Goal: Task Accomplishment & Management: Use online tool/utility

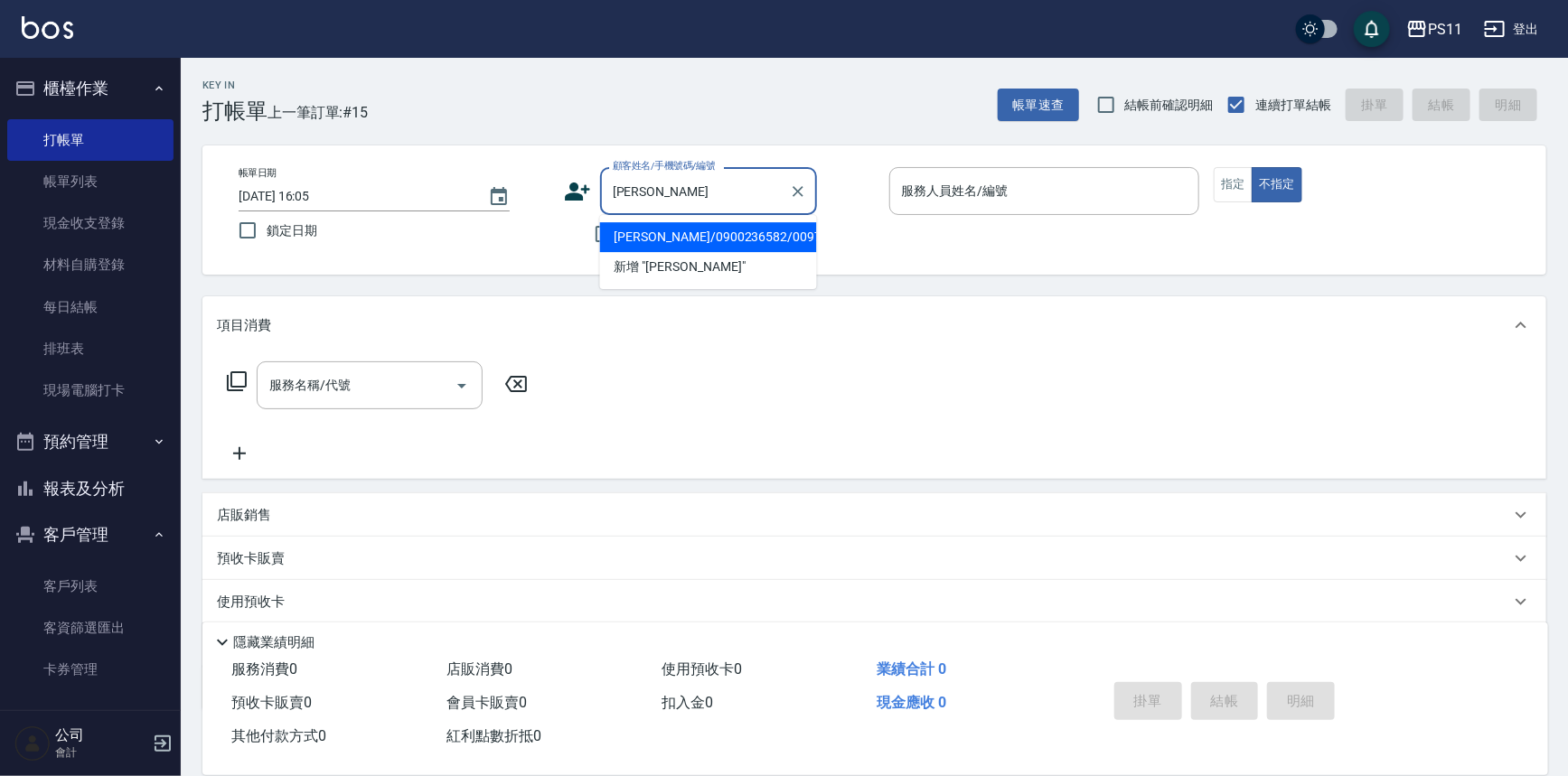
click at [704, 246] on li "[PERSON_NAME]/0900236582/0097" at bounding box center [708, 237] width 217 height 30
type input "[PERSON_NAME]/0900236582/0097"
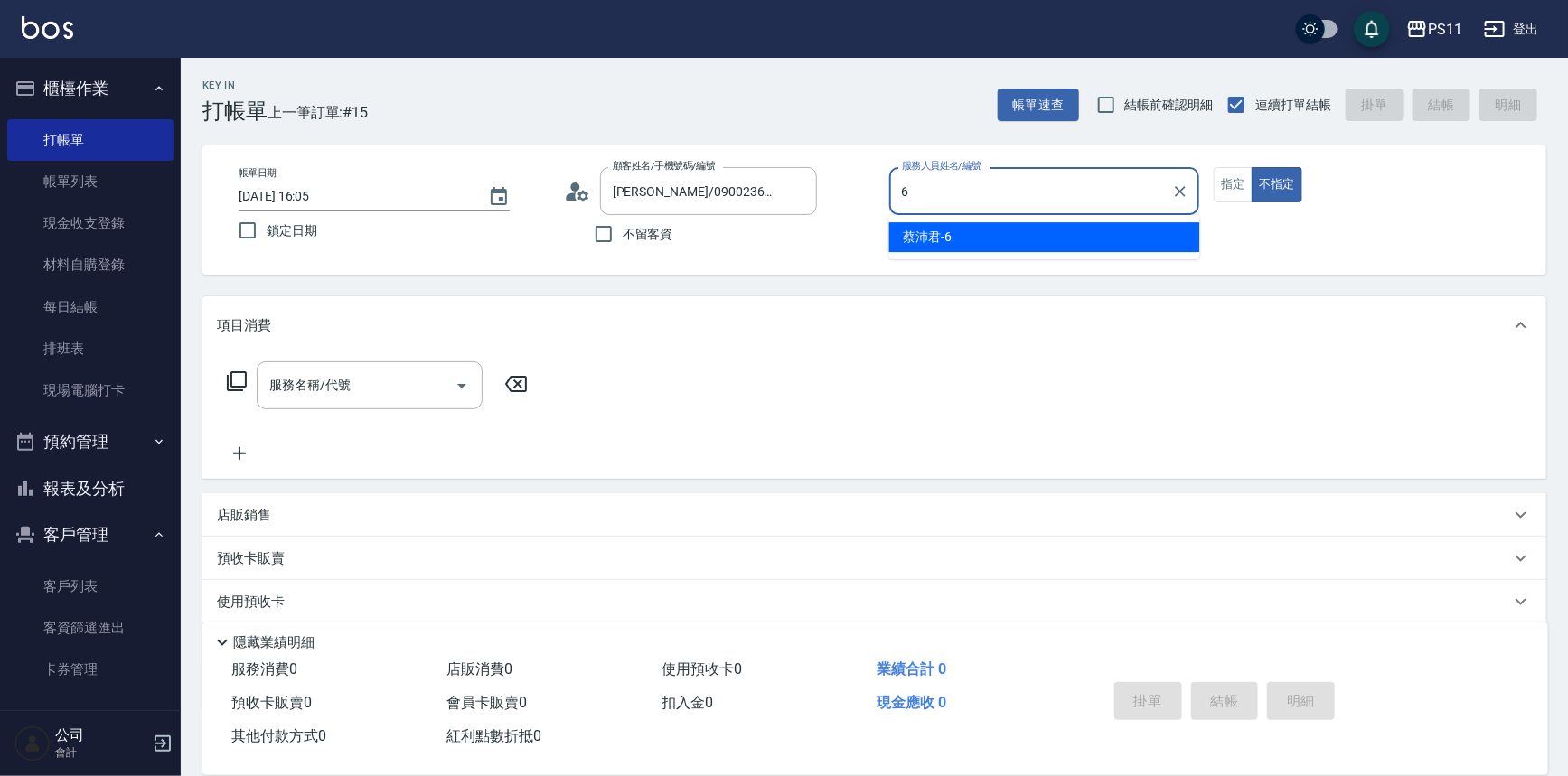
type input "[PERSON_NAME]6"
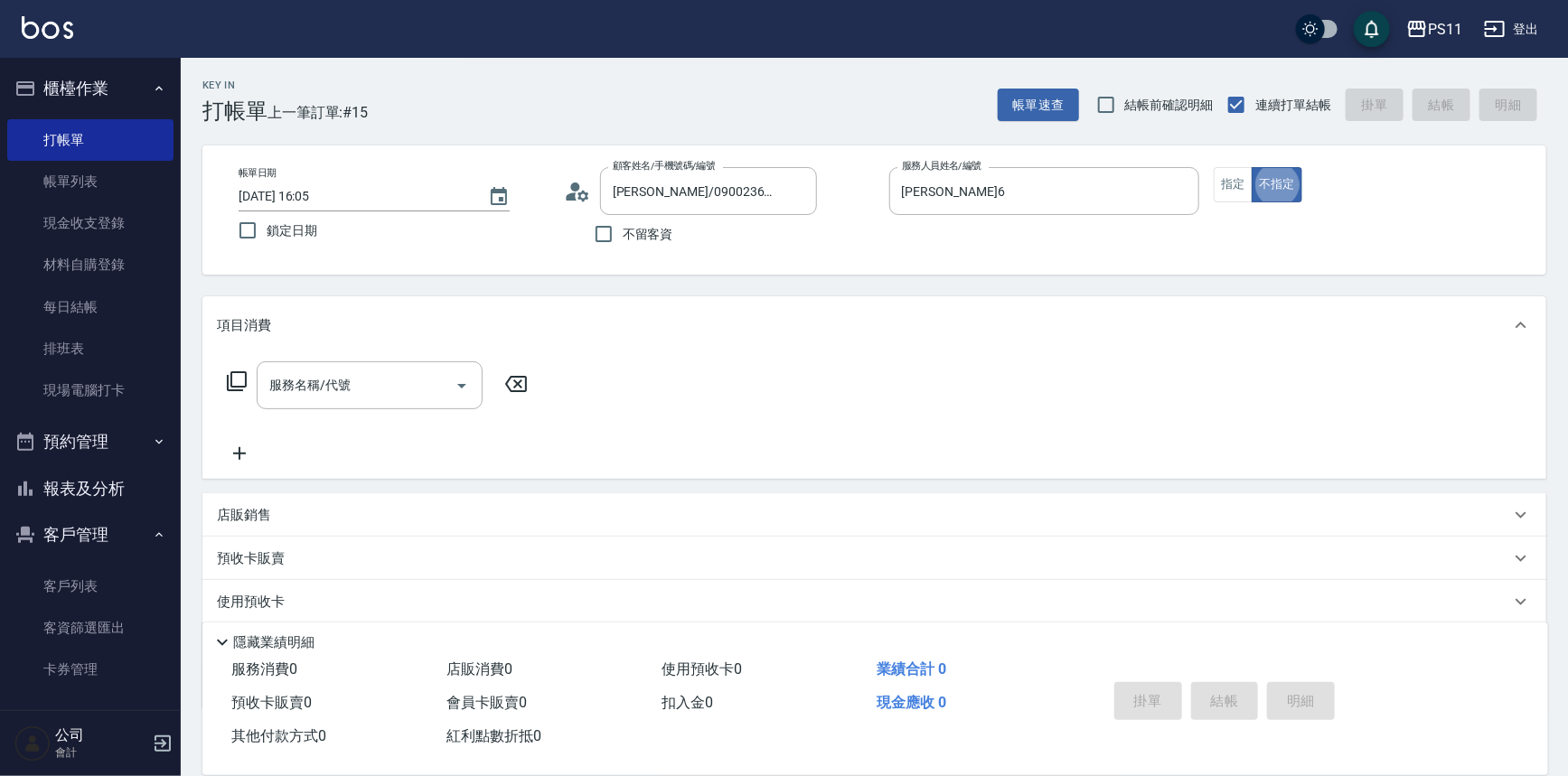
type button "false"
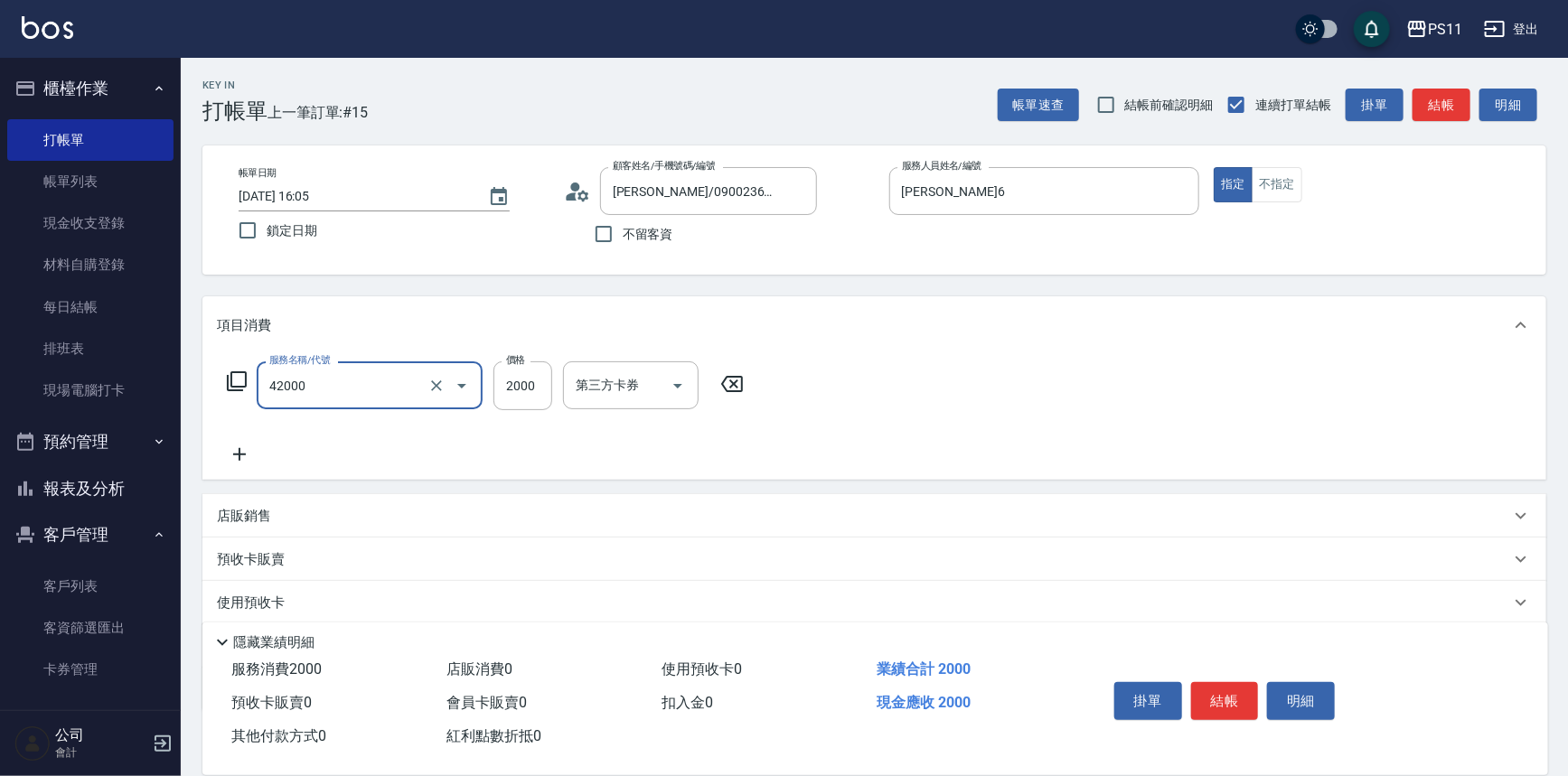
type input "2000以上染髮(42000)"
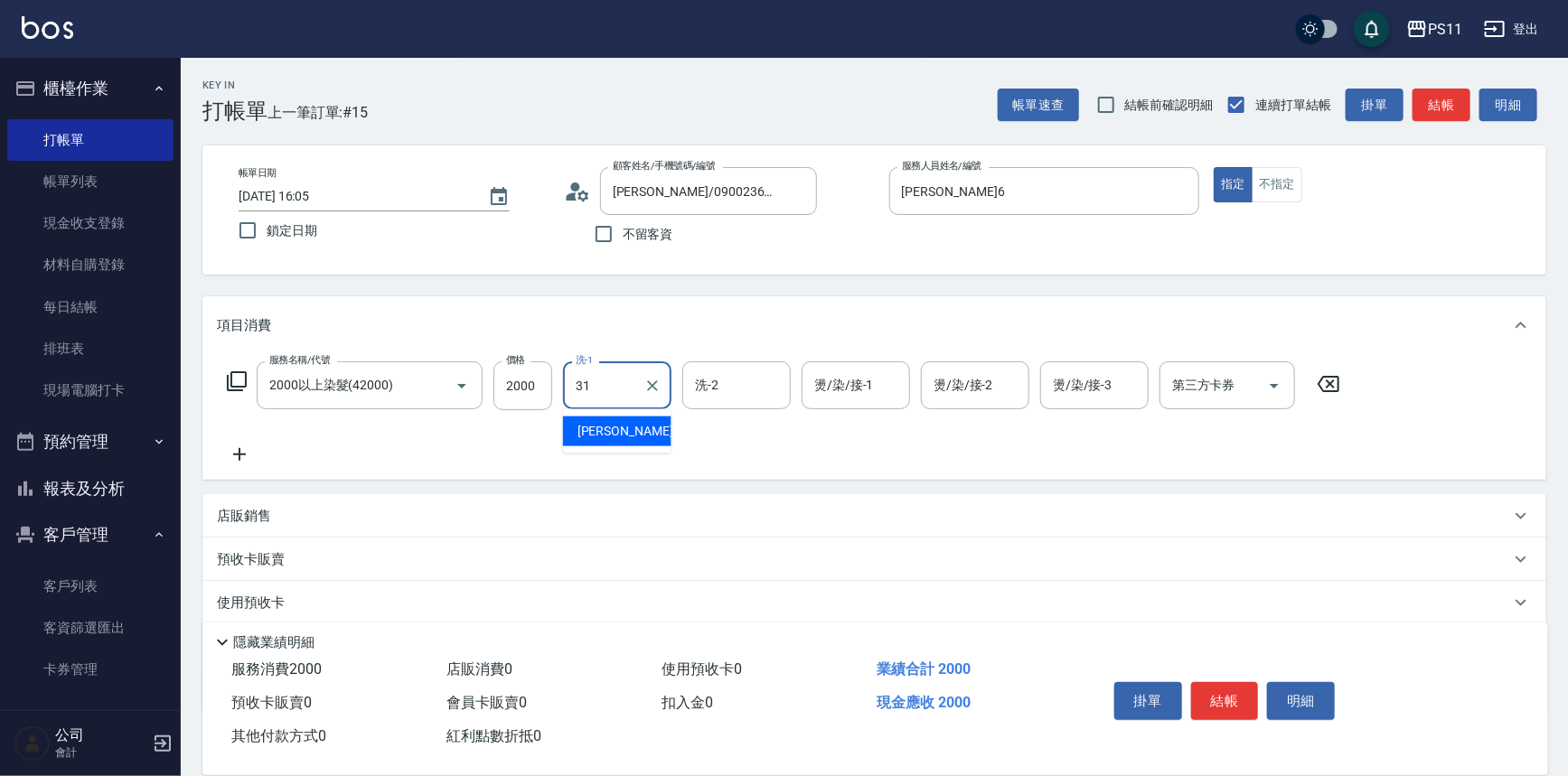
type input "[PERSON_NAME]-31"
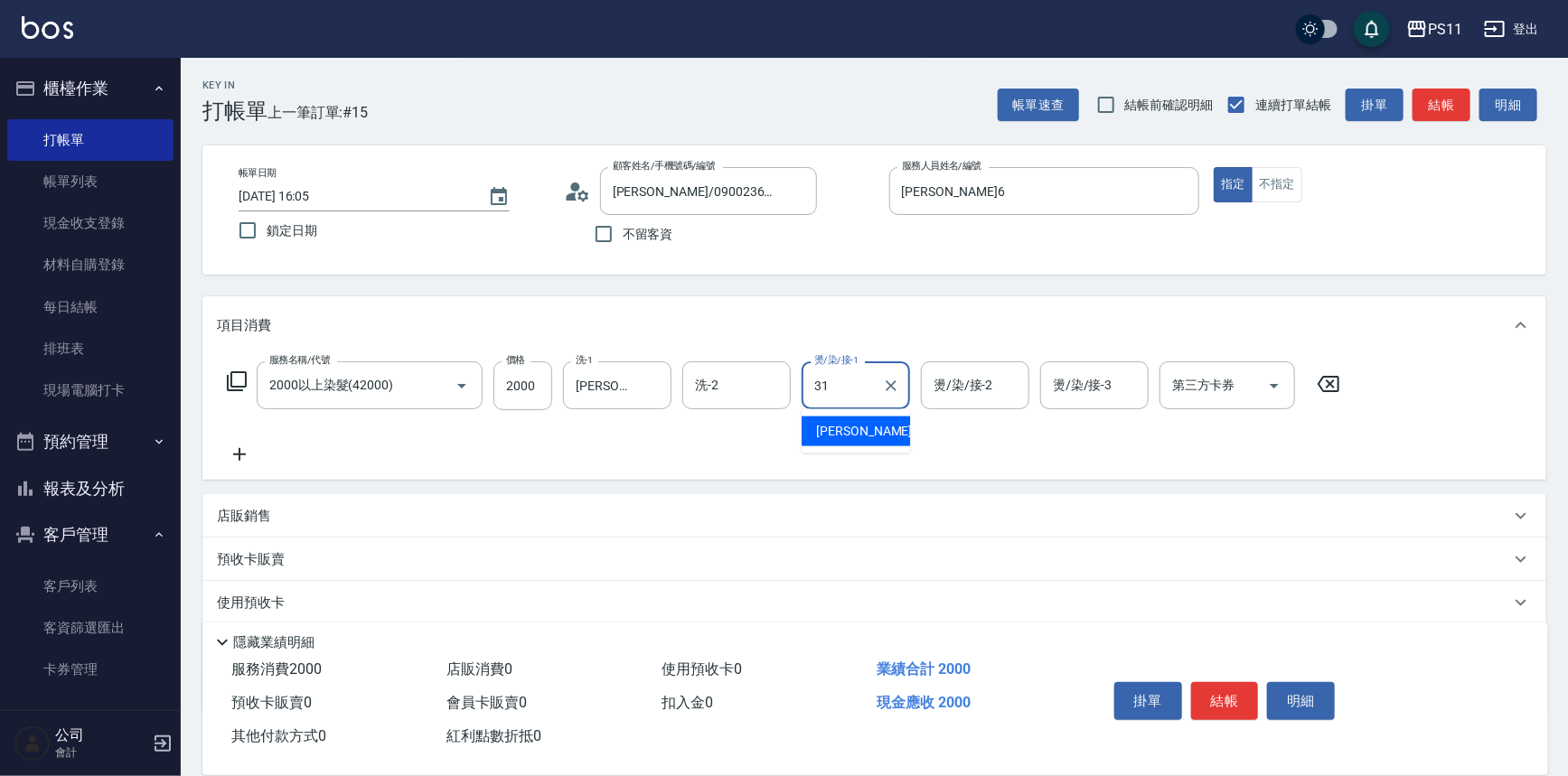
type input "[PERSON_NAME]-31"
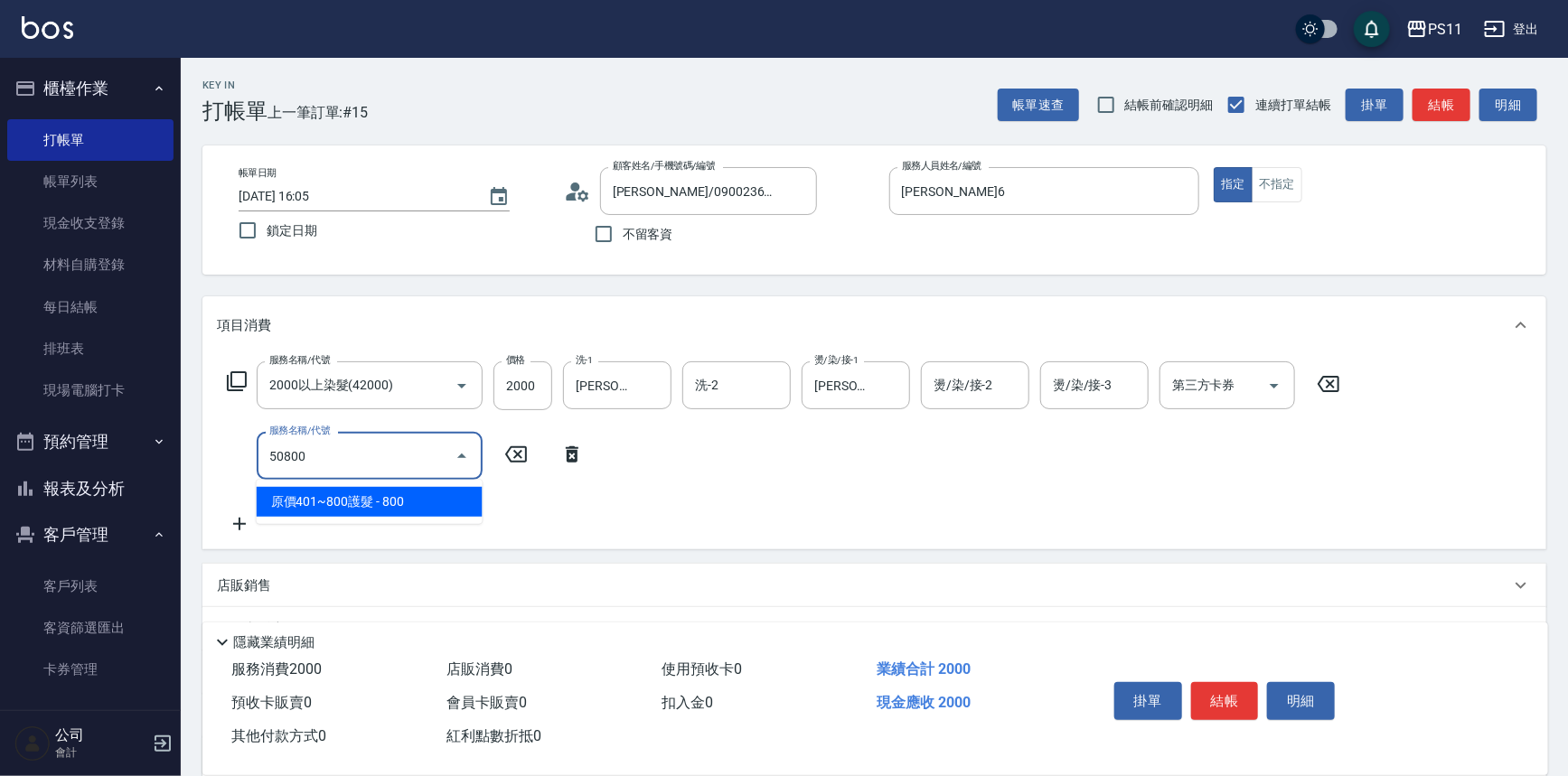
type input "原價401~800護髮(50800)"
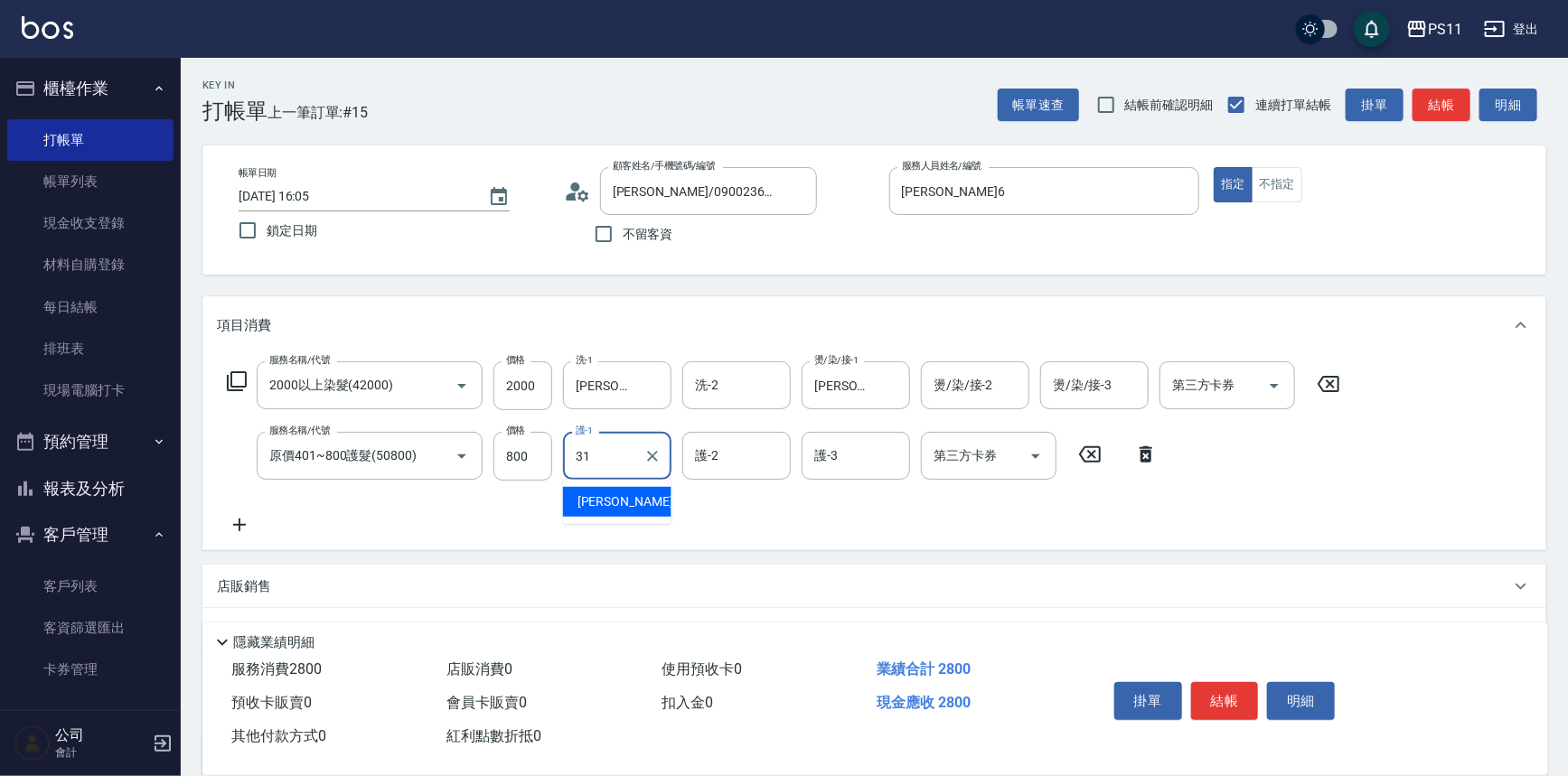
type input "[PERSON_NAME]-31"
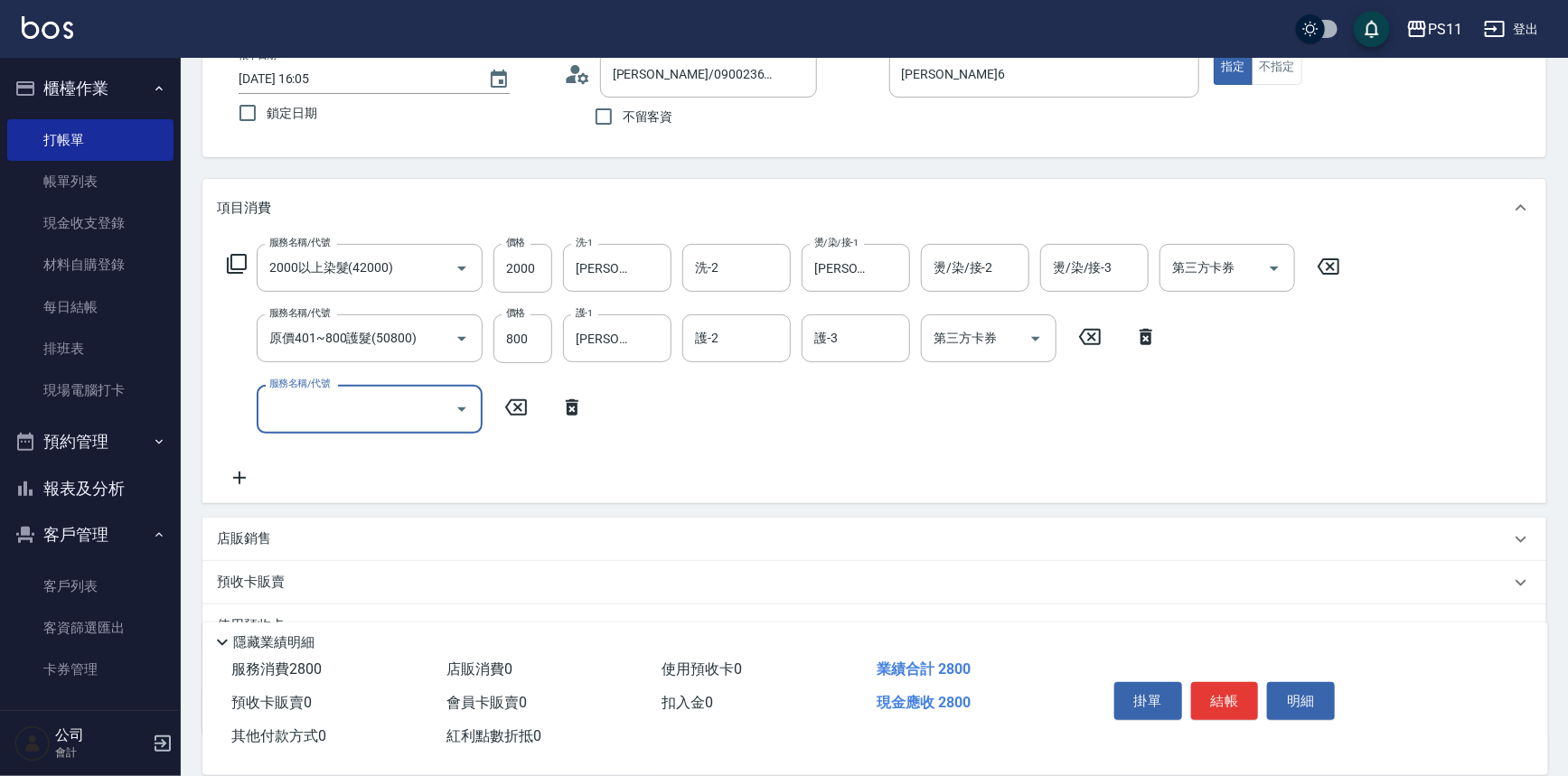
scroll to position [244, 0]
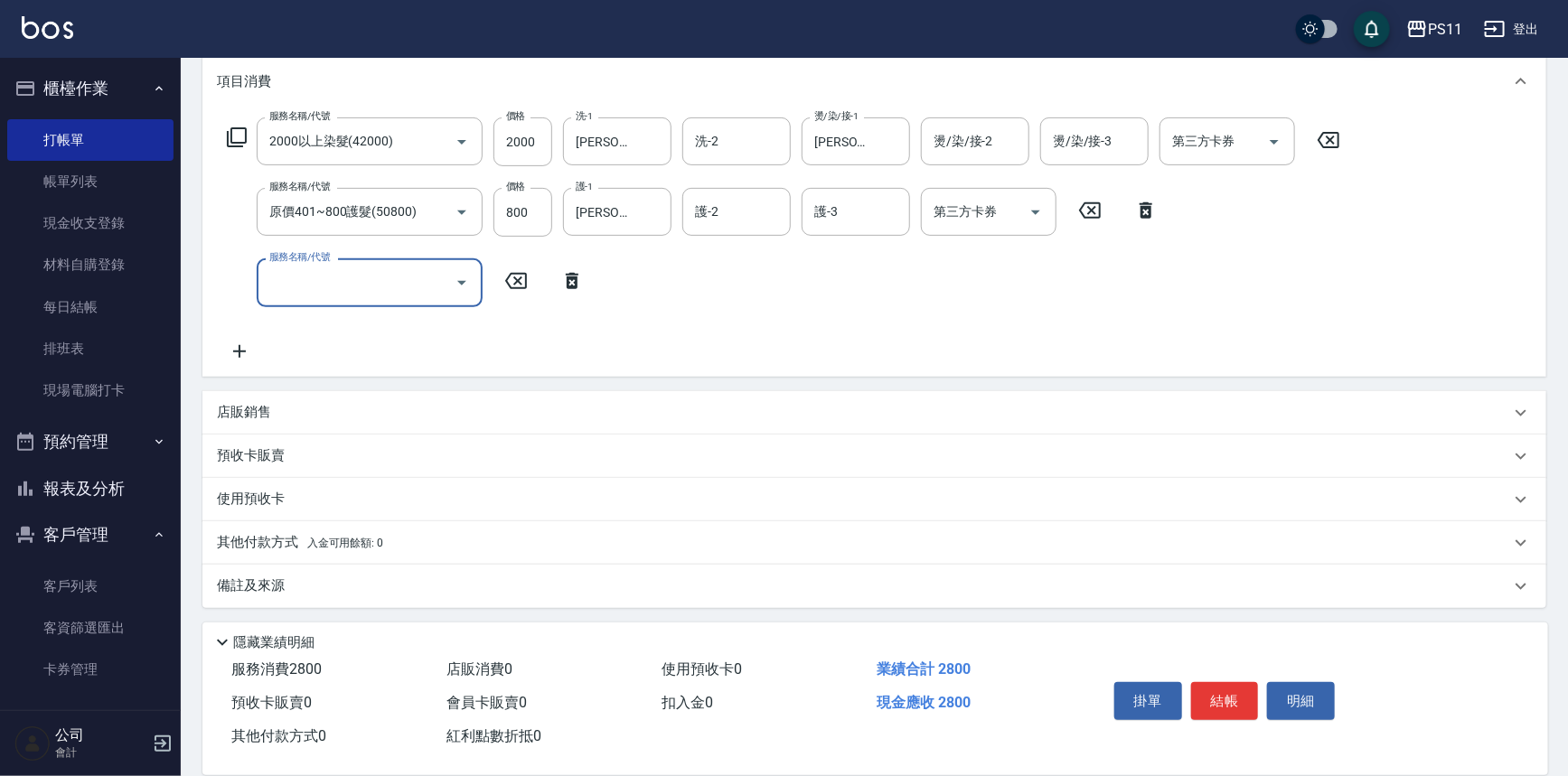
click at [253, 538] on p "其他付款方式 入金可用餘額: 0" at bounding box center [299, 543] width 166 height 19
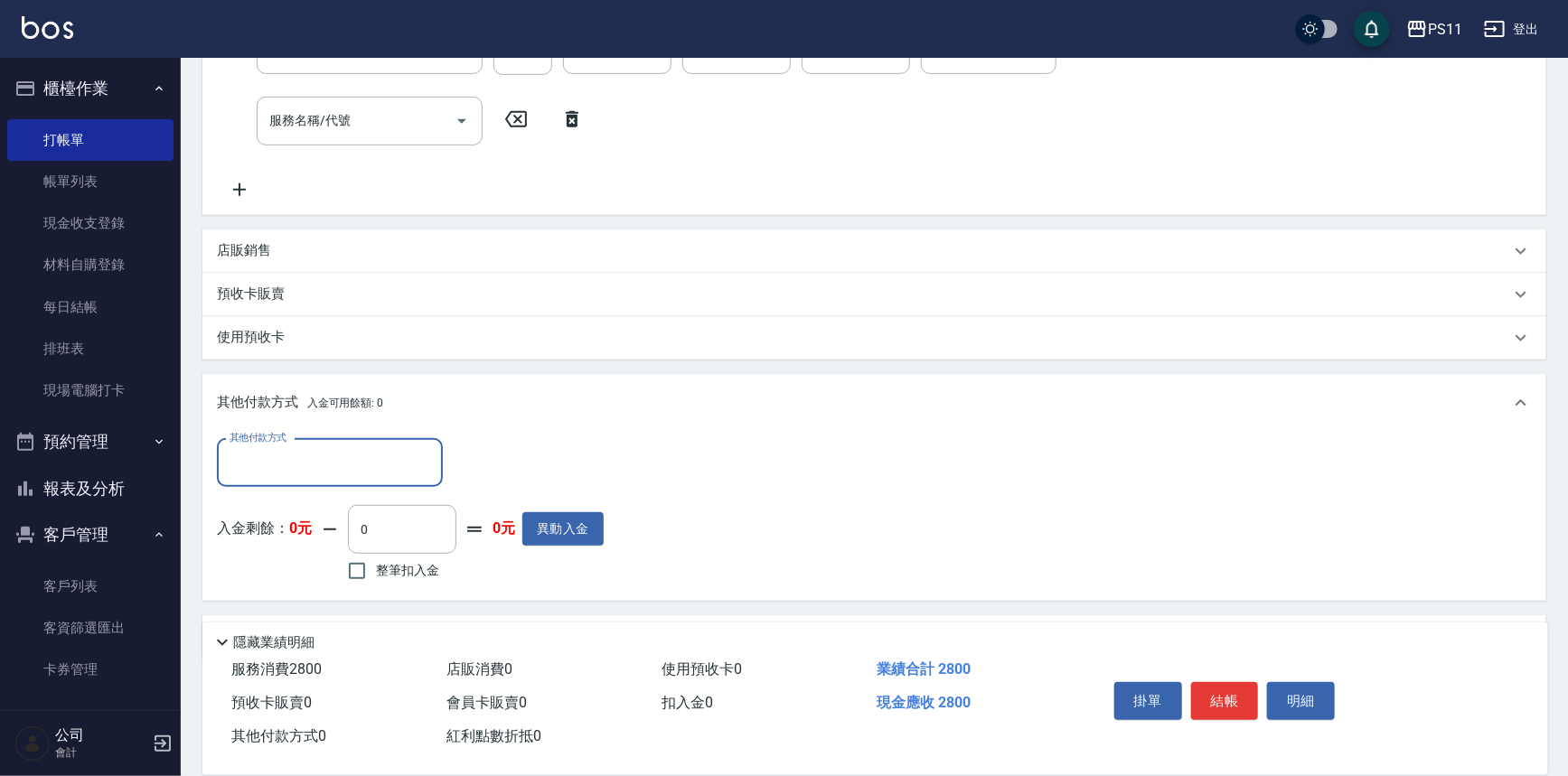
scroll to position [409, 0]
click at [283, 449] on input "其他付款方式" at bounding box center [330, 460] width 210 height 32
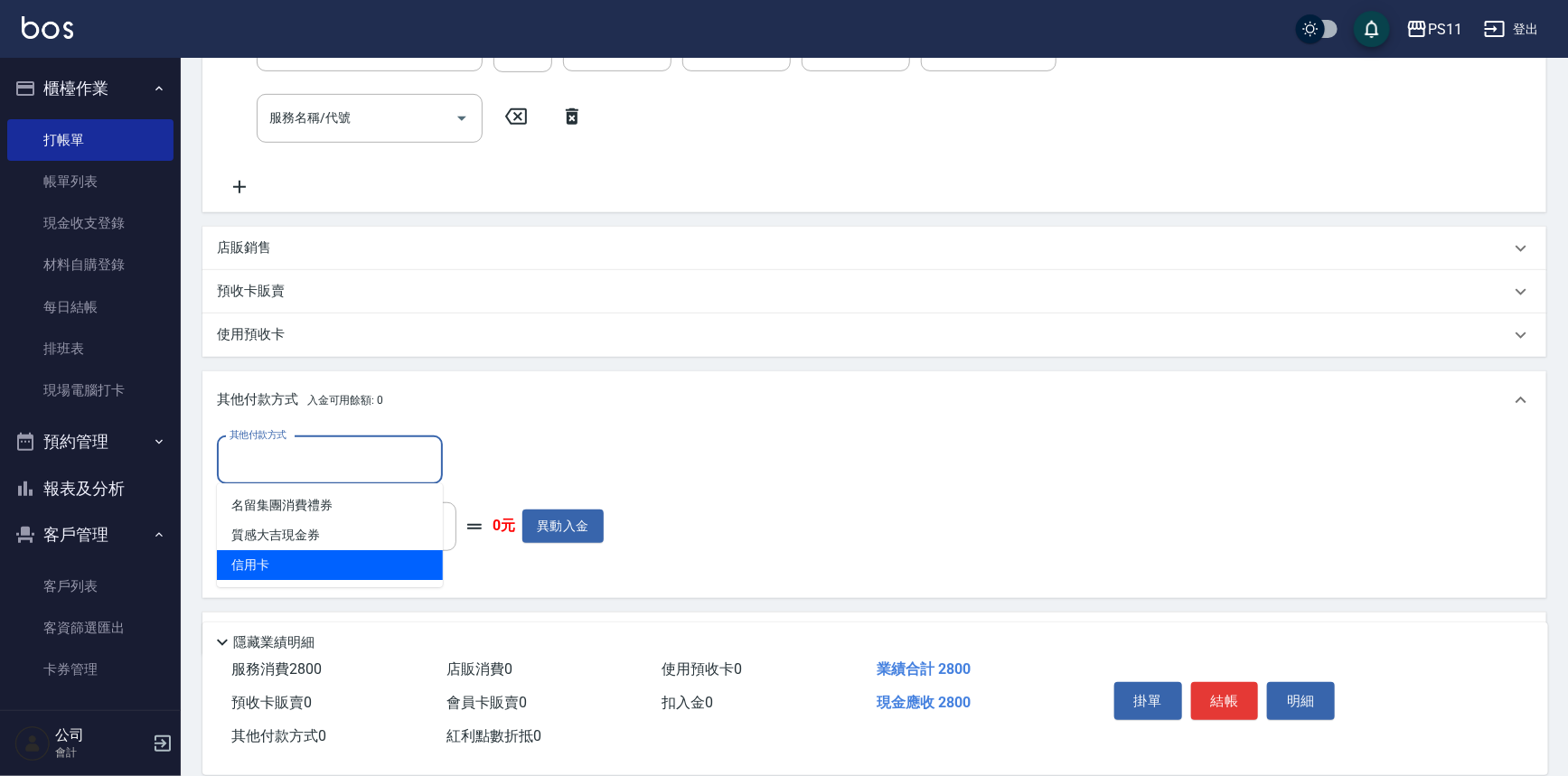
click at [324, 557] on span "信用卡" at bounding box center [329, 565] width 226 height 30
type input "信用卡"
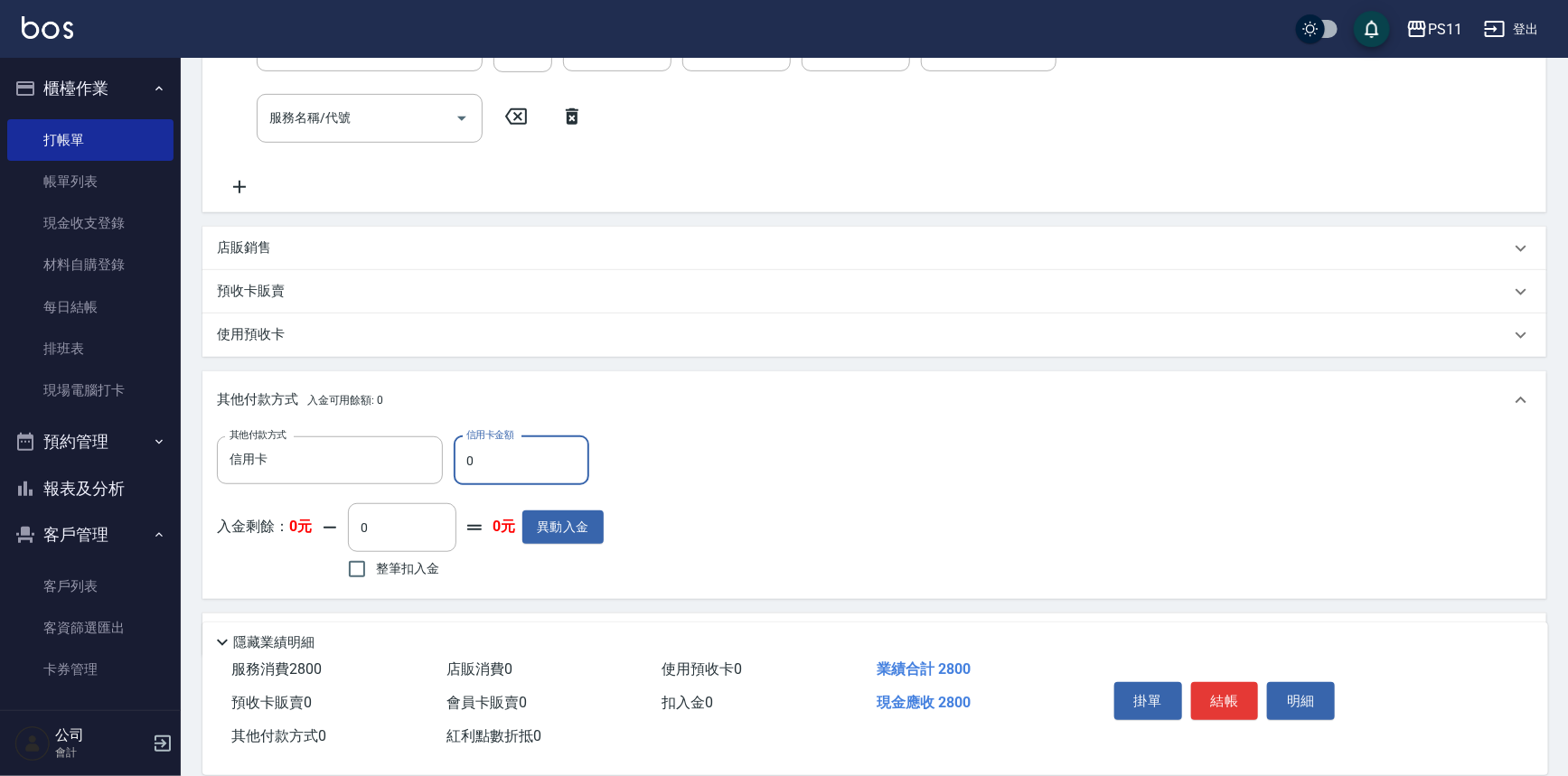
drag, startPoint x: 477, startPoint y: 459, endPoint x: 461, endPoint y: 461, distance: 16.1
click at [461, 461] on input "0" at bounding box center [522, 460] width 136 height 49
type input "2800"
type input "[DATE] 17:02"
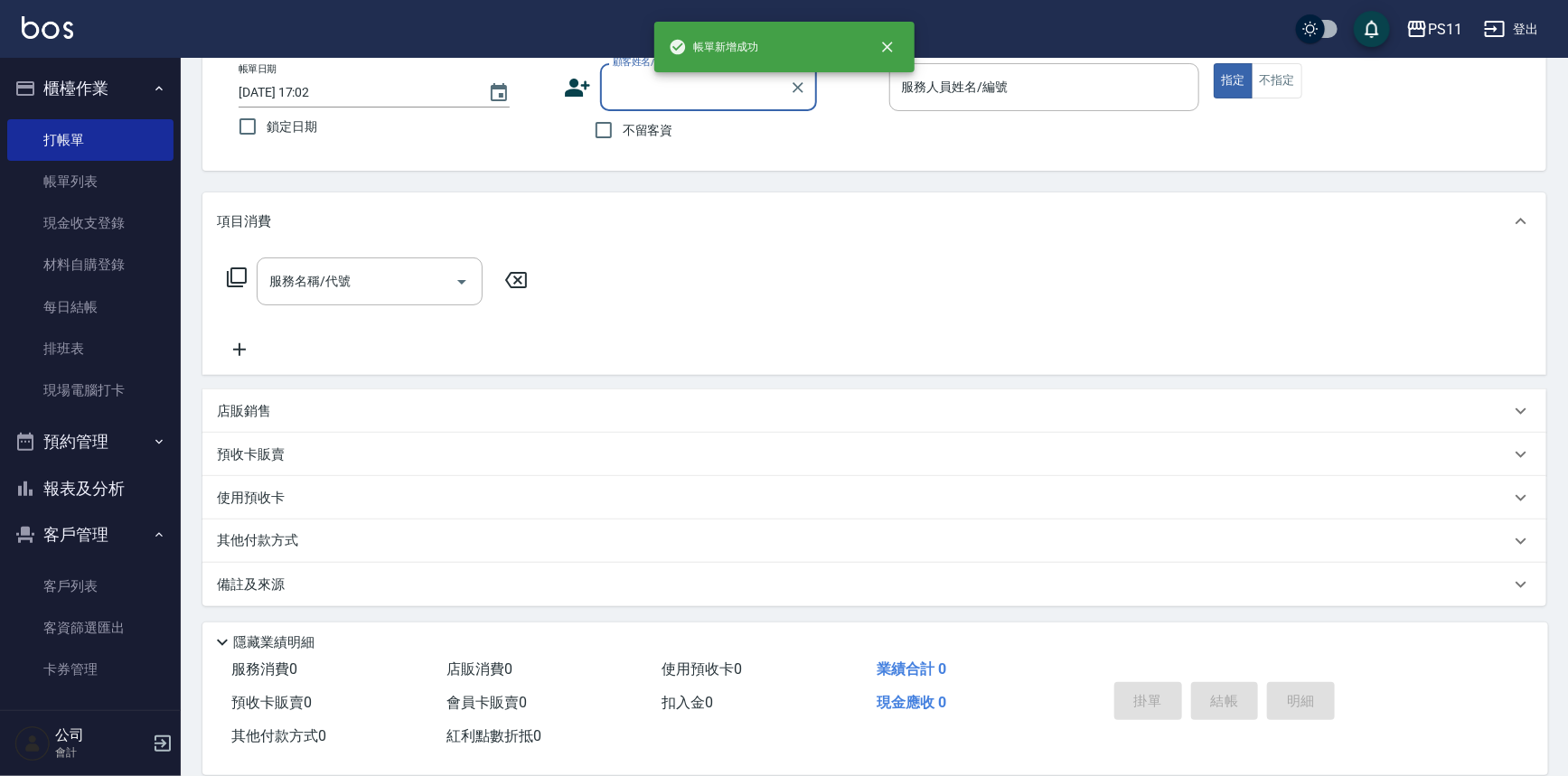
scroll to position [0, 0]
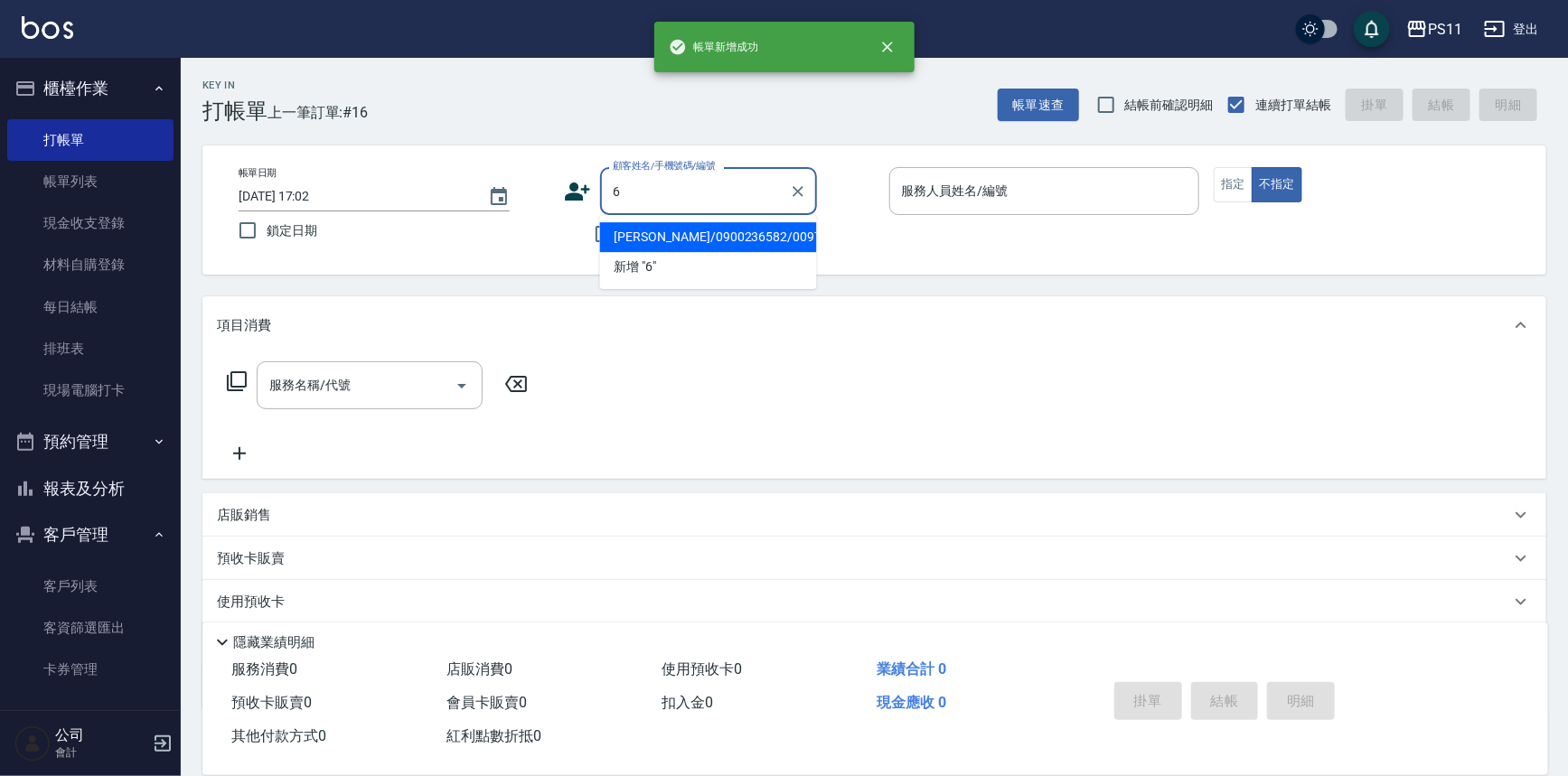
type input "[PERSON_NAME]/0900236582/0097"
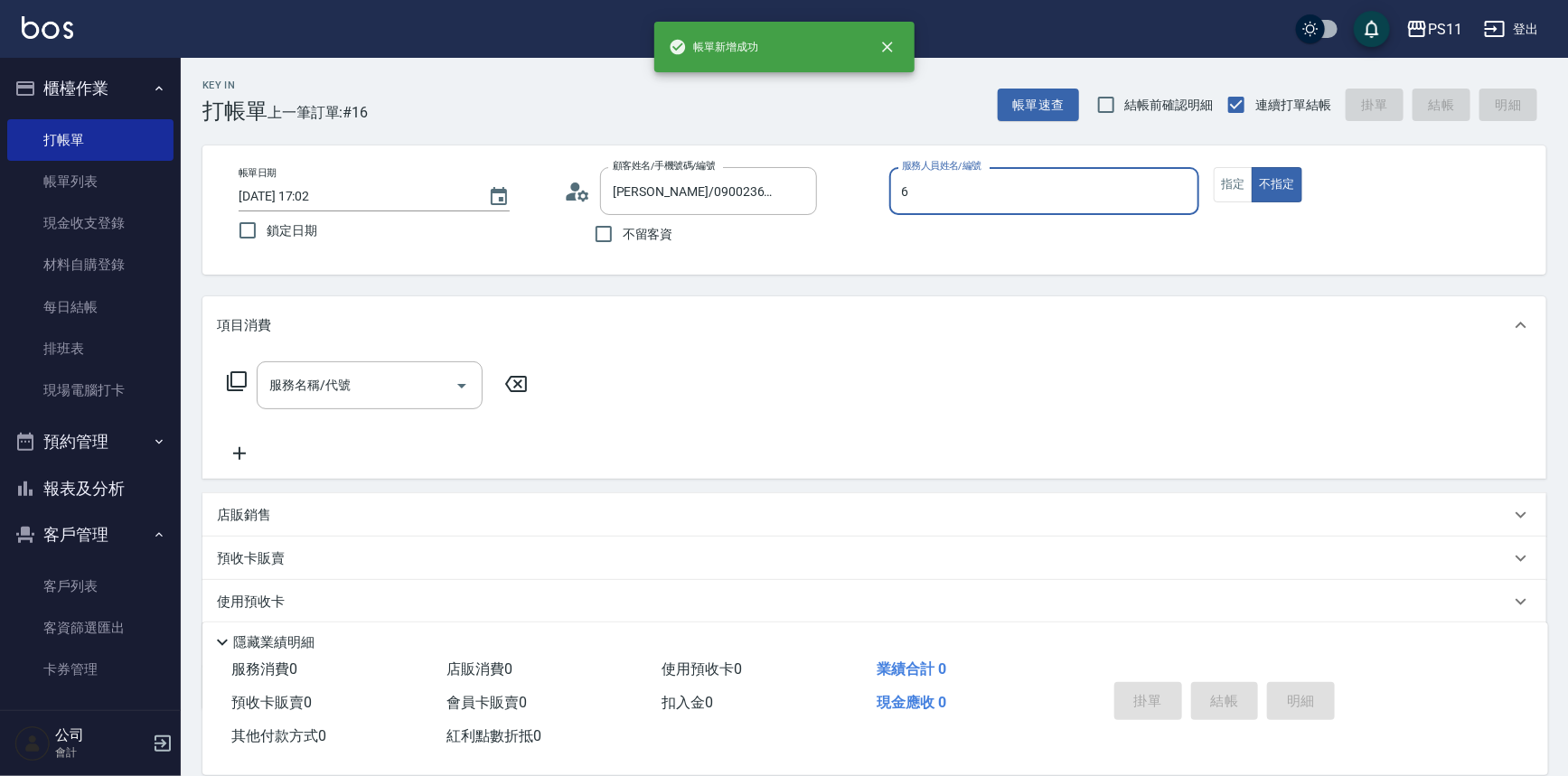
type input "[PERSON_NAME]6"
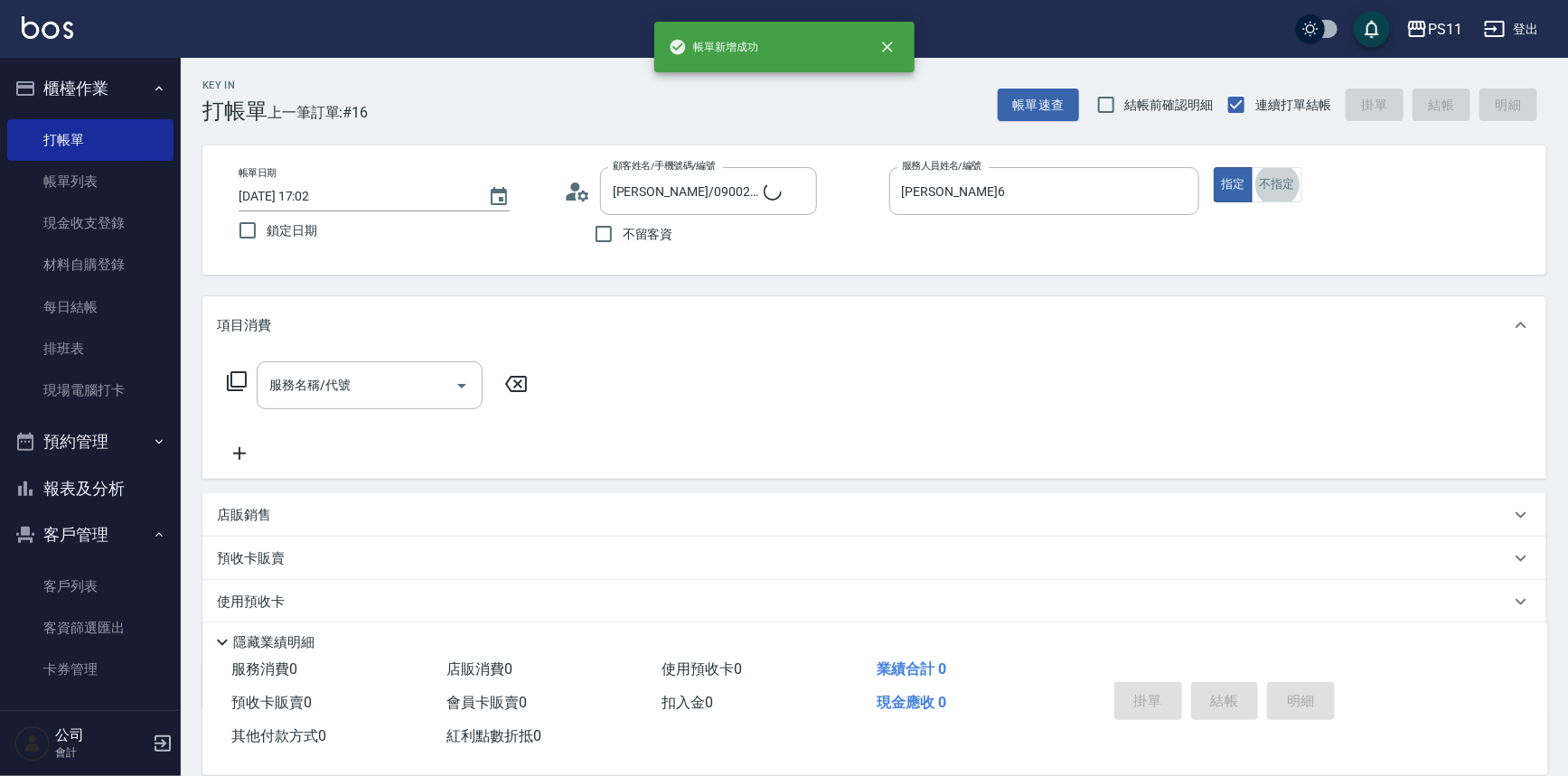
type input "菜佩龜/0916145580/6"
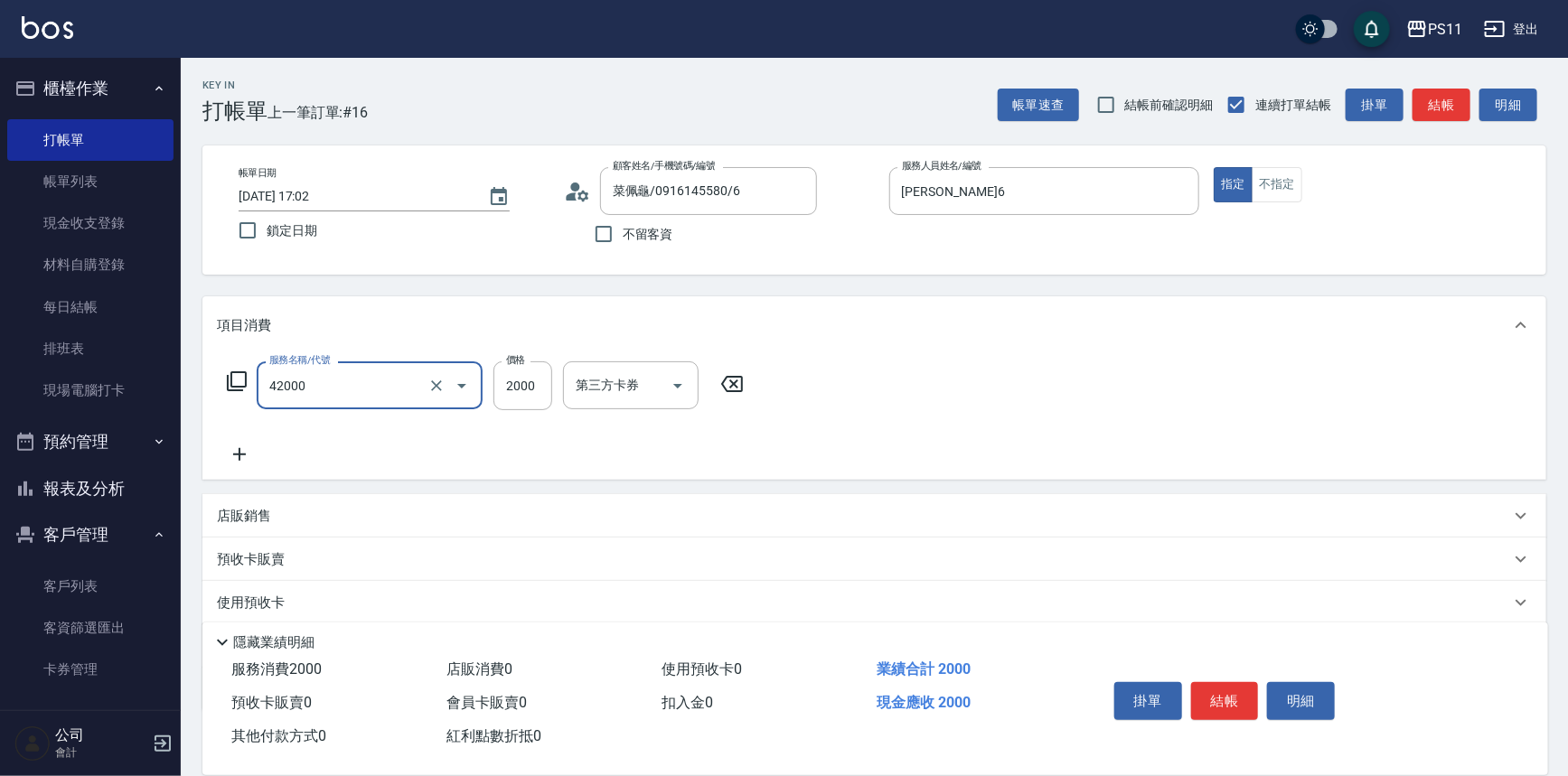
type input "2000以上染髮(42000)"
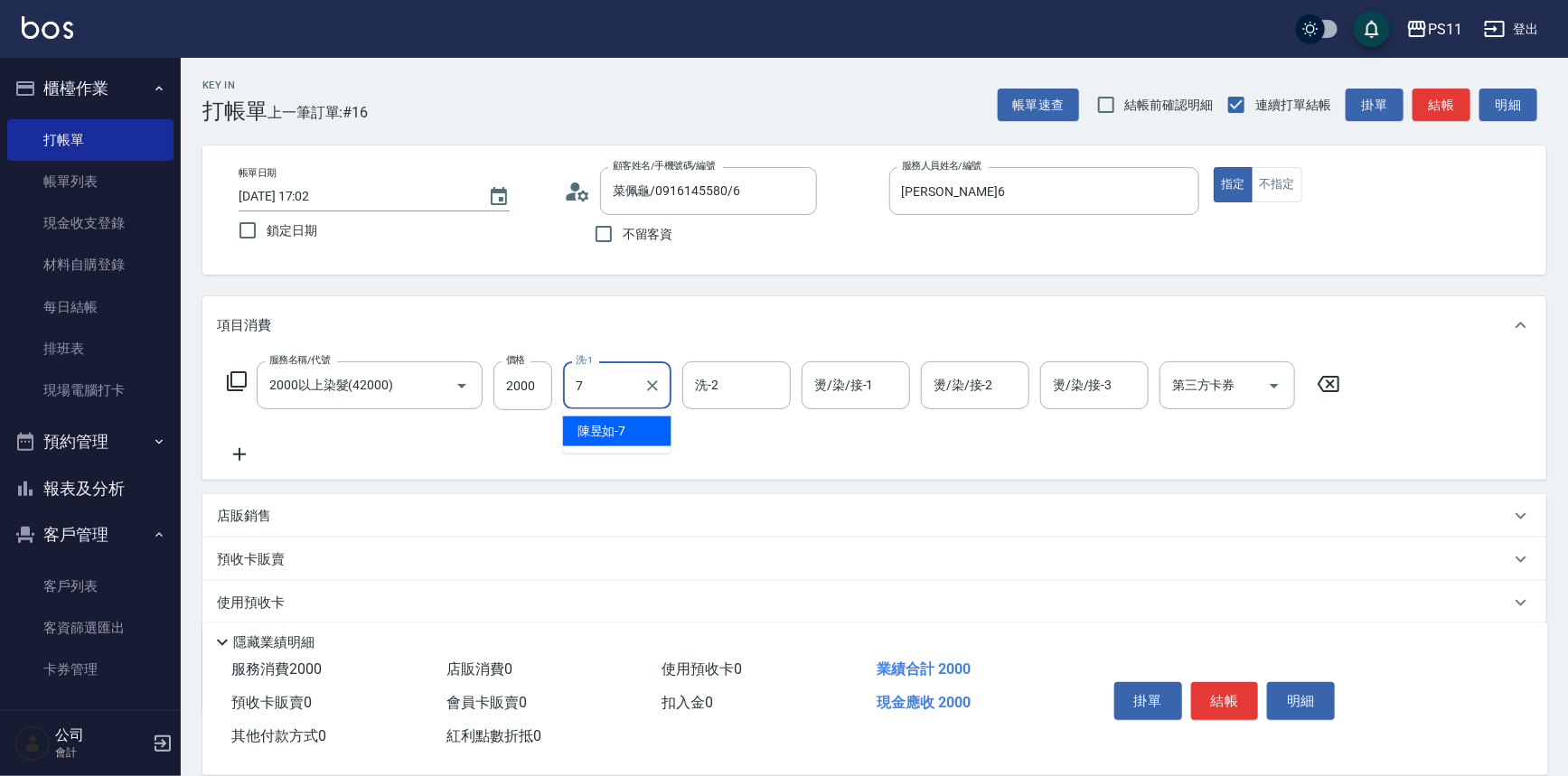
type input "陳昱如-7"
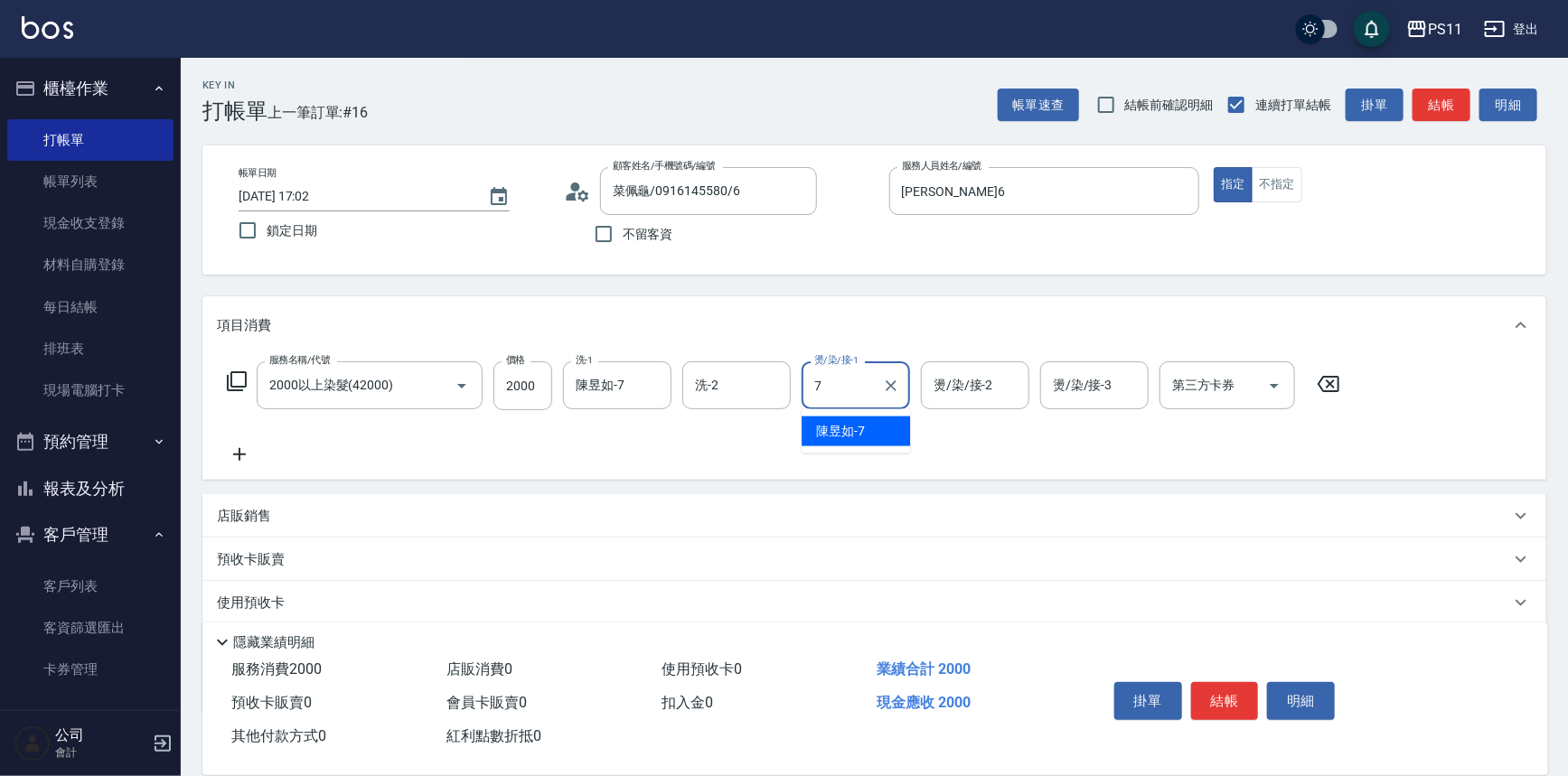
type input "陳昱如-7"
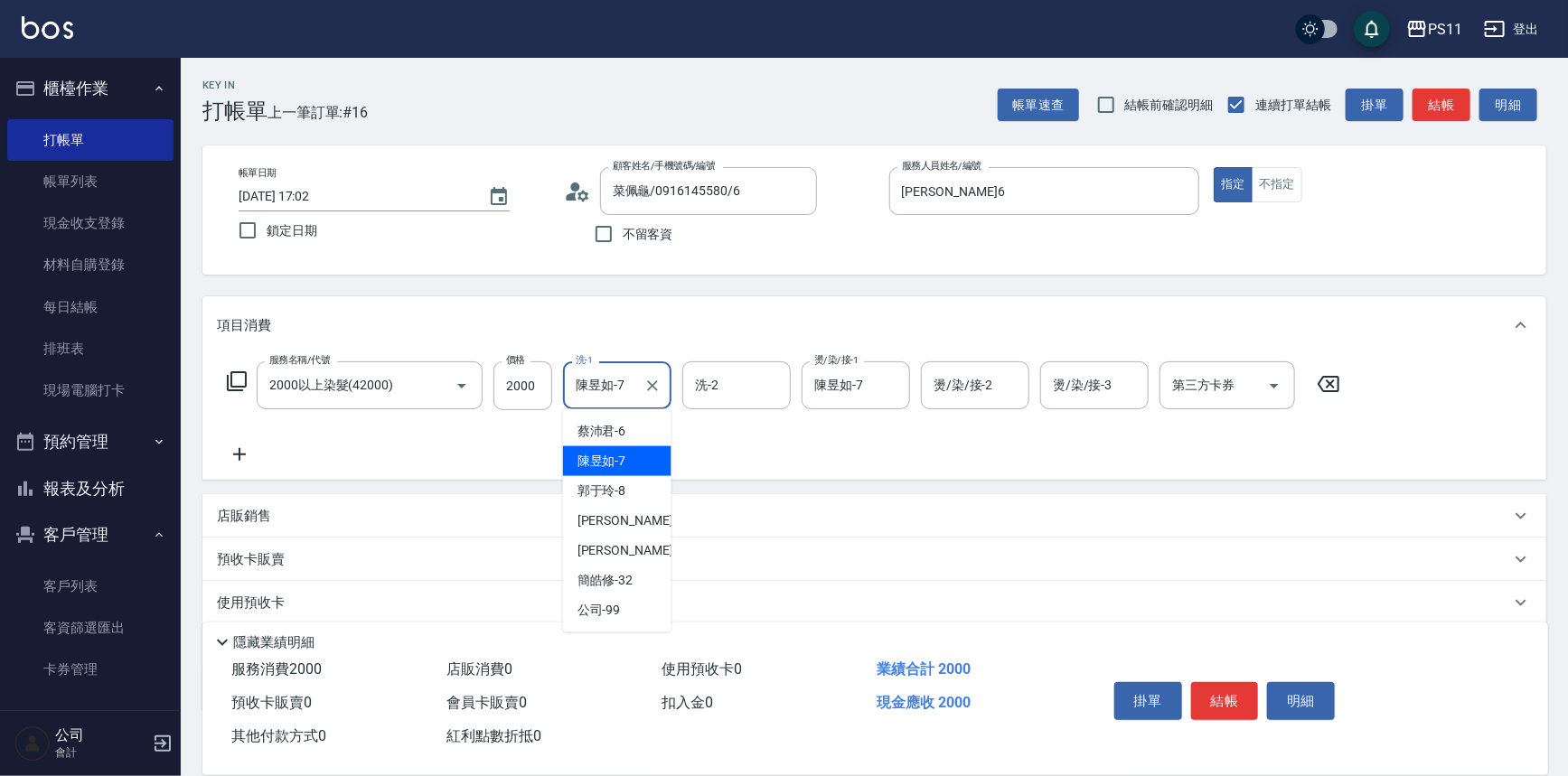
click at [597, 390] on input "陳昱如-7" at bounding box center [603, 386] width 65 height 32
click at [654, 549] on div "[PERSON_NAME]-31" at bounding box center [618, 551] width 109 height 30
type input "[PERSON_NAME]-31"
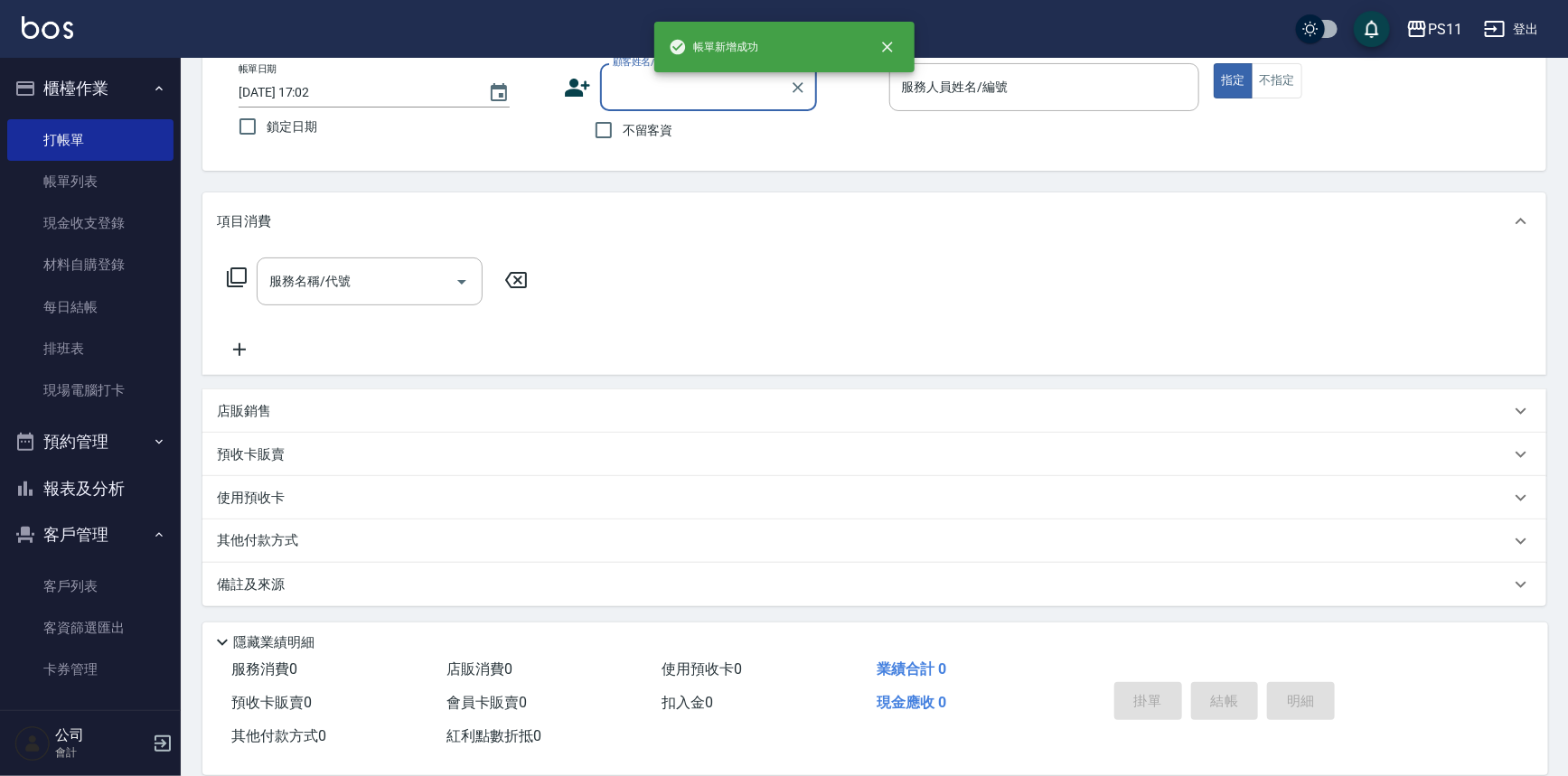
scroll to position [103, 0]
drag, startPoint x: 87, startPoint y: 496, endPoint x: 99, endPoint y: 408, distance: 88.8
click at [87, 496] on button "報表及分析" at bounding box center [89, 489] width 166 height 47
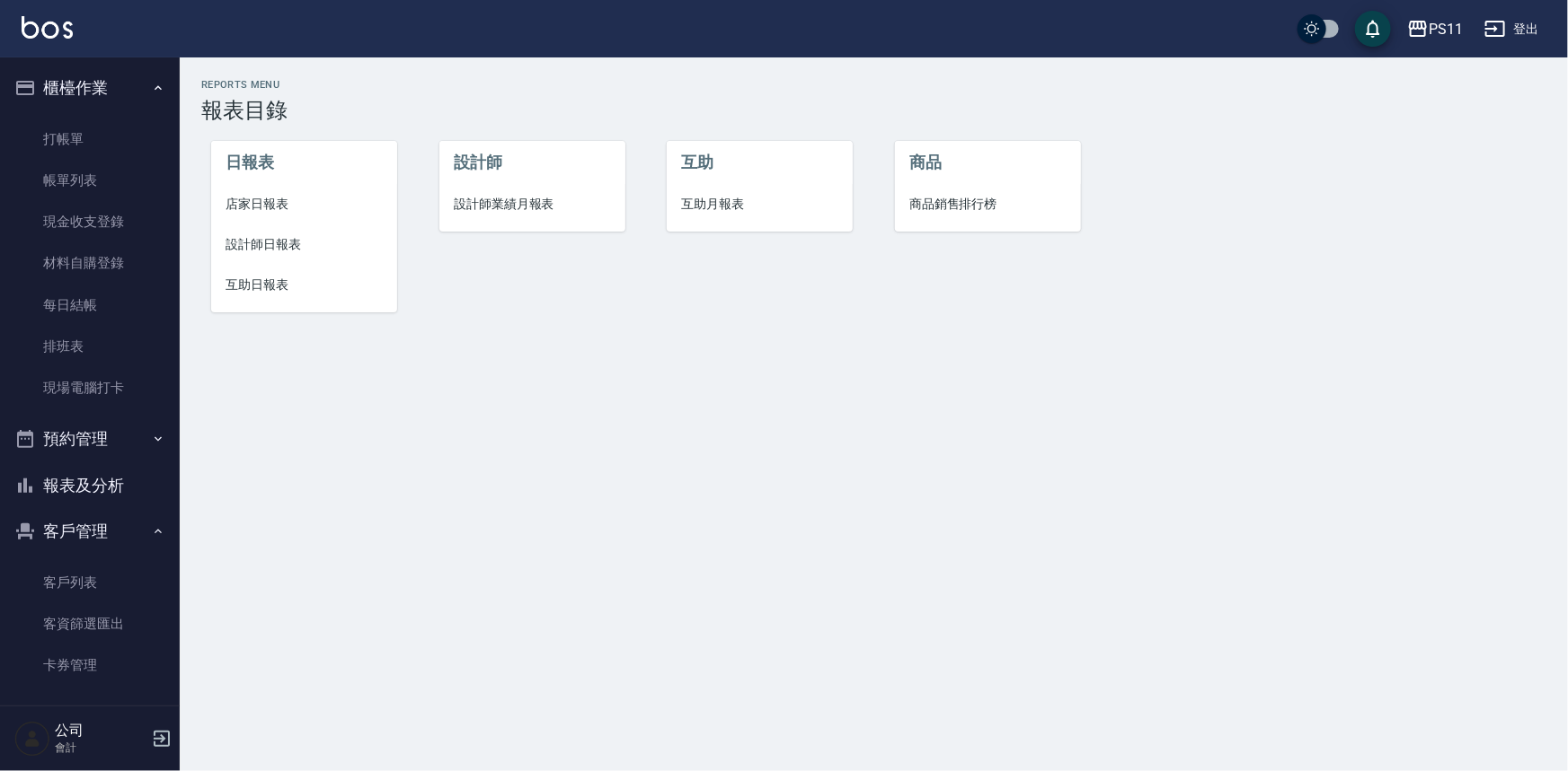
click at [253, 255] on li "設計師日報表" at bounding box center [304, 245] width 186 height 41
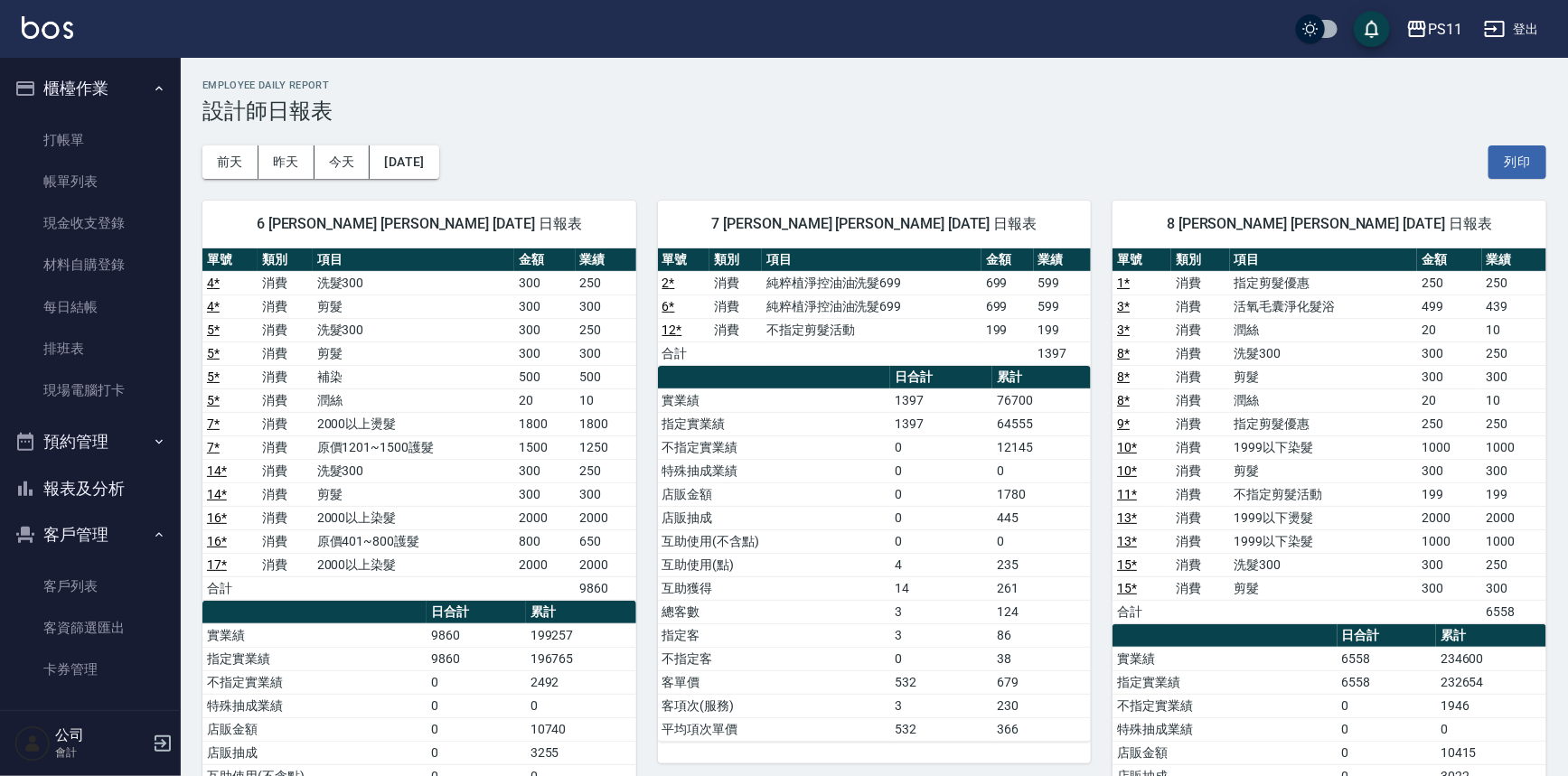
scroll to position [82, 0]
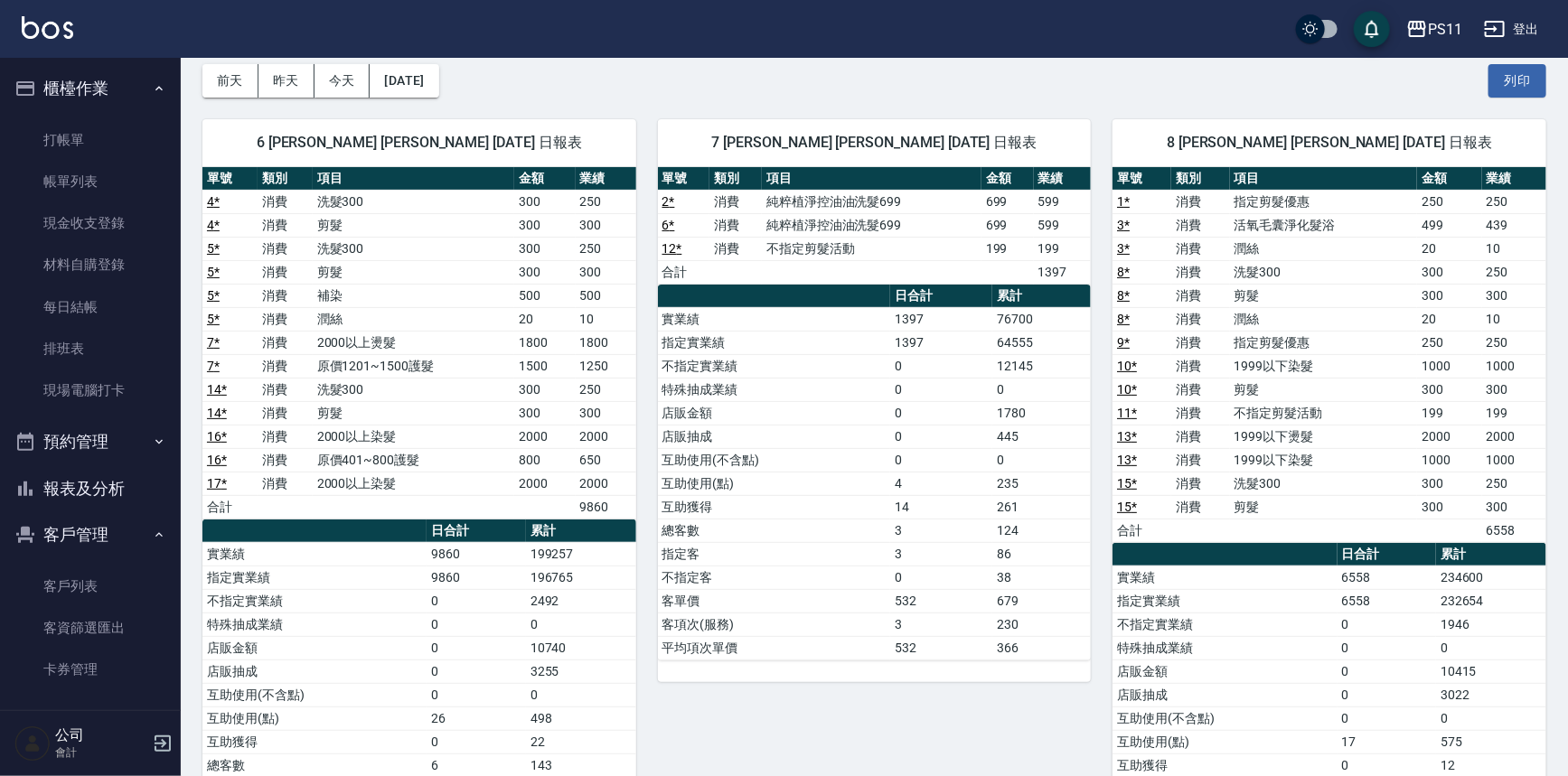
click at [119, 491] on button "報表及分析" at bounding box center [89, 489] width 166 height 47
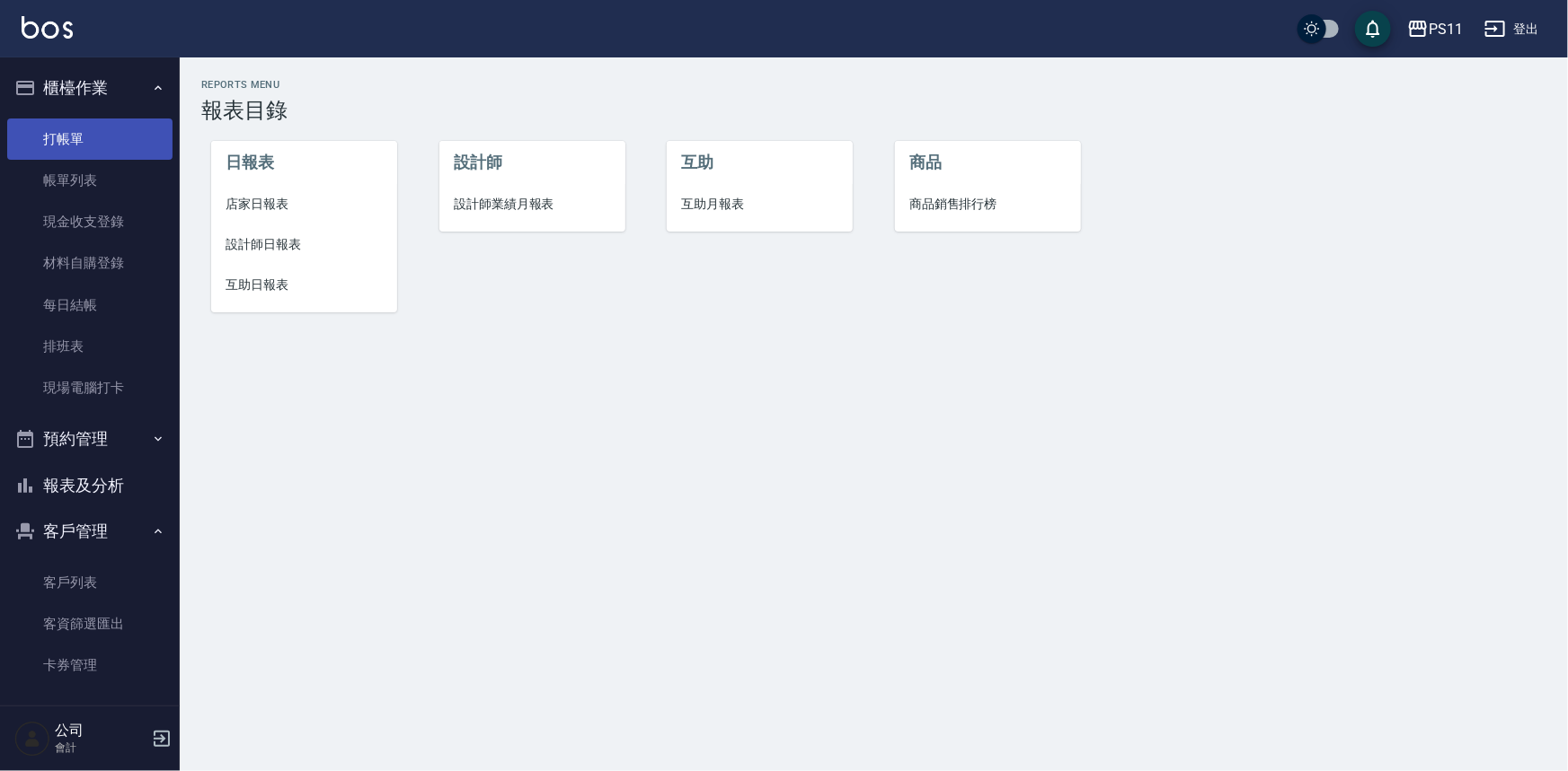
click at [67, 125] on link "打帳單" at bounding box center [89, 139] width 165 height 41
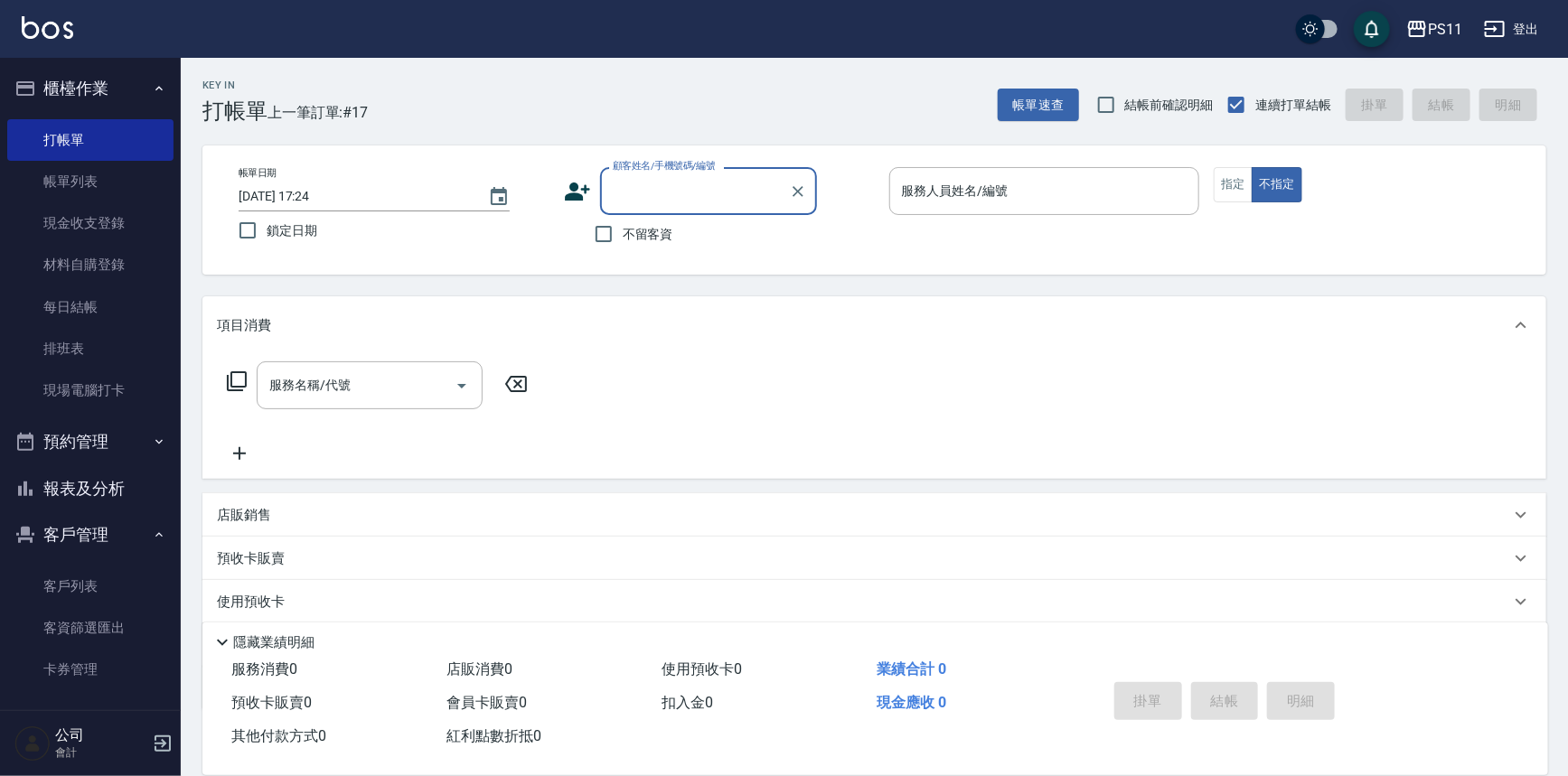
click at [609, 207] on div "顧客姓名/手機號碼/編號" at bounding box center [708, 190] width 217 height 48
click at [698, 233] on li "[PERSON_NAME]/0963280137/1613" at bounding box center [708, 237] width 217 height 30
type input "[PERSON_NAME]/0963280137/1613"
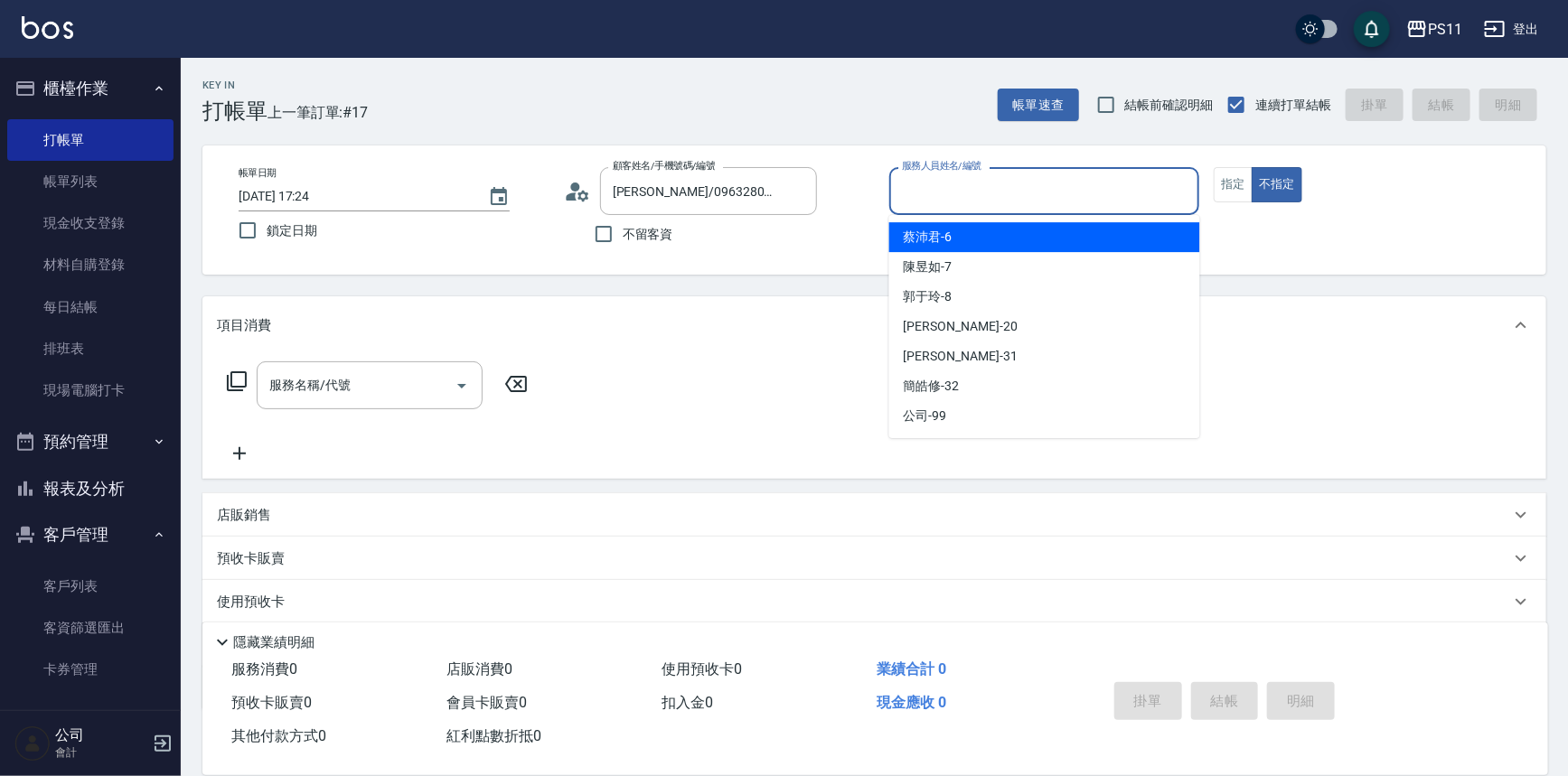
click at [983, 206] on input "服務人員姓名/編號" at bounding box center [1044, 191] width 294 height 32
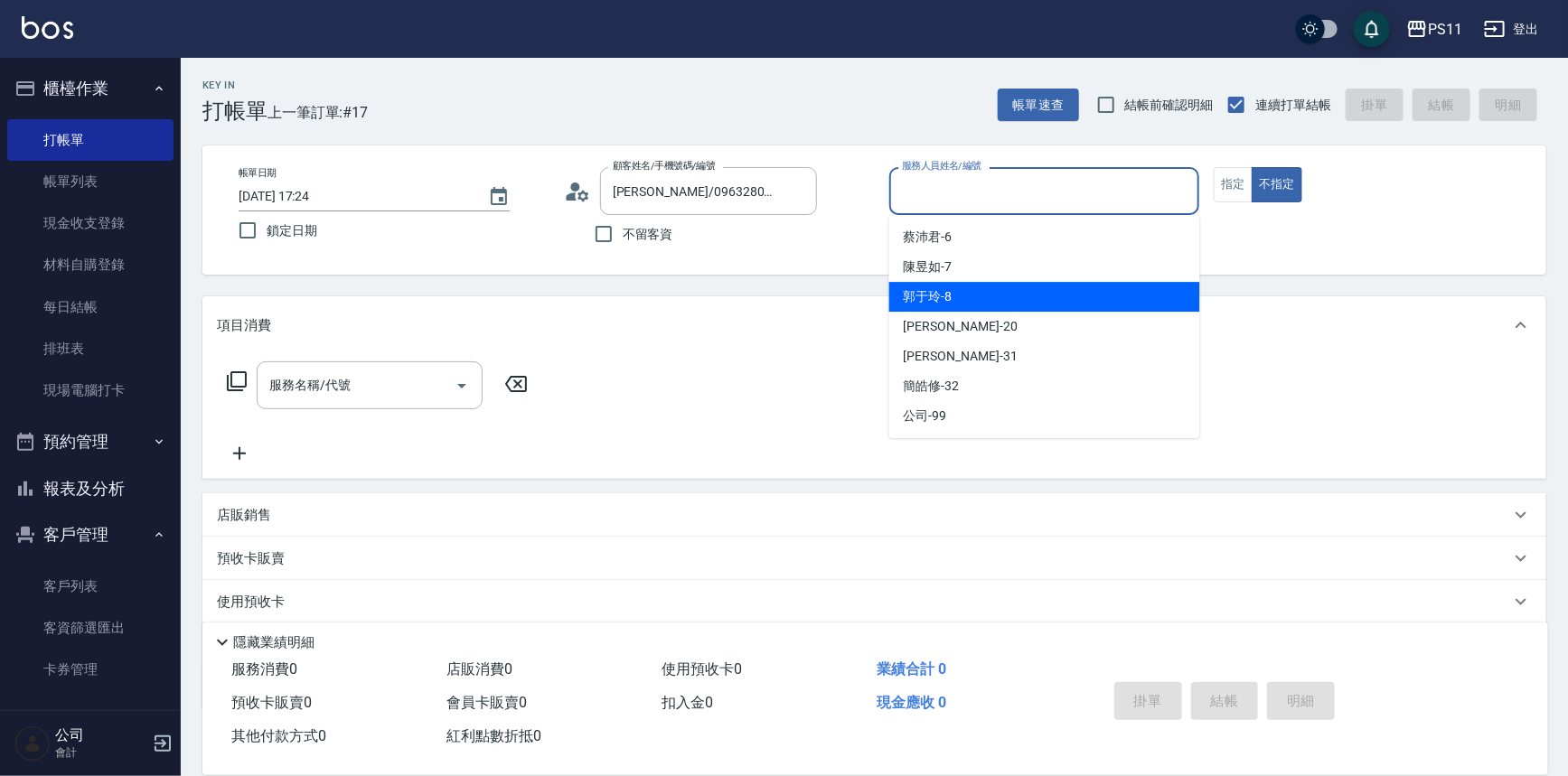
click at [991, 296] on div "郭于玲 -8" at bounding box center [1045, 296] width 311 height 30
type input "郭于玲-8"
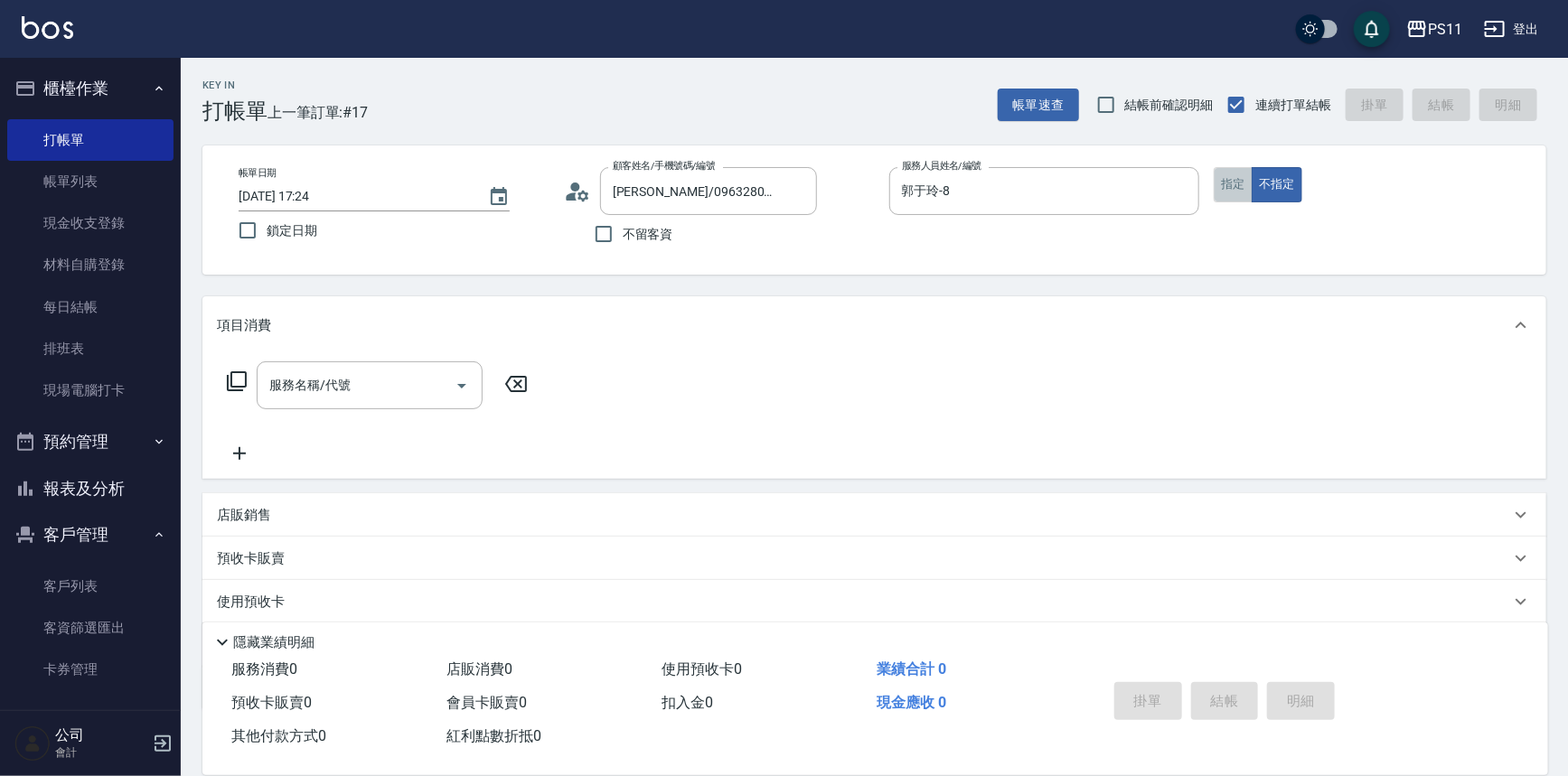
click at [1225, 194] on button "指定" at bounding box center [1234, 185] width 39 height 35
click at [244, 384] on icon at bounding box center [237, 382] width 21 height 21
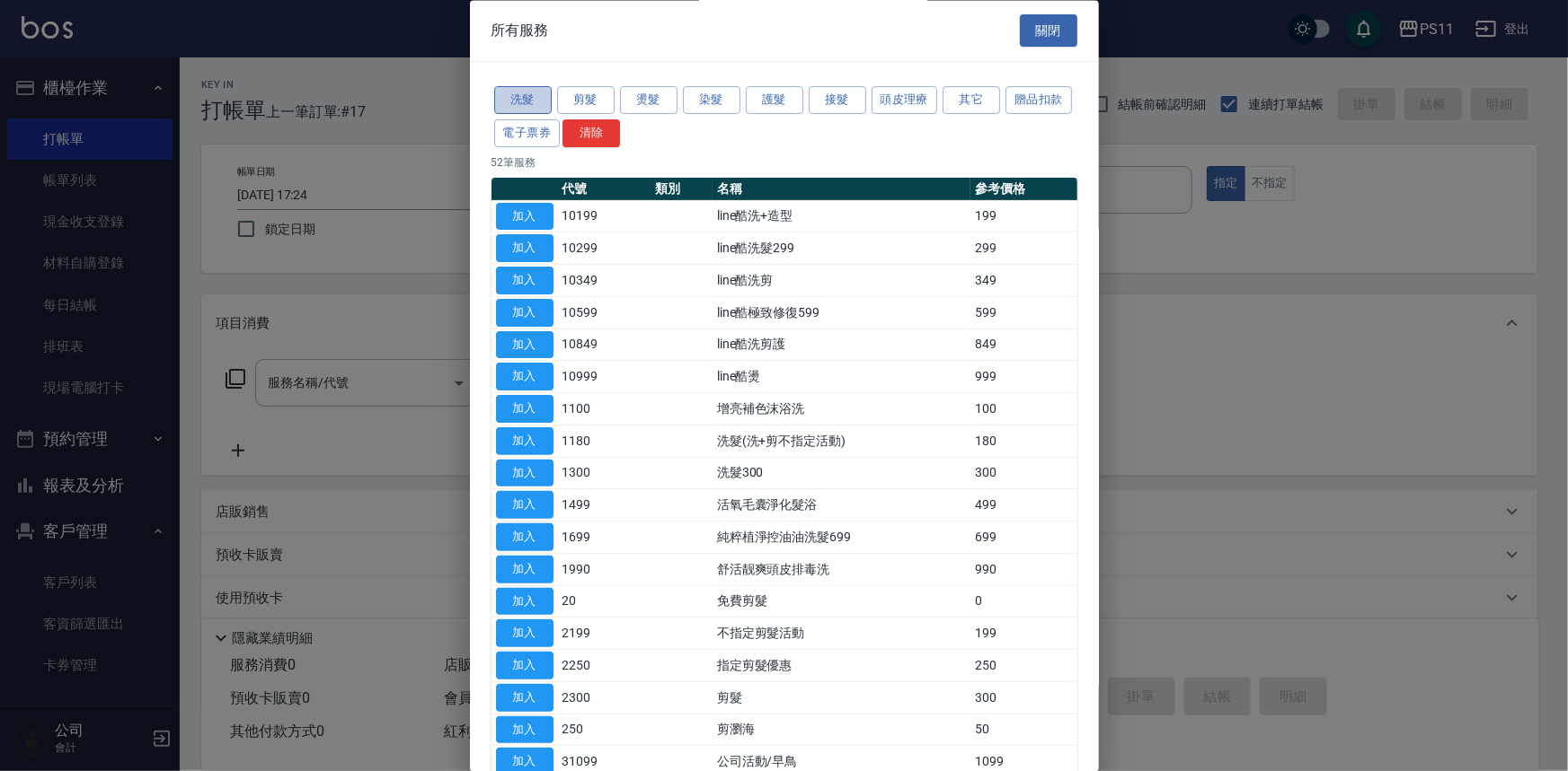
click at [518, 94] on button "洗髮" at bounding box center [523, 100] width 58 height 28
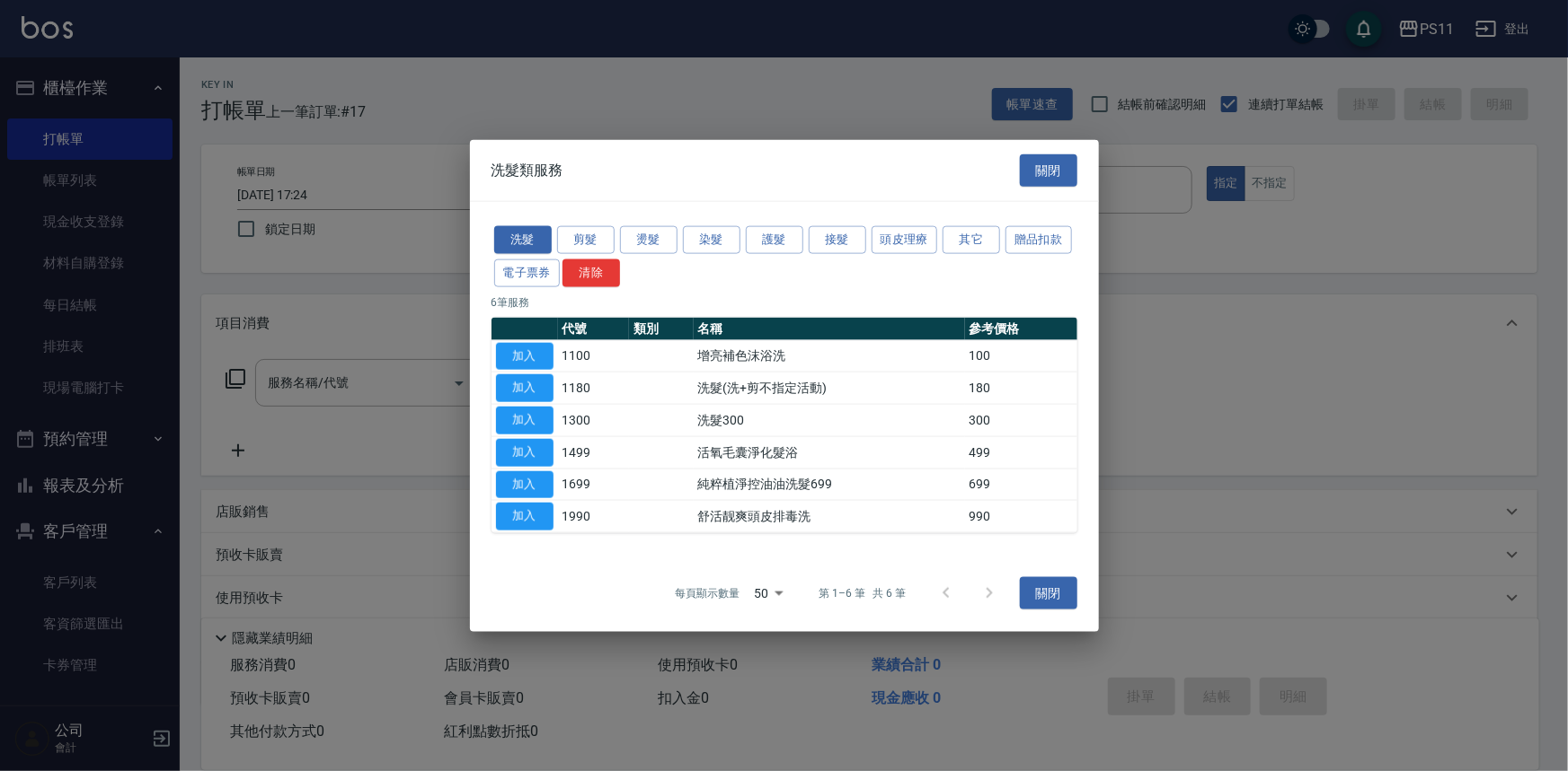
drag, startPoint x: 533, startPoint y: 421, endPoint x: 589, endPoint y: 409, distance: 57.3
click at [532, 421] on button "加入" at bounding box center [525, 421] width 58 height 28
type input "洗髮300(1300)"
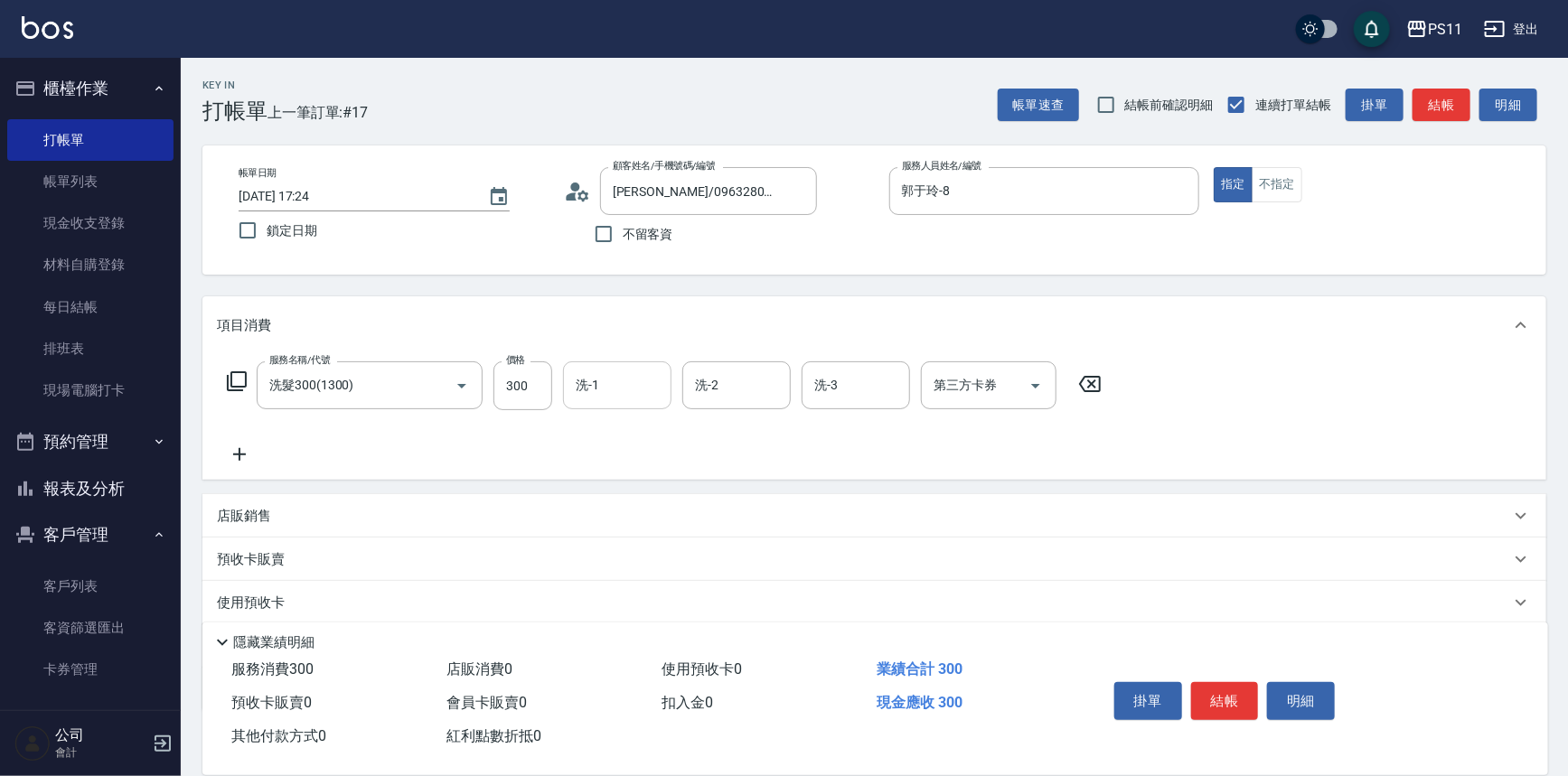
click at [609, 392] on input "洗-1" at bounding box center [617, 386] width 92 height 32
type input "[PERSON_NAME]-20"
click at [241, 456] on icon at bounding box center [239, 455] width 46 height 21
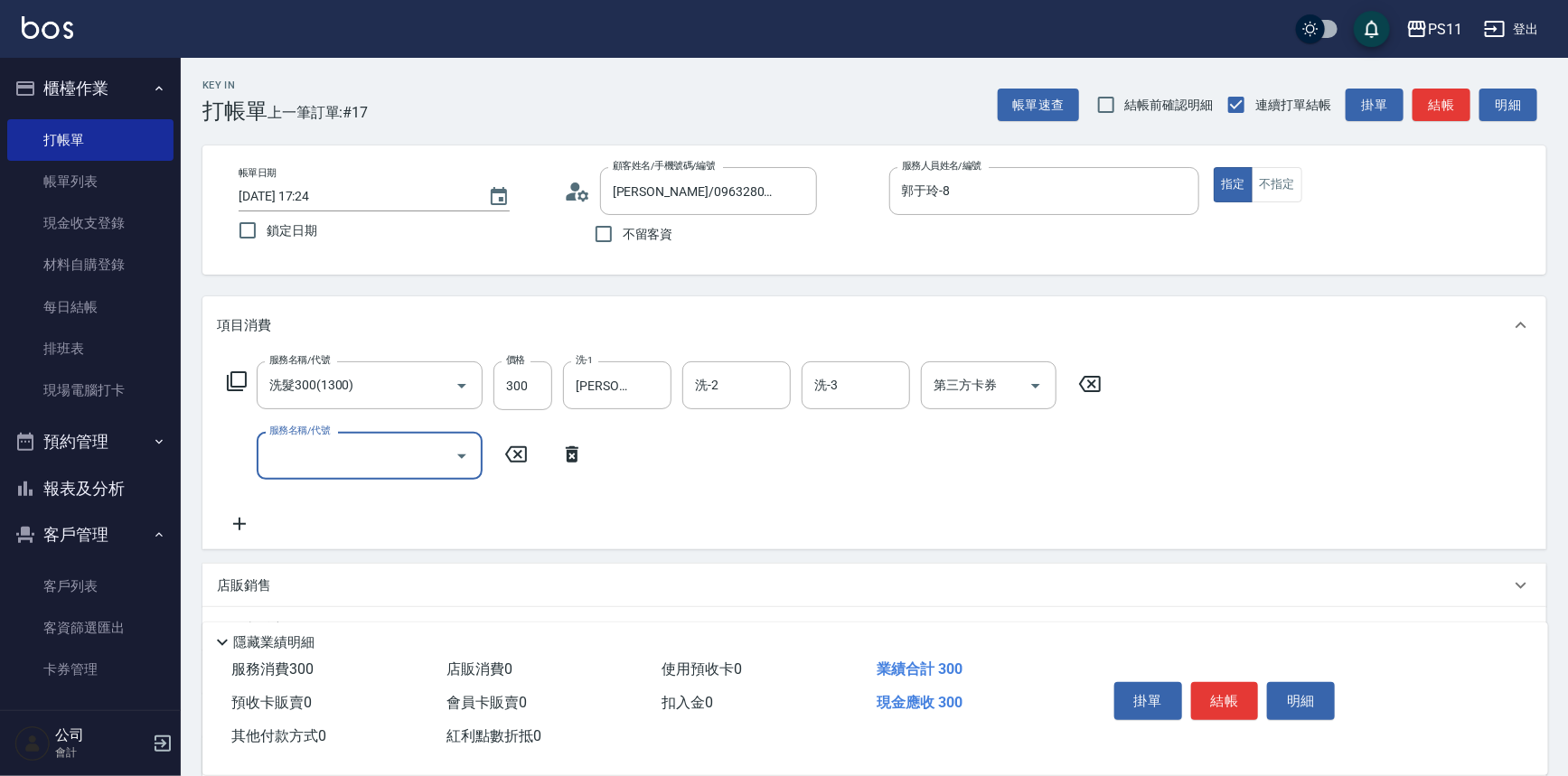
click at [384, 456] on input "服務名稱/代號" at bounding box center [357, 455] width 183 height 32
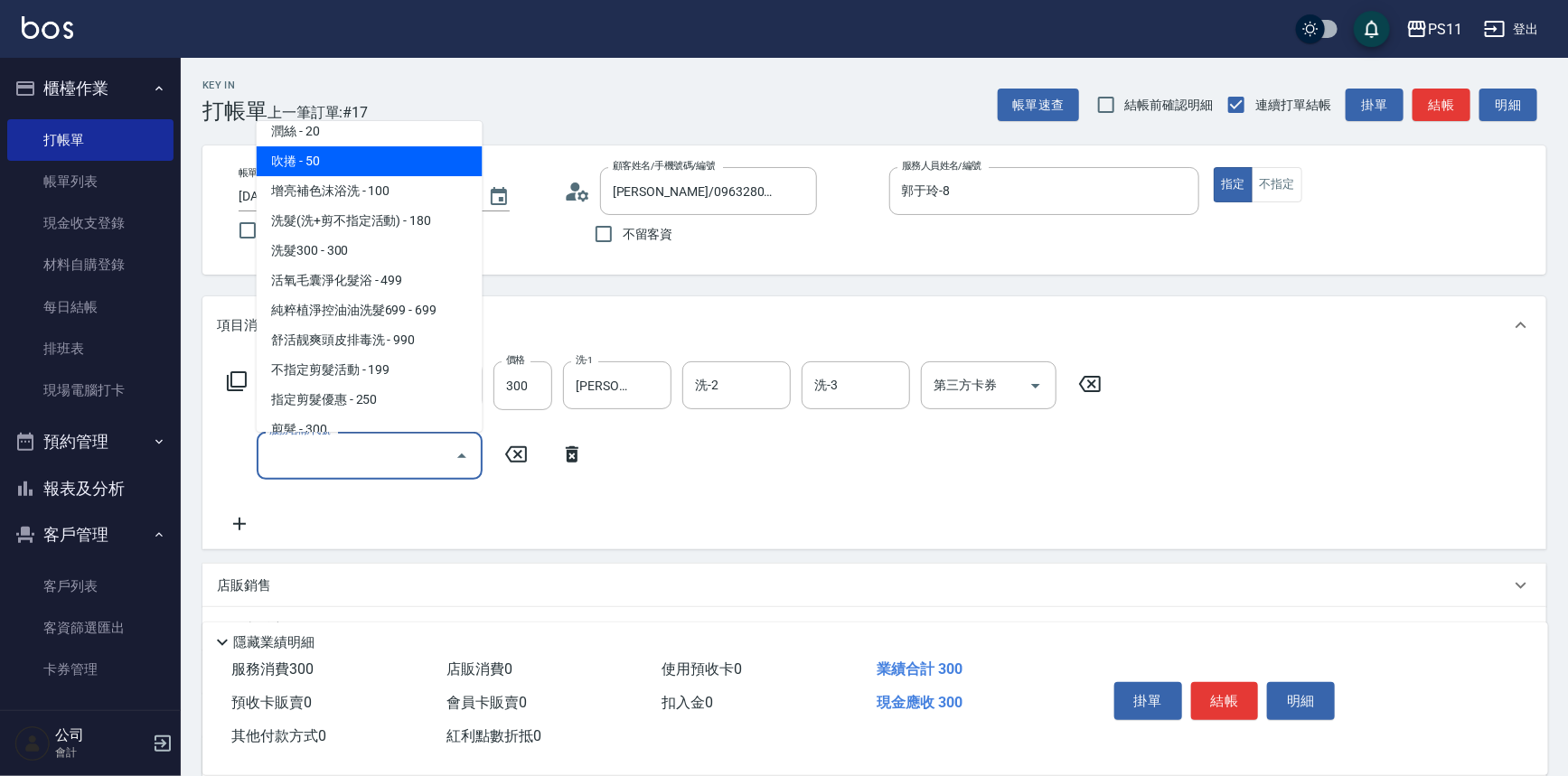
scroll to position [246, 0]
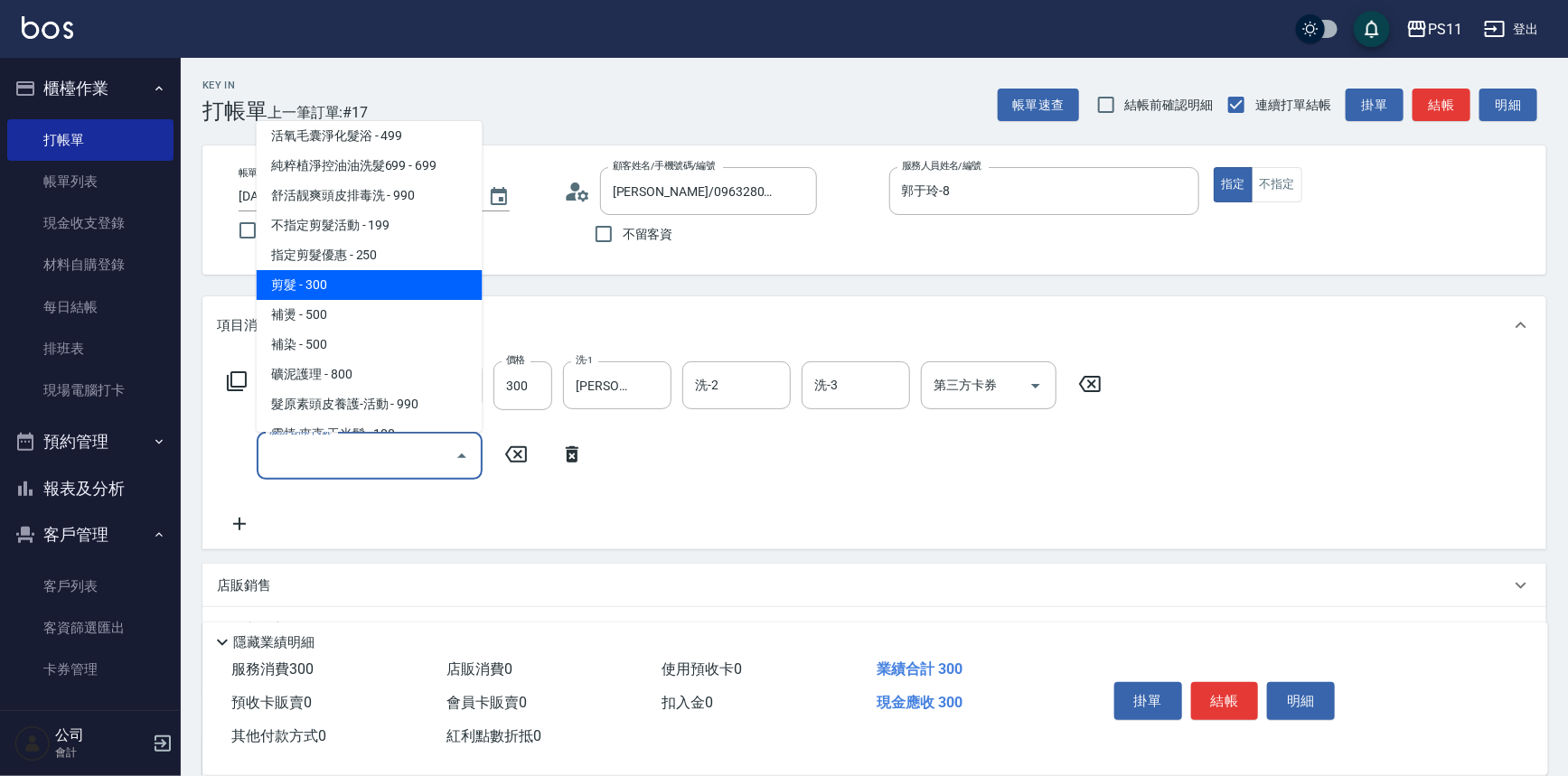
click at [353, 284] on span "剪髮 - 300" at bounding box center [369, 285] width 226 height 30
type input "剪髮(2300)"
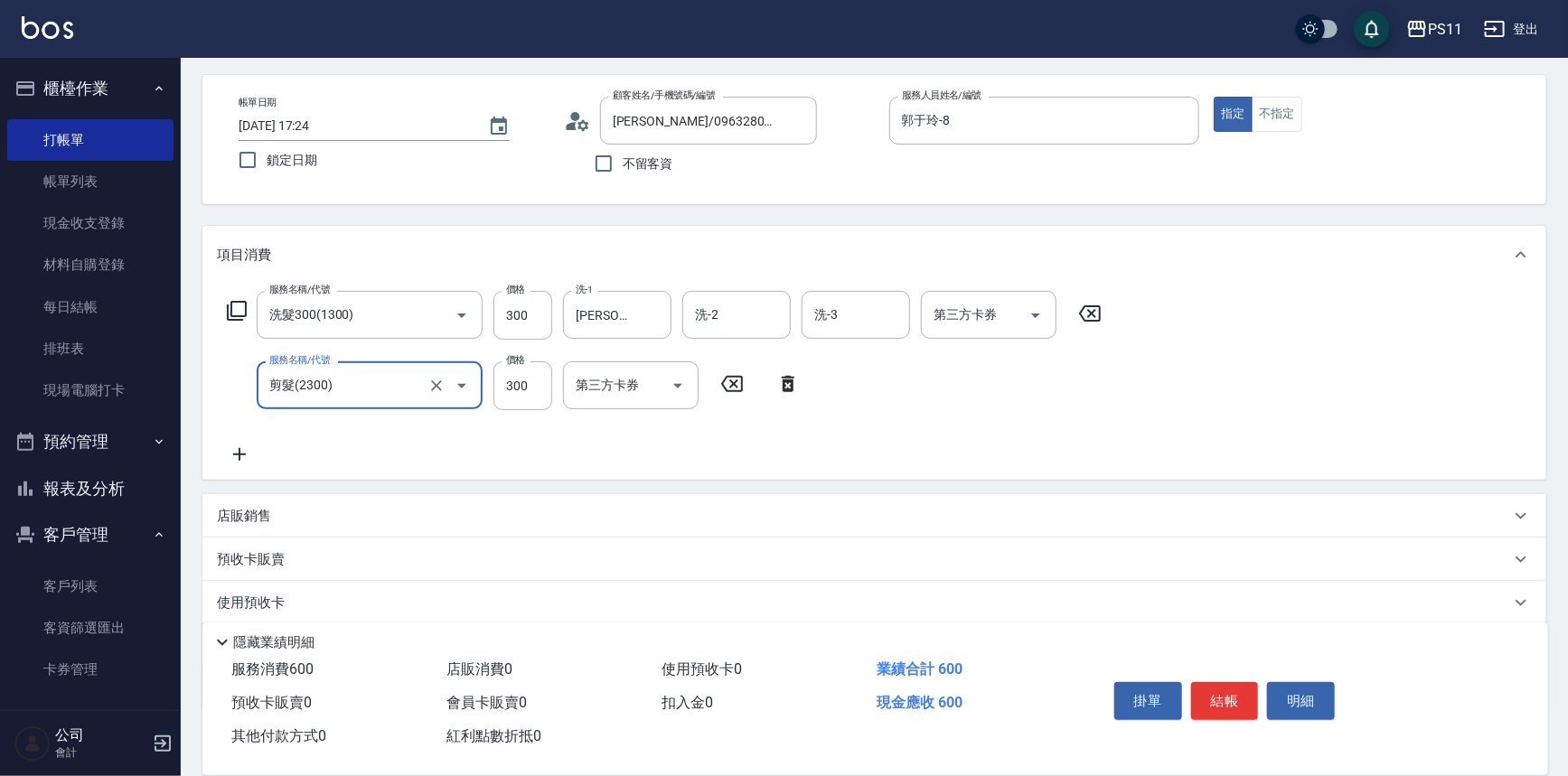
scroll to position [175, 0]
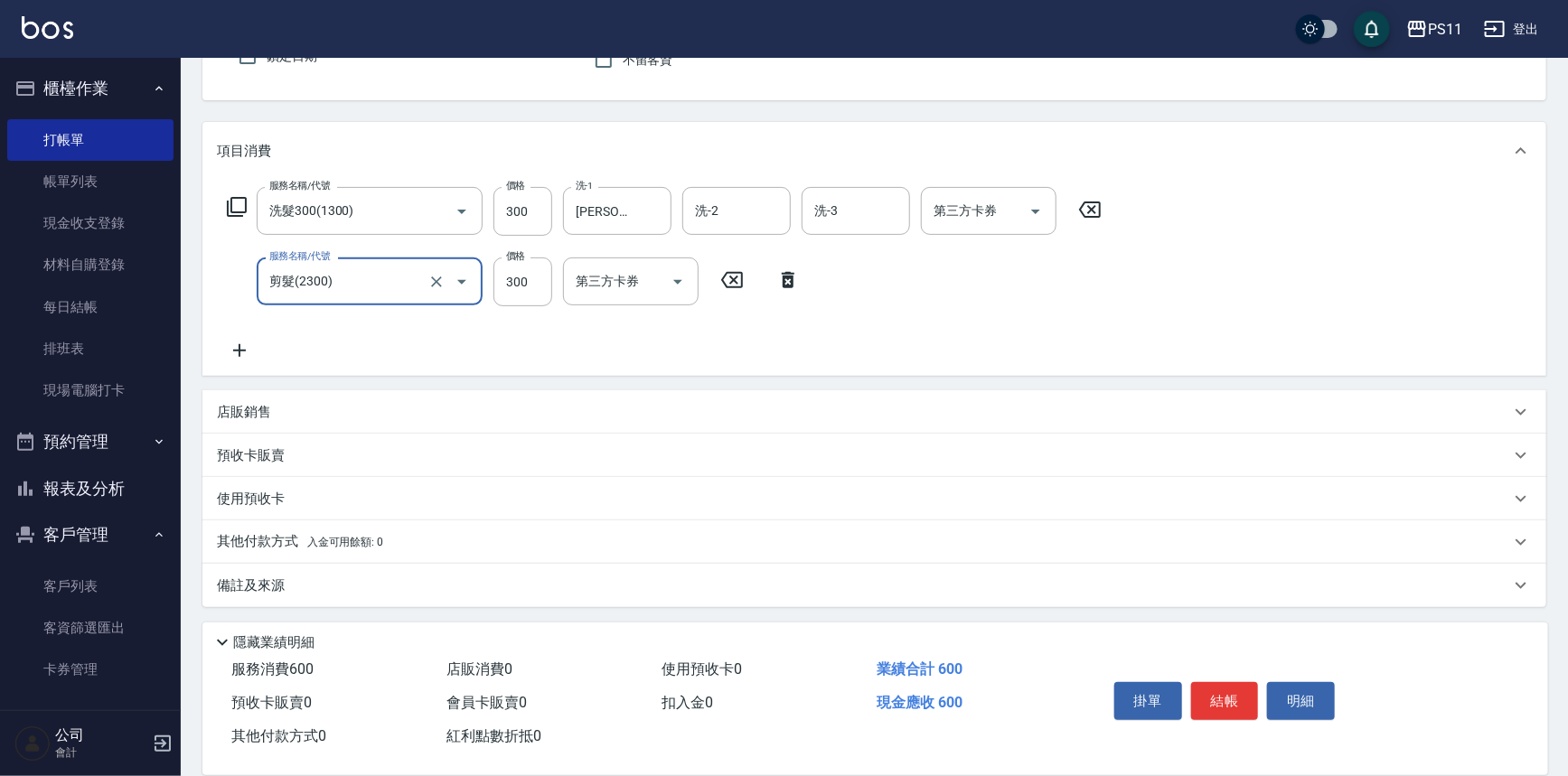
click at [237, 345] on icon at bounding box center [239, 351] width 46 height 21
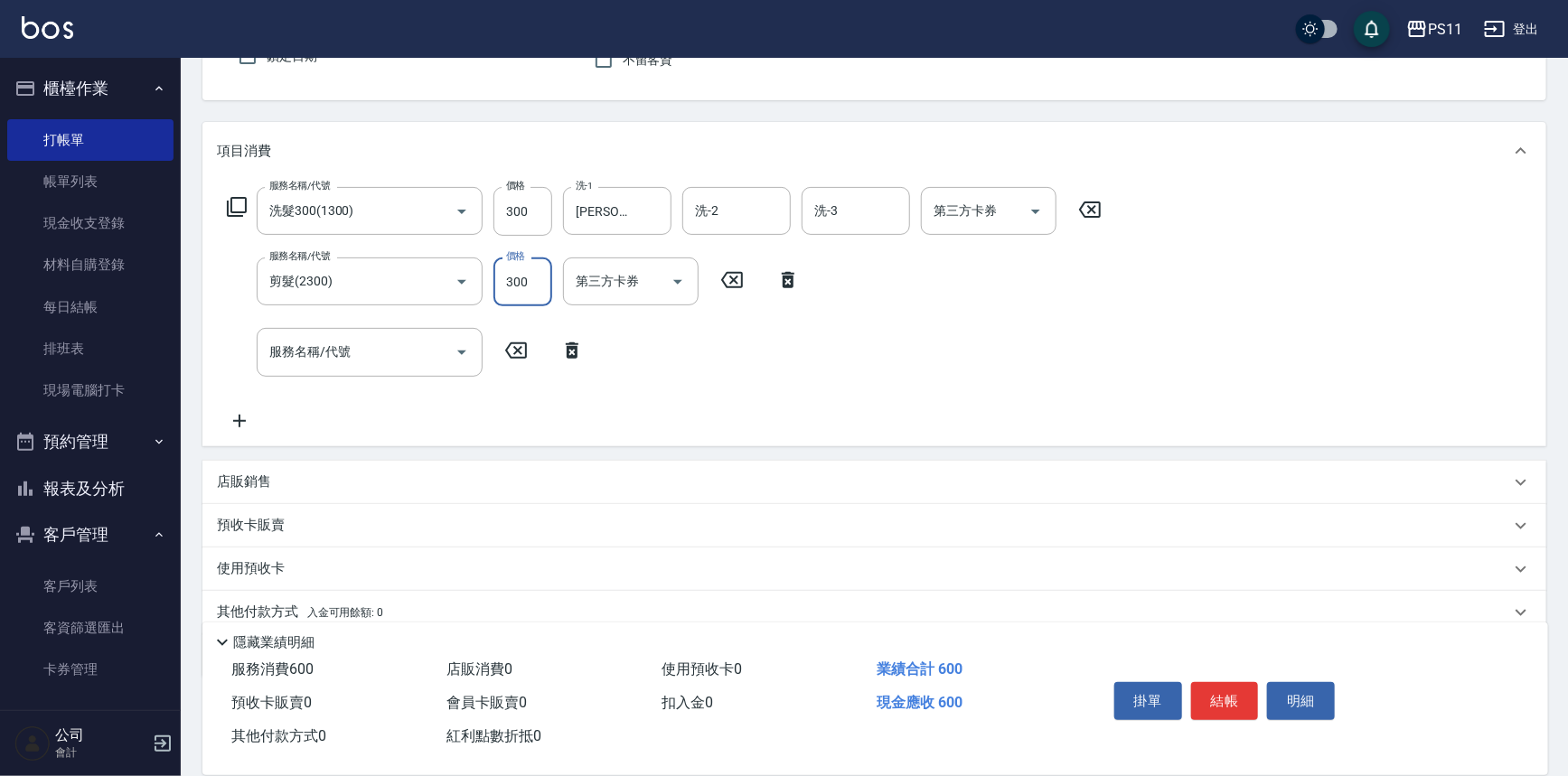
click at [528, 277] on input "300" at bounding box center [523, 282] width 58 height 49
type input "250"
click at [461, 354] on icon "Open" at bounding box center [461, 353] width 21 height 21
click at [458, 353] on icon "Open" at bounding box center [461, 353] width 21 height 21
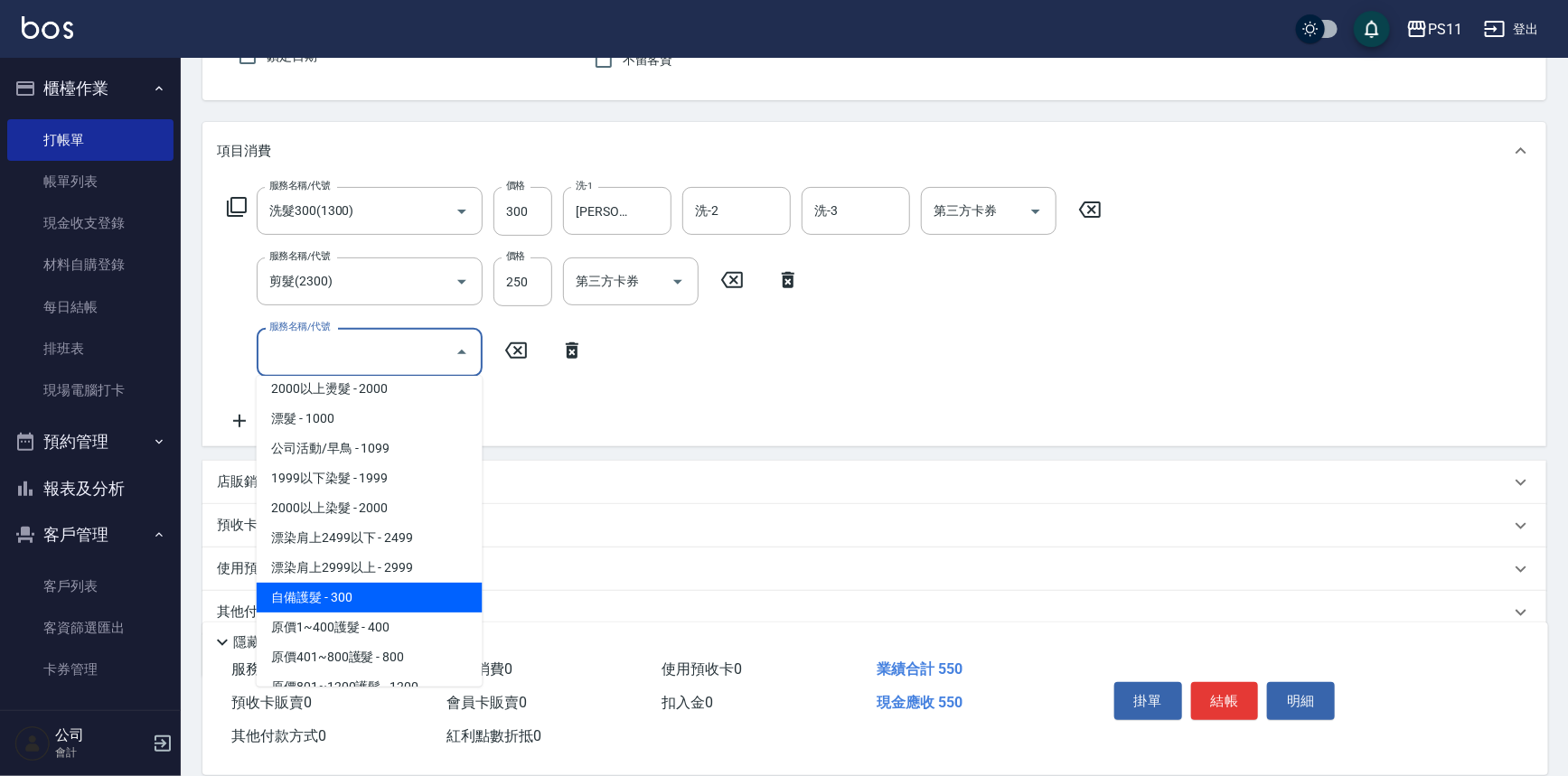
scroll to position [1067, 0]
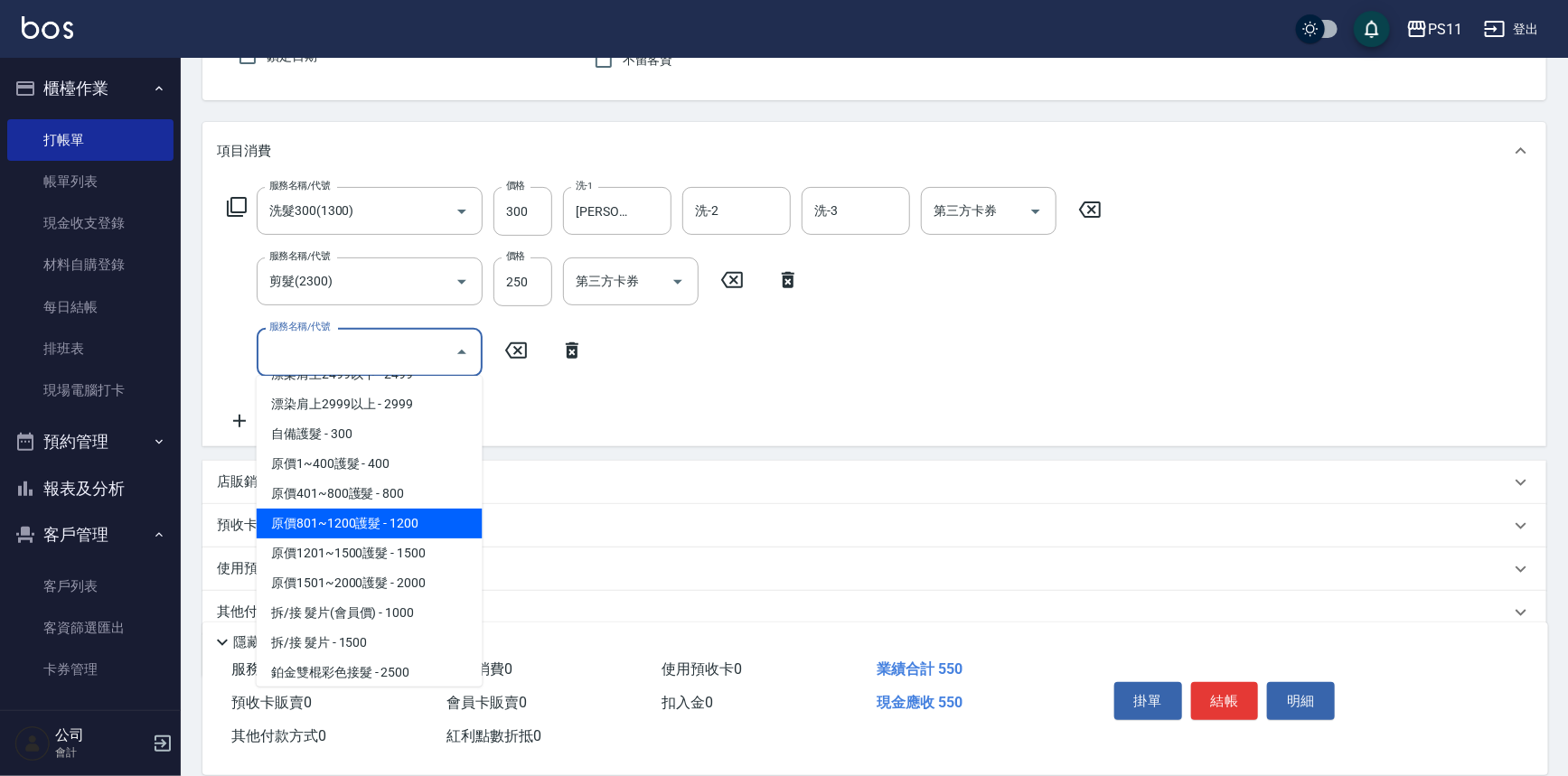
click at [420, 526] on span "原價801~1200護髮 - 1200" at bounding box center [369, 523] width 226 height 30
type input "原價801~1200護髮(51200)"
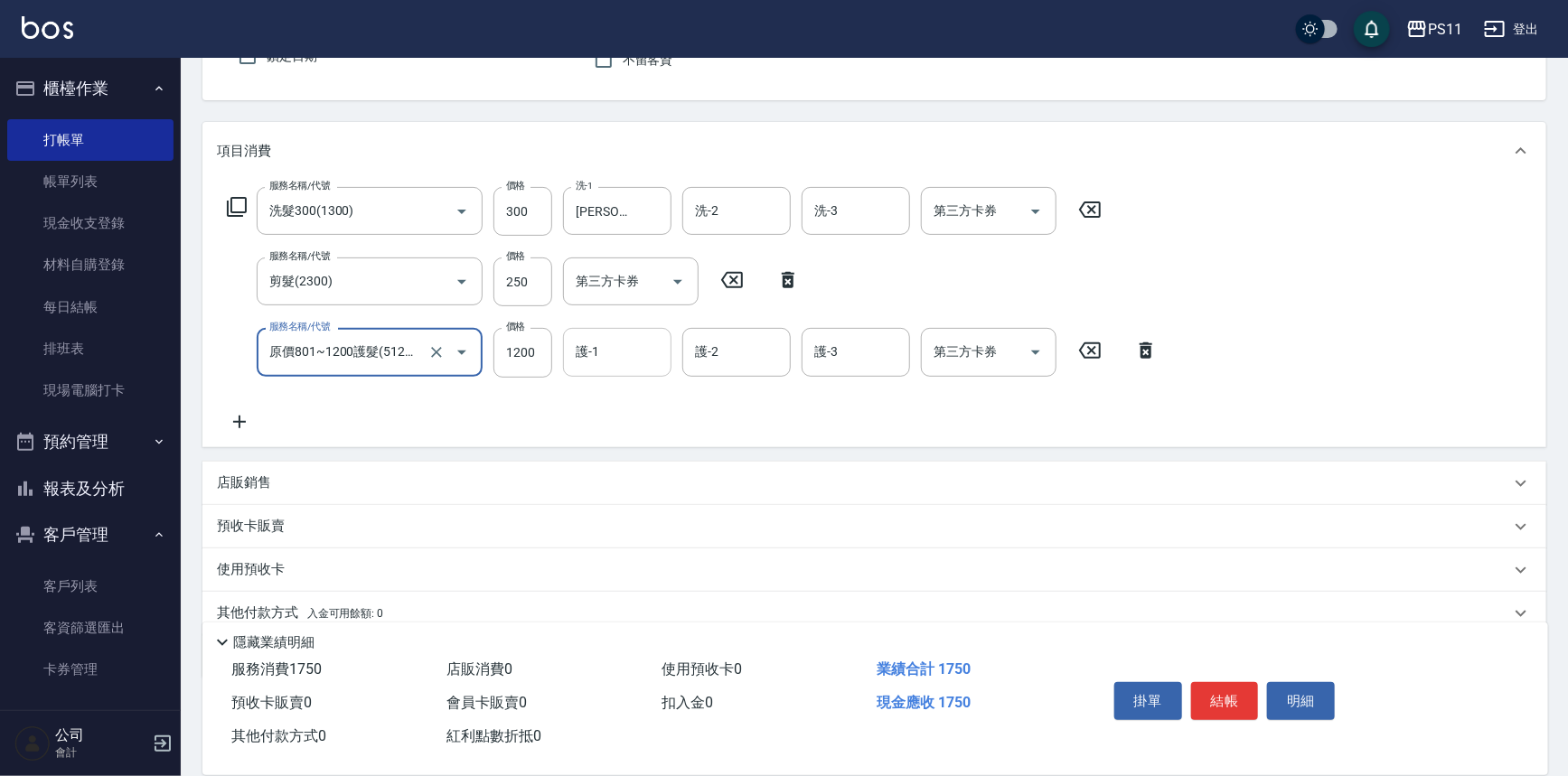
click at [592, 345] on input "護-1" at bounding box center [617, 352] width 92 height 32
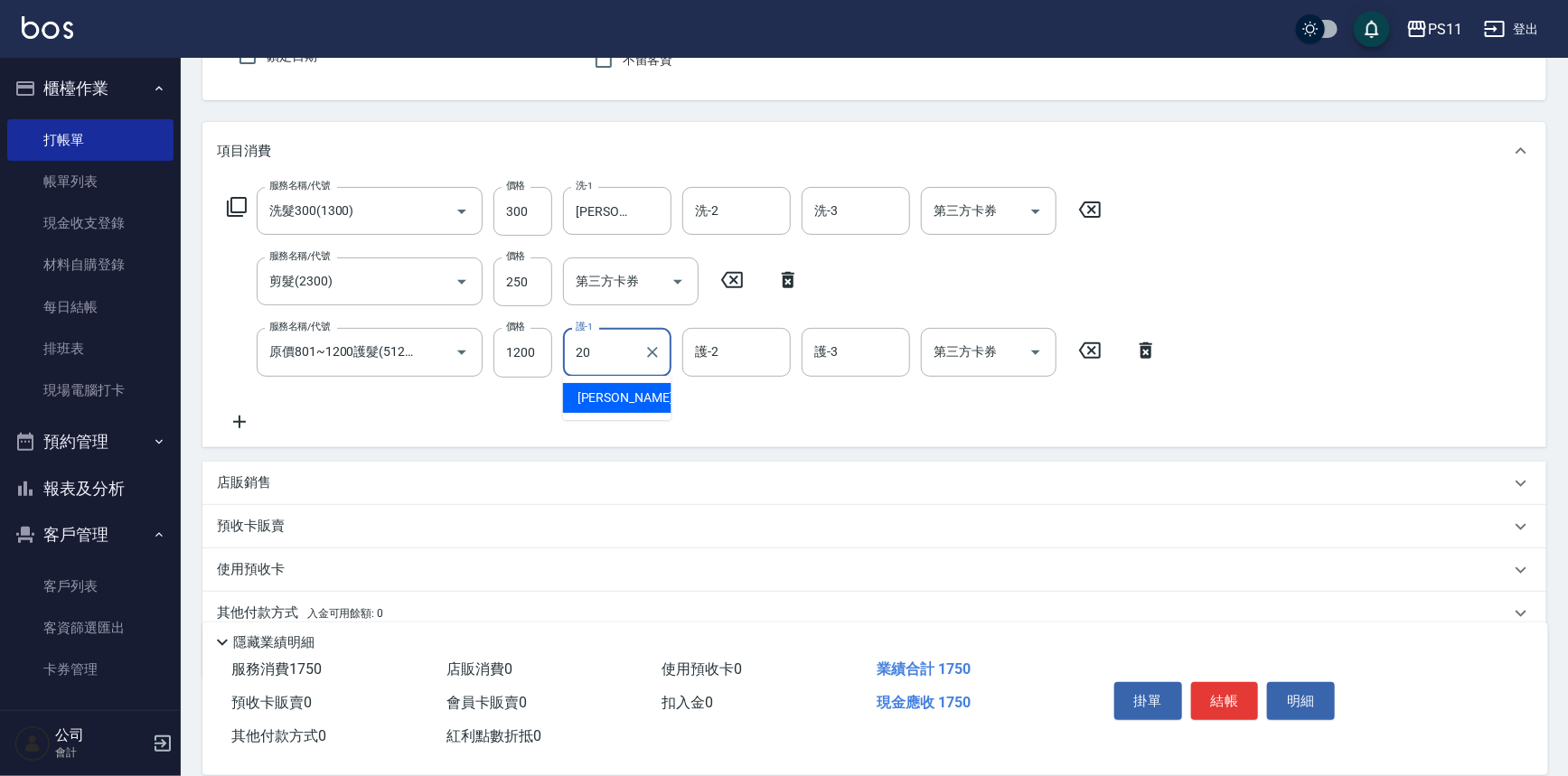
type input "[PERSON_NAME]-20"
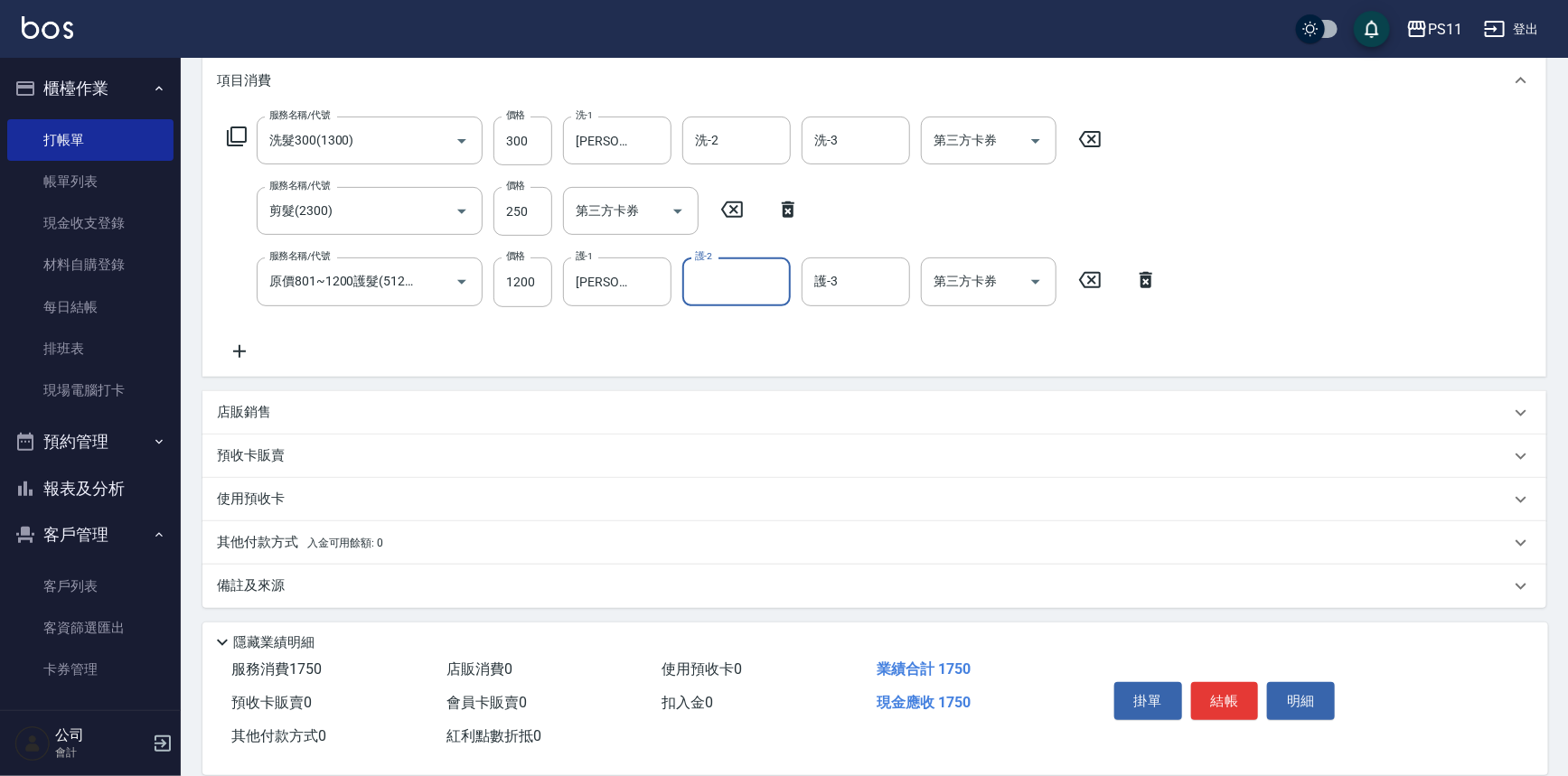
click at [292, 533] on p "其他付款方式 入金可用餘額: 0" at bounding box center [299, 543] width 166 height 19
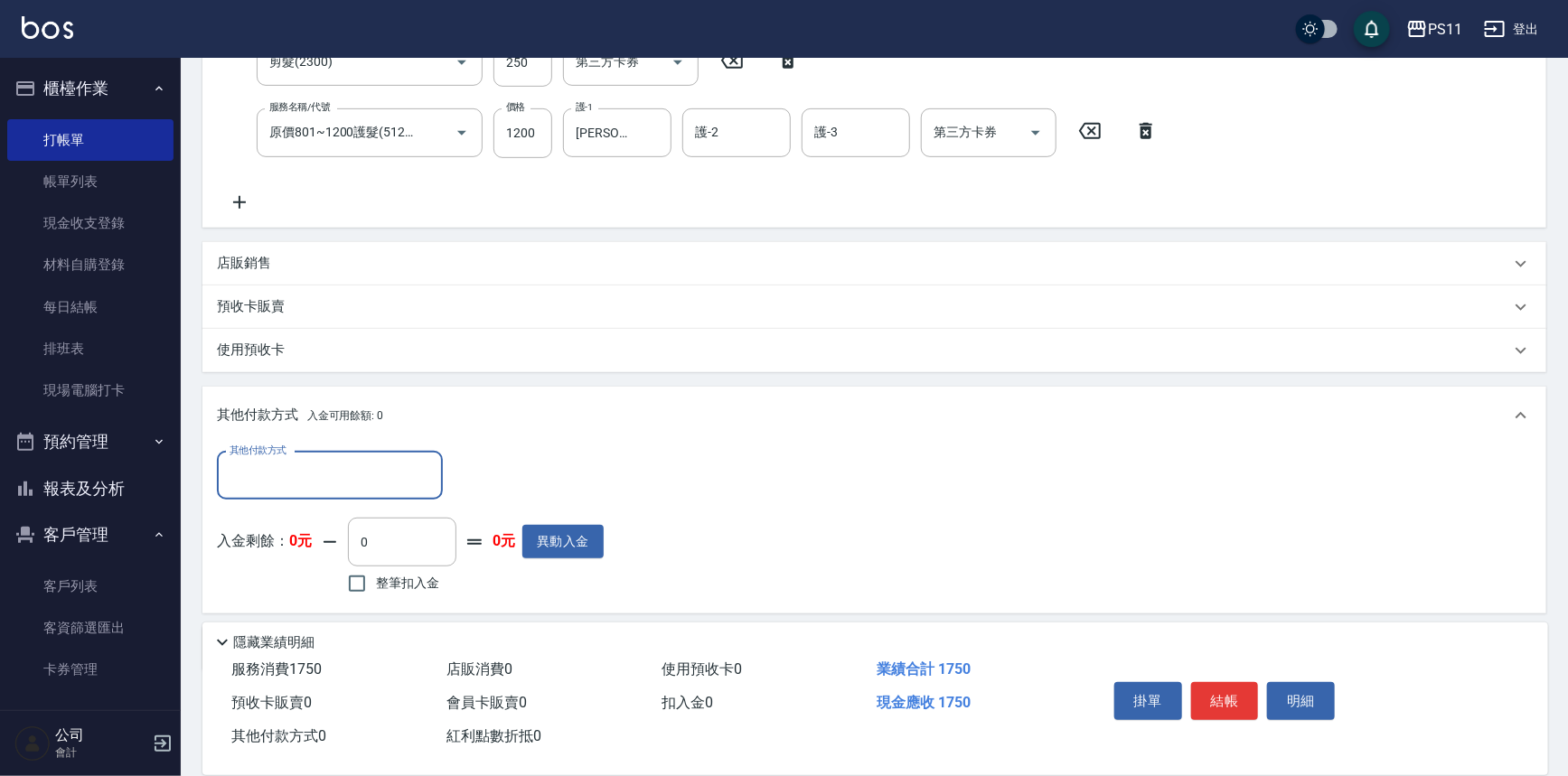
scroll to position [0, 0]
click at [329, 483] on input "其他付款方式" at bounding box center [330, 476] width 210 height 32
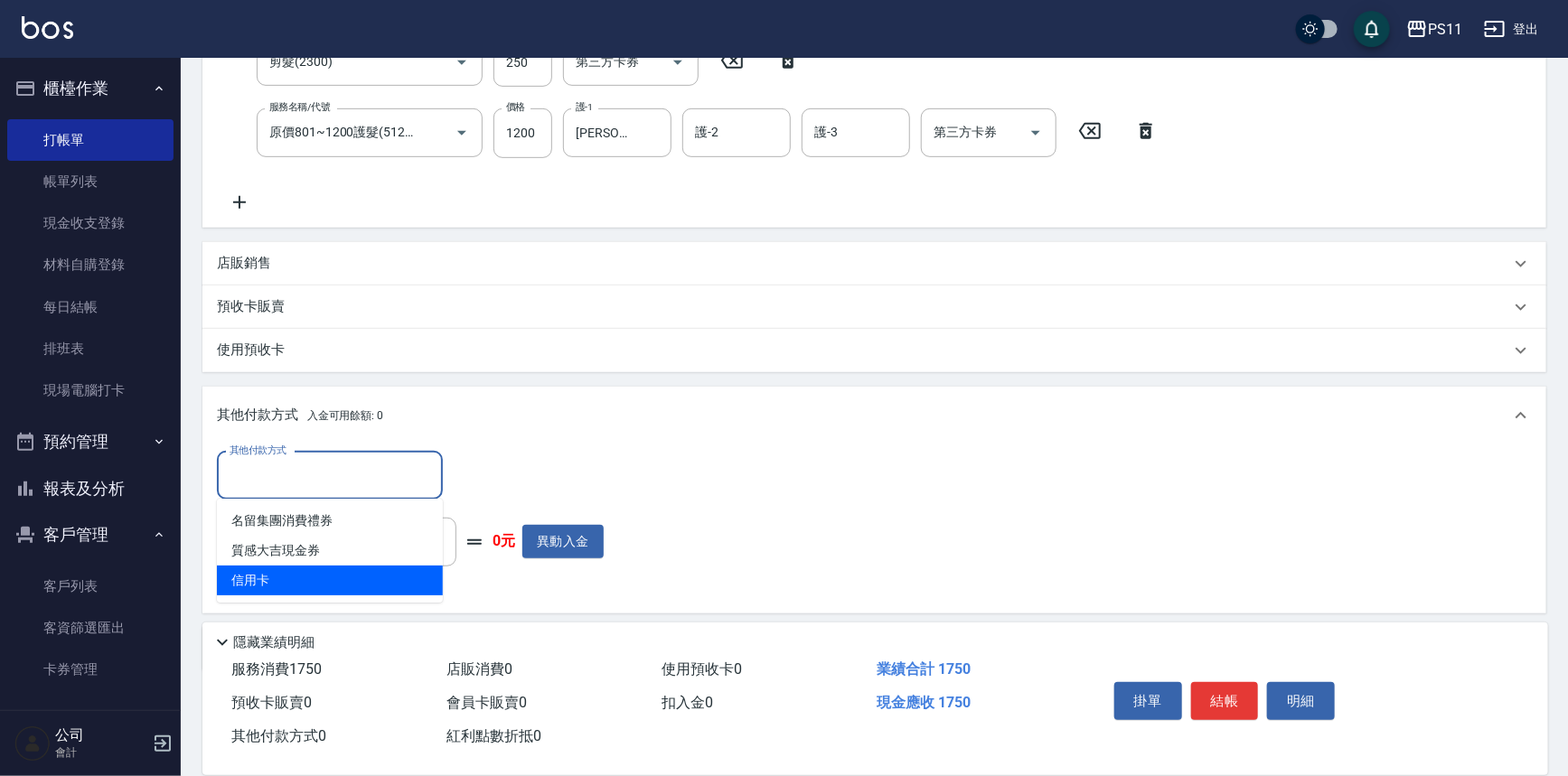
click at [345, 579] on span "信用卡" at bounding box center [329, 581] width 226 height 30
type input "信用卡"
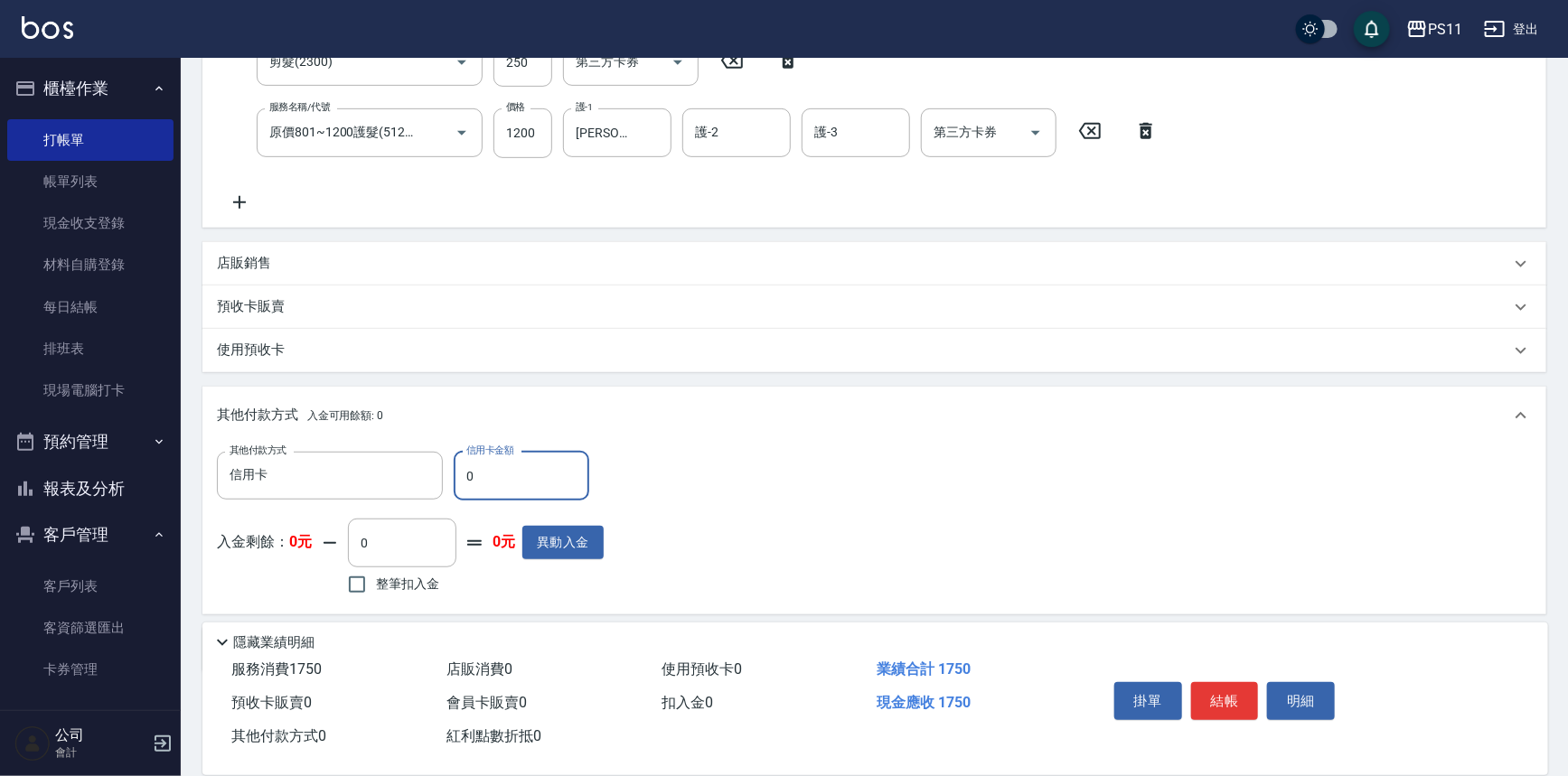
drag, startPoint x: 478, startPoint y: 492, endPoint x: 421, endPoint y: 502, distance: 57.9
click at [409, 500] on div "其他付款方式 信用卡 其他付款方式 信用卡金額 0 信用卡金額 入金剩餘： 0元 0 ​ 整筆扣入金 0元 異動入金" at bounding box center [410, 525] width 387 height 149
type input "1750"
click at [1205, 712] on button "結帳" at bounding box center [1225, 701] width 68 height 38
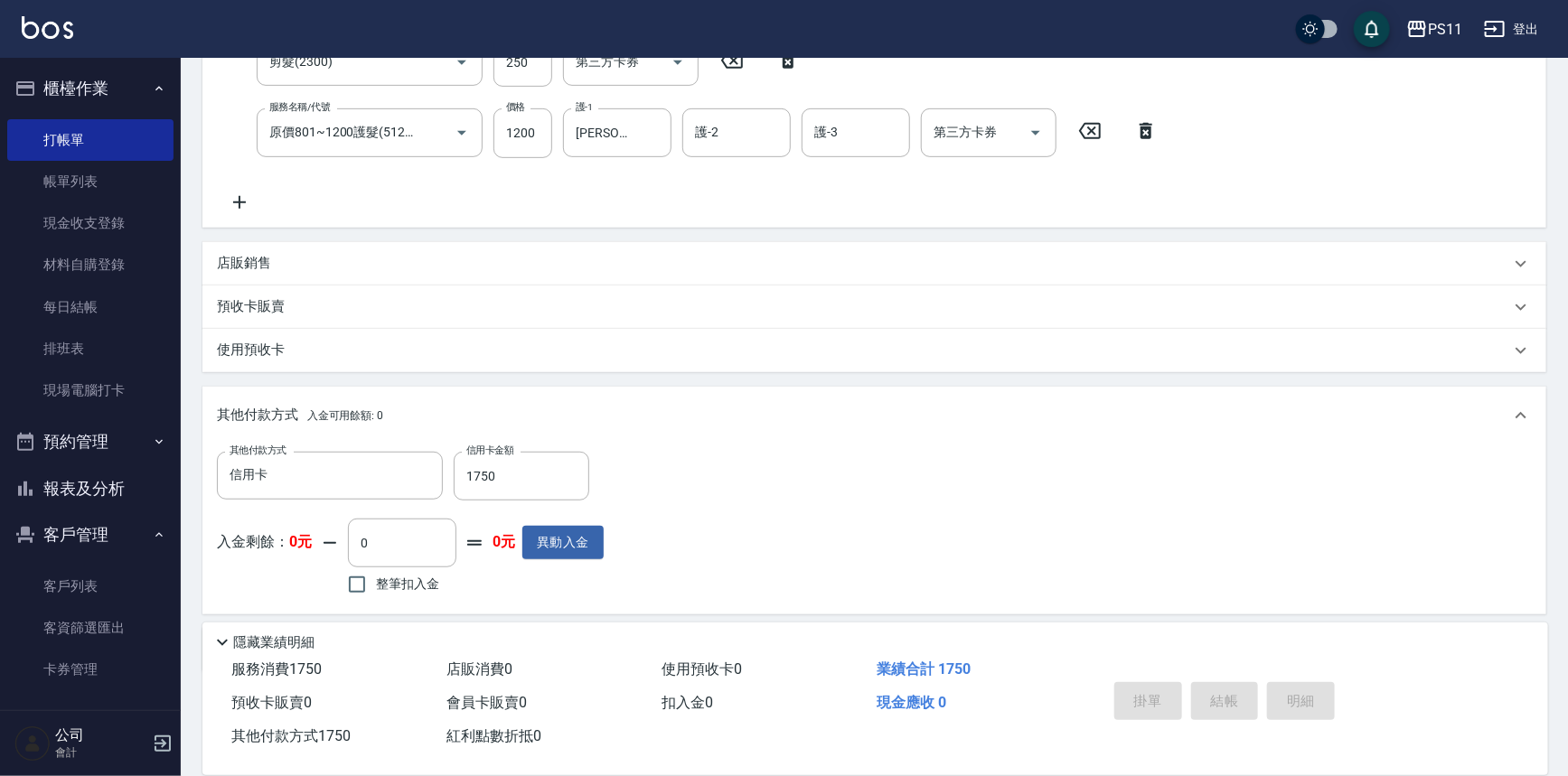
type input "[DATE] 17:26"
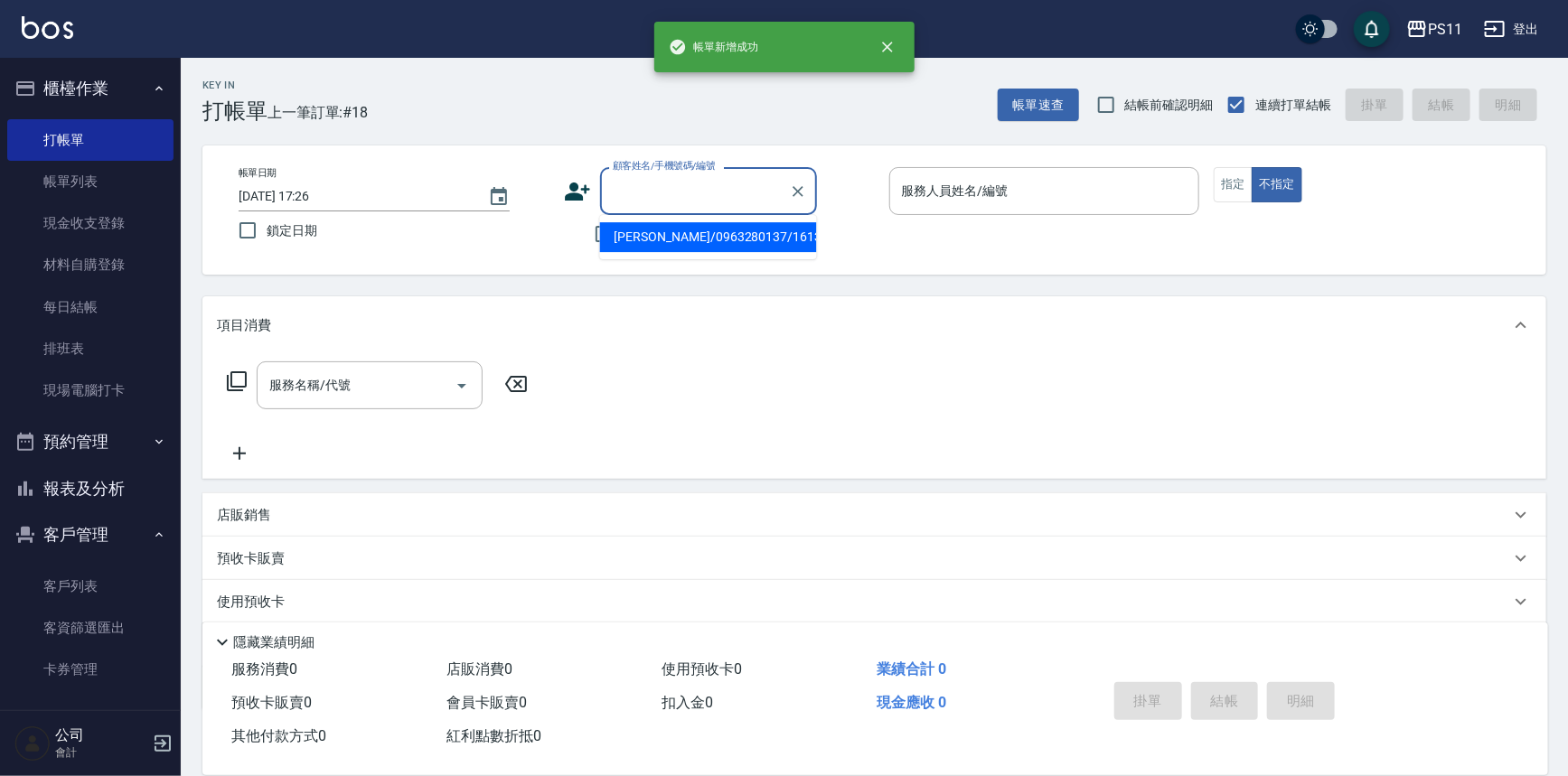
click at [677, 188] on input "顧客姓名/手機號碼/編號" at bounding box center [695, 191] width 174 height 32
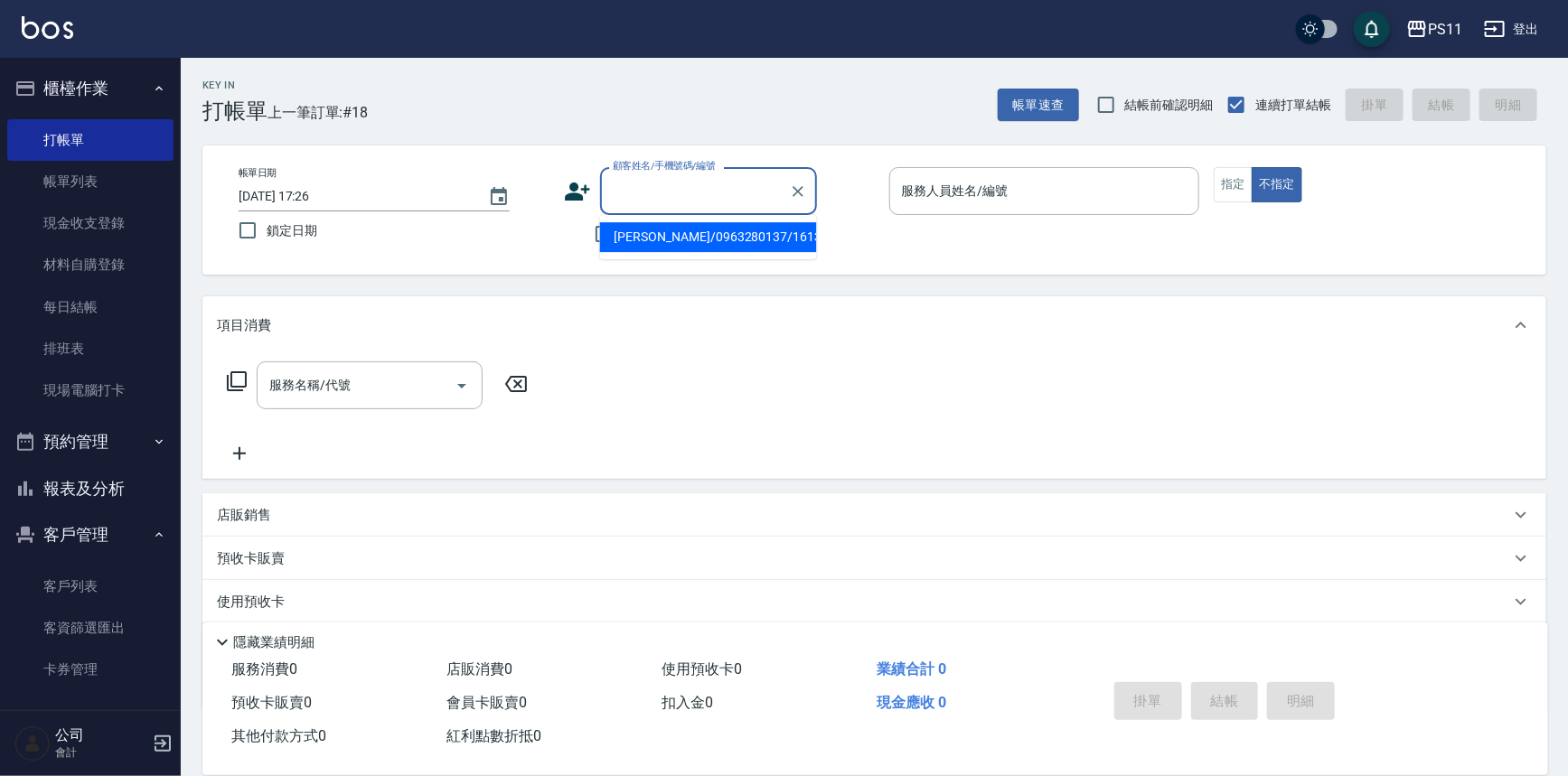
click at [683, 232] on li "[PERSON_NAME]/0963280137/1613" at bounding box center [708, 237] width 217 height 30
type input "[PERSON_NAME]/0963280137/1613"
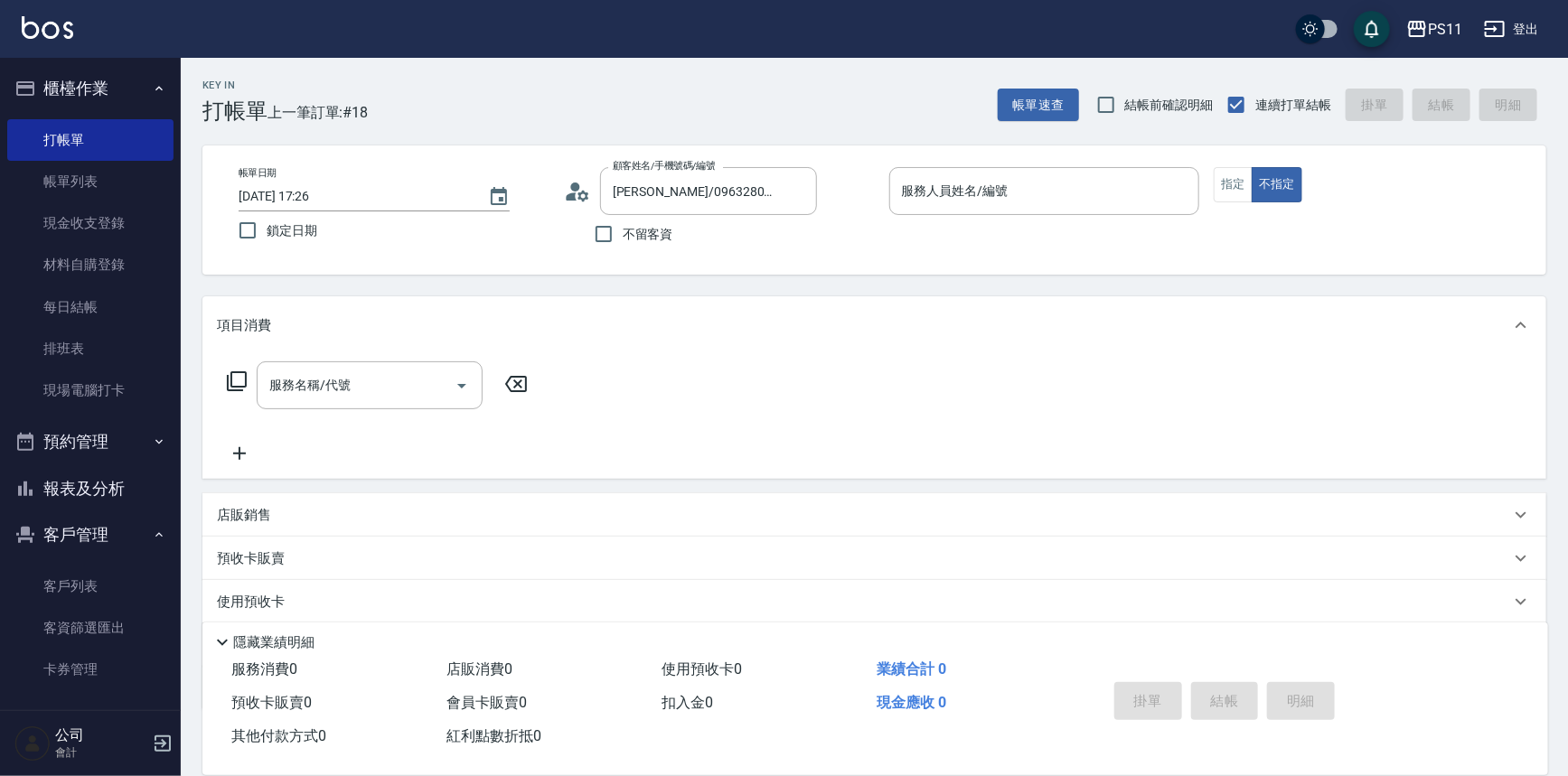
click at [1107, 163] on div "帳單日期 [DATE] 17:26 鎖定日期 顧客姓名/手機號碼/編號 [PERSON_NAME]/0963280137/1613 顧客姓名/手機號碼/編號 …" at bounding box center [874, 210] width 1345 height 129
click at [1078, 190] on input "服務人員姓名/編號" at bounding box center [1044, 191] width 294 height 32
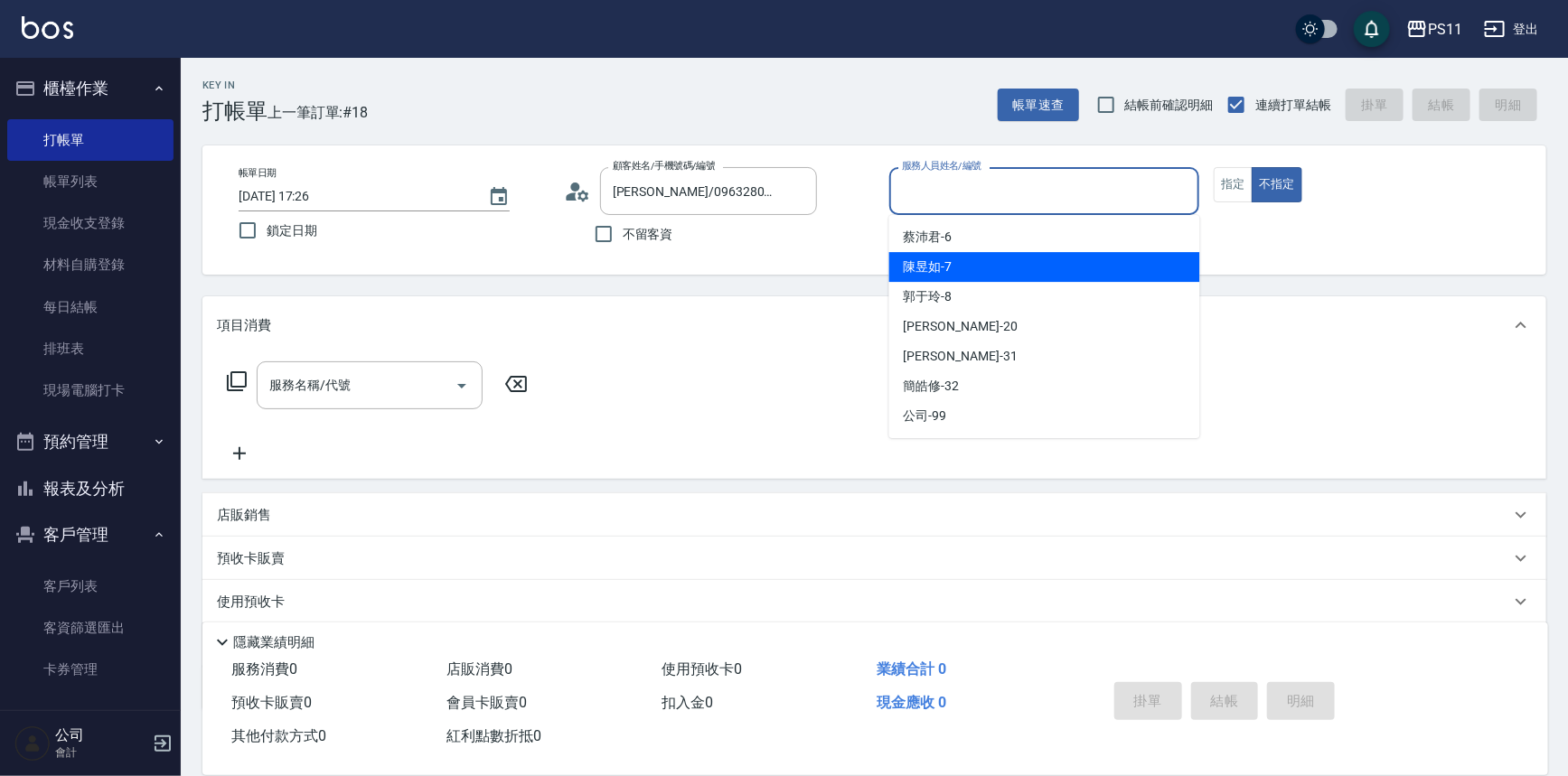
click at [1028, 253] on div "陳昱如 -7" at bounding box center [1045, 267] width 311 height 30
type input "陳昱如-7"
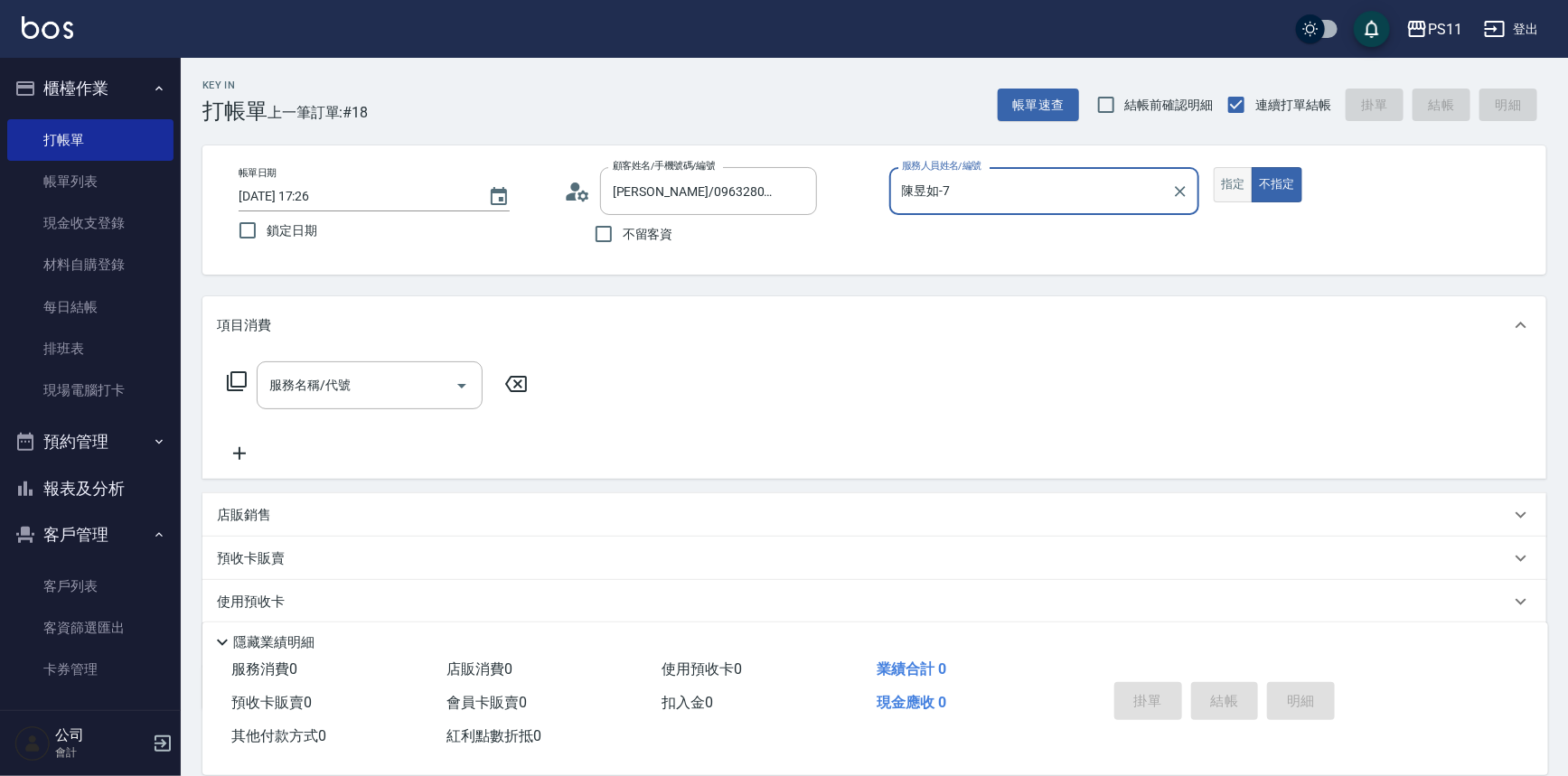
click at [1235, 172] on button "指定" at bounding box center [1234, 185] width 39 height 35
click at [241, 382] on icon at bounding box center [237, 382] width 21 height 21
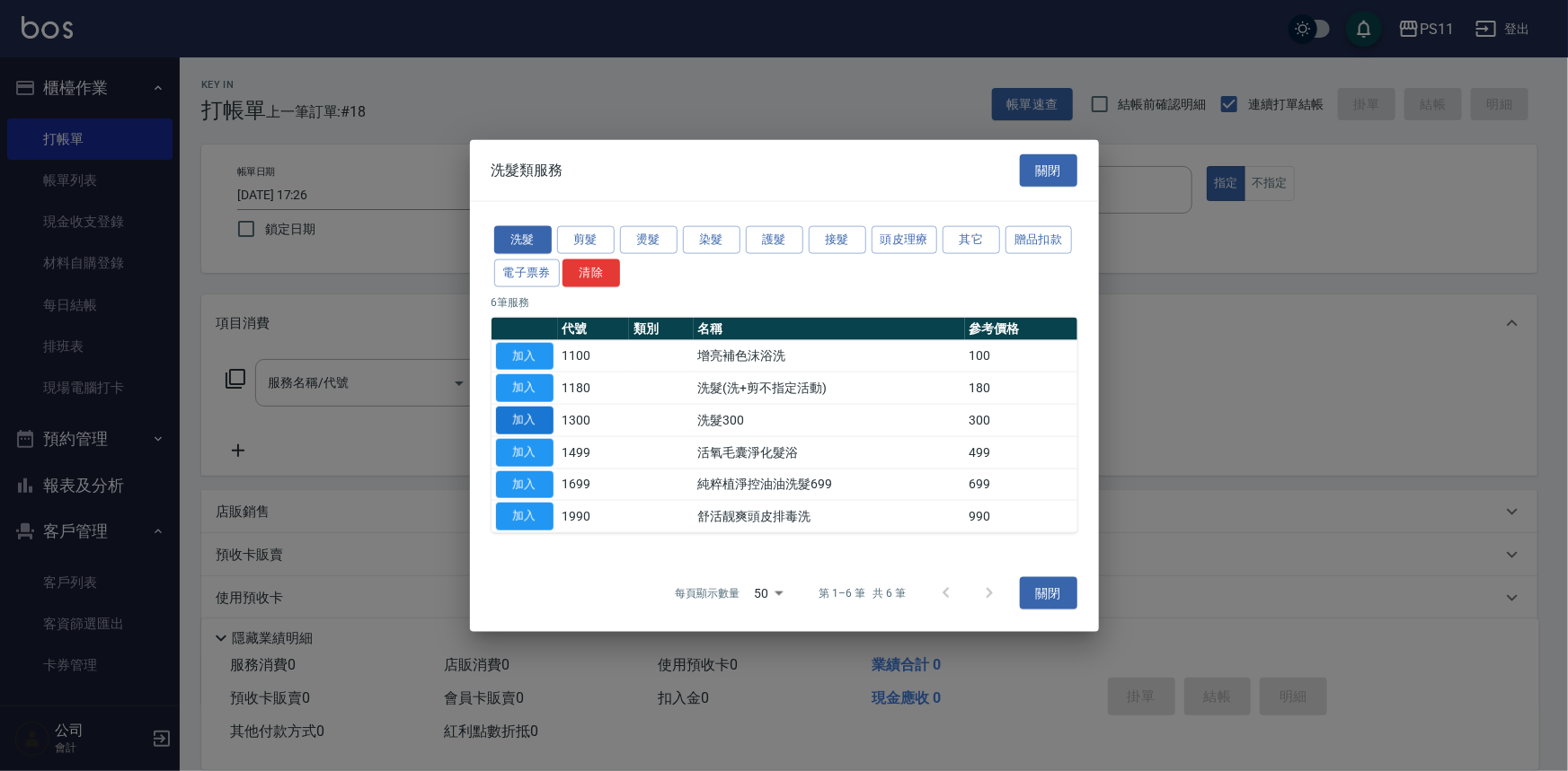
click at [530, 418] on button "加入" at bounding box center [525, 421] width 58 height 28
type input "洗髮300(1300)"
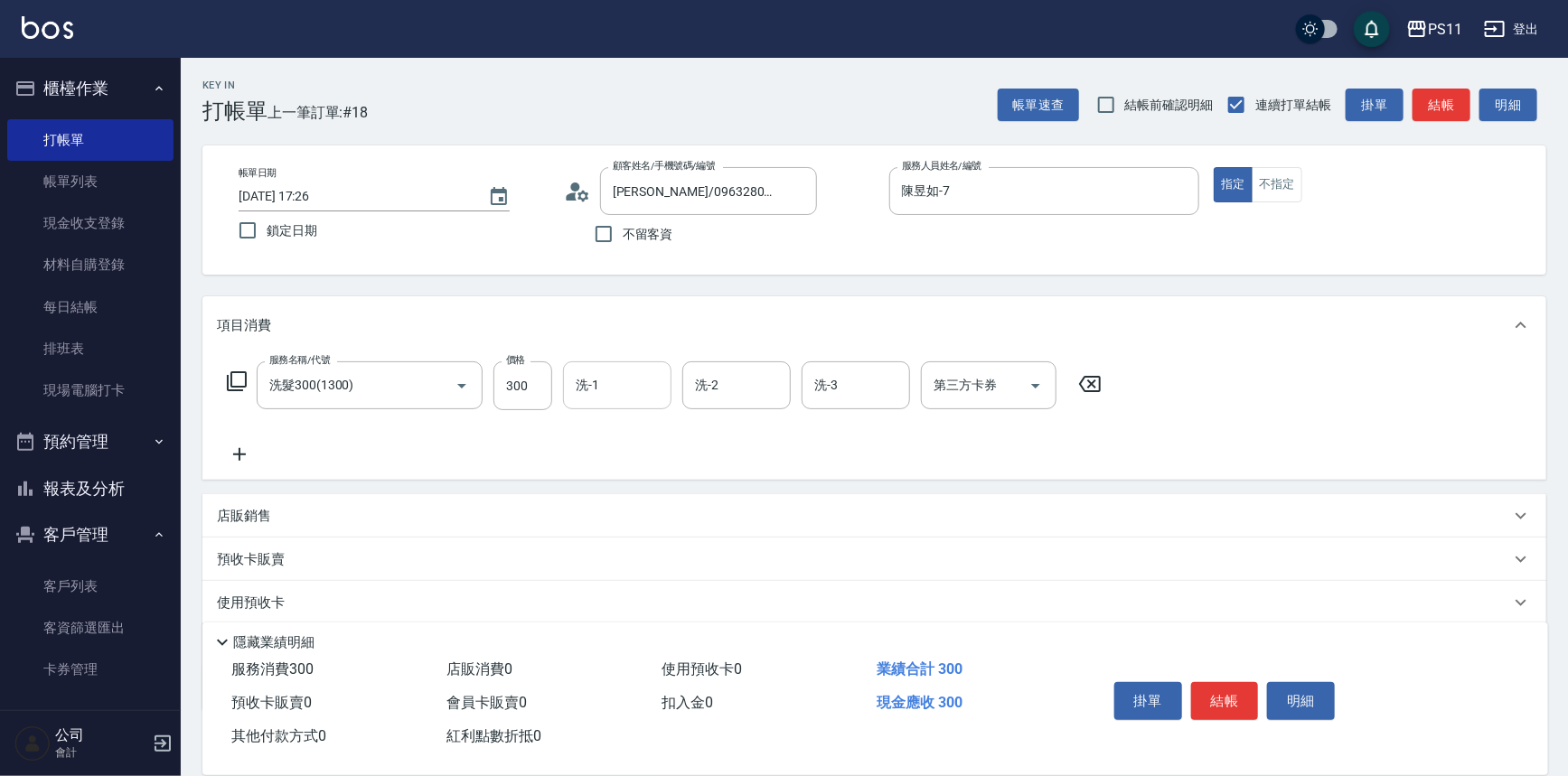
click at [605, 397] on input "洗-1" at bounding box center [617, 386] width 92 height 32
type input "陳昱如-7"
click at [260, 454] on div "服務名稱/代號 洗髮300(1300) 服務名稱/代號 價格 300 價格 洗-1 [PERSON_NAME]-7 洗-1 洗-2 洗-2 洗-3 洗-3 第…" at bounding box center [665, 413] width 896 height 104
click at [244, 455] on icon at bounding box center [239, 455] width 46 height 21
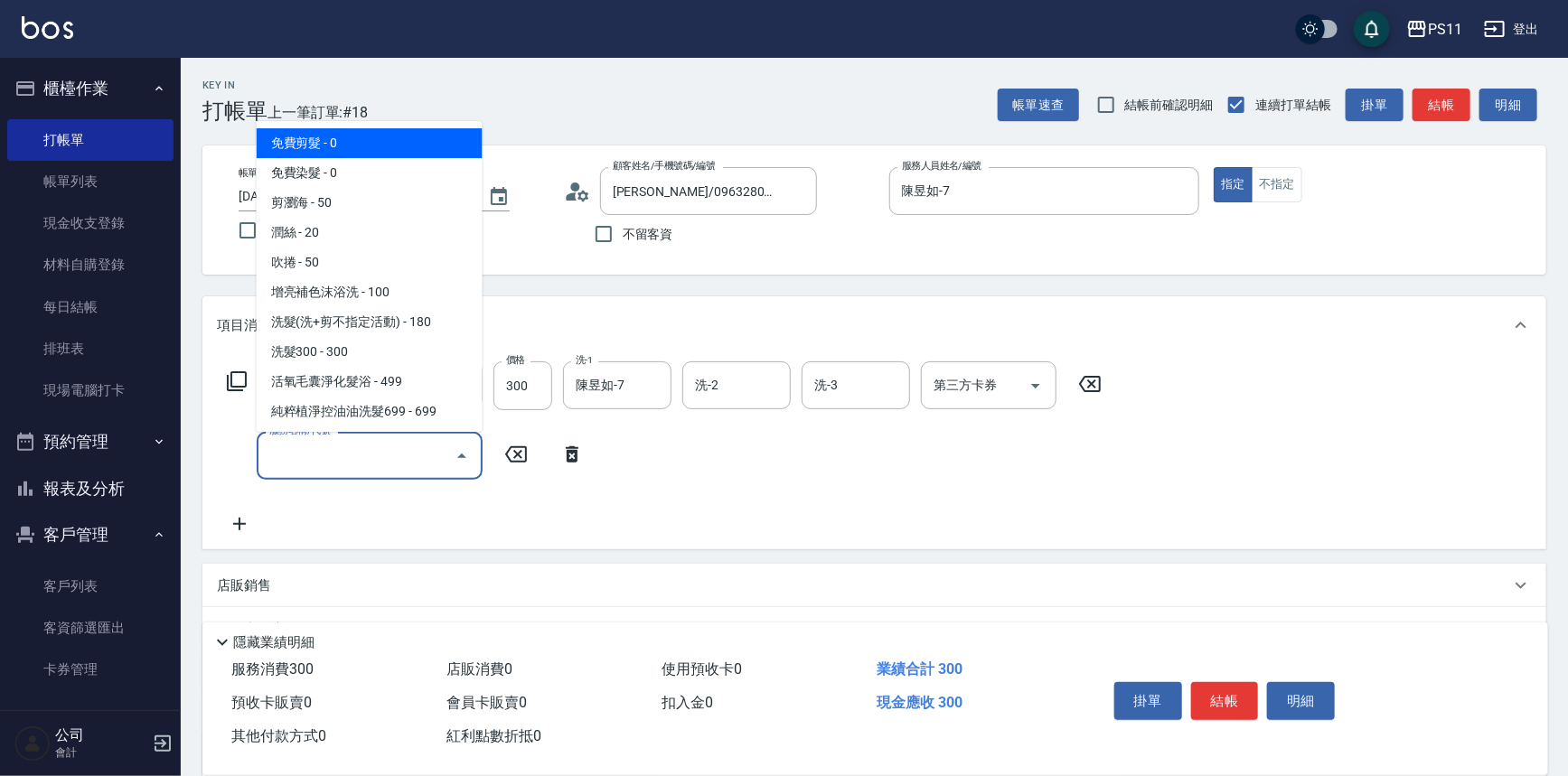
click at [353, 457] on input "服務名稱/代號" at bounding box center [357, 455] width 183 height 32
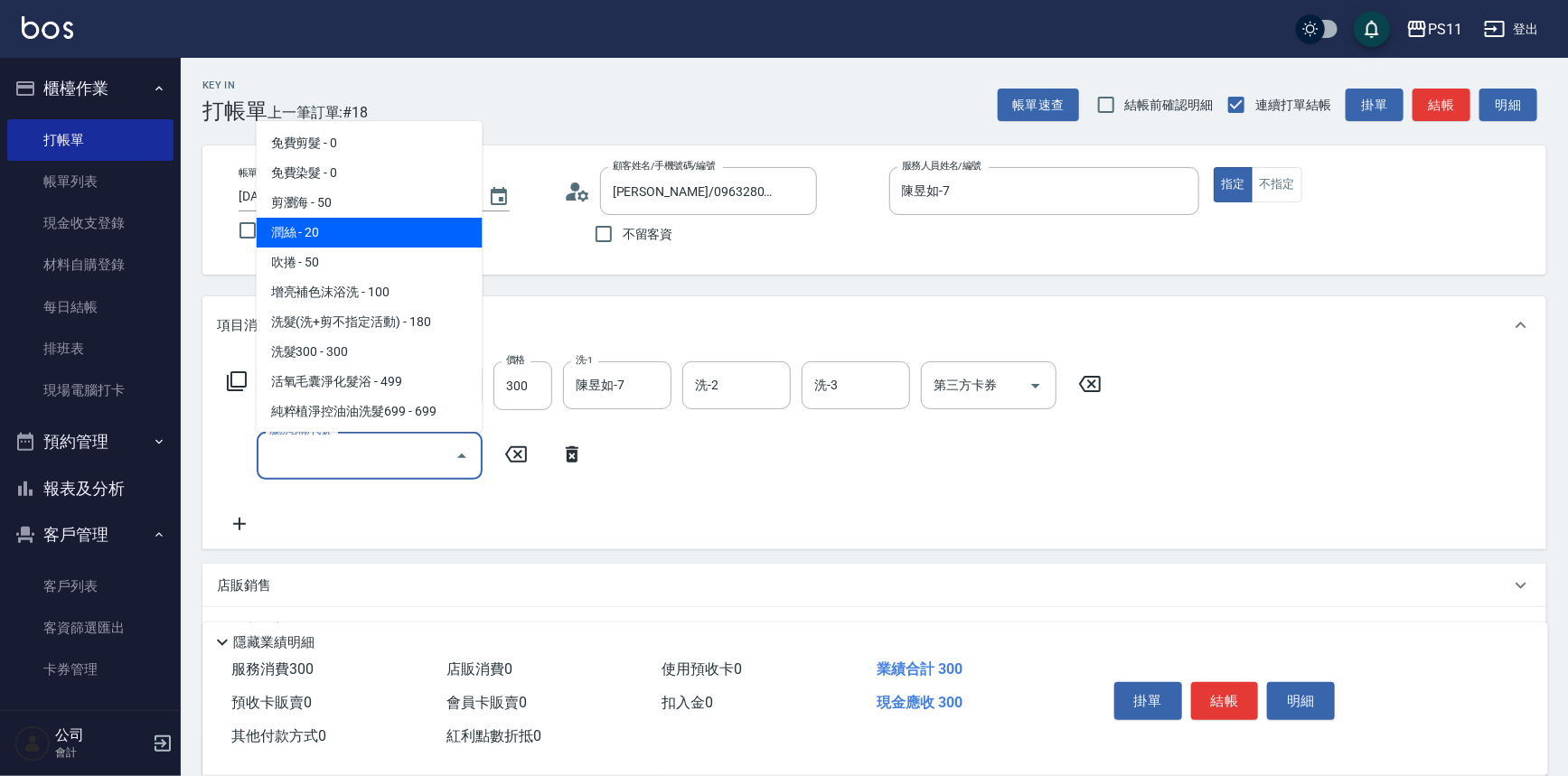
click at [339, 229] on span "潤絲 - 20" at bounding box center [369, 232] width 226 height 30
type input "潤絲(820)"
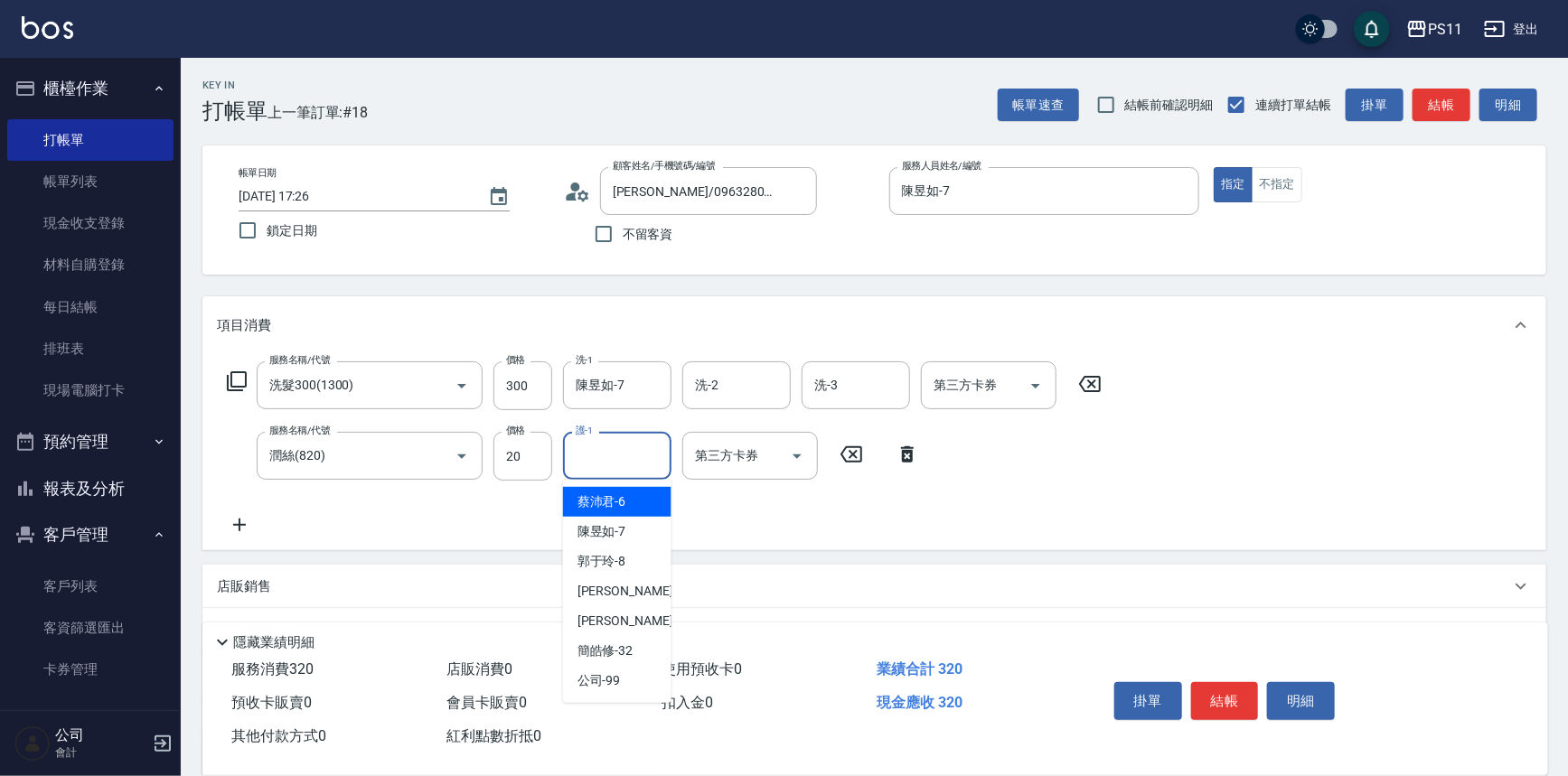
drag, startPoint x: 593, startPoint y: 463, endPoint x: 603, endPoint y: 463, distance: 10.0
click at [600, 463] on input "護-1" at bounding box center [617, 455] width 92 height 32
type input "陳昱如-7"
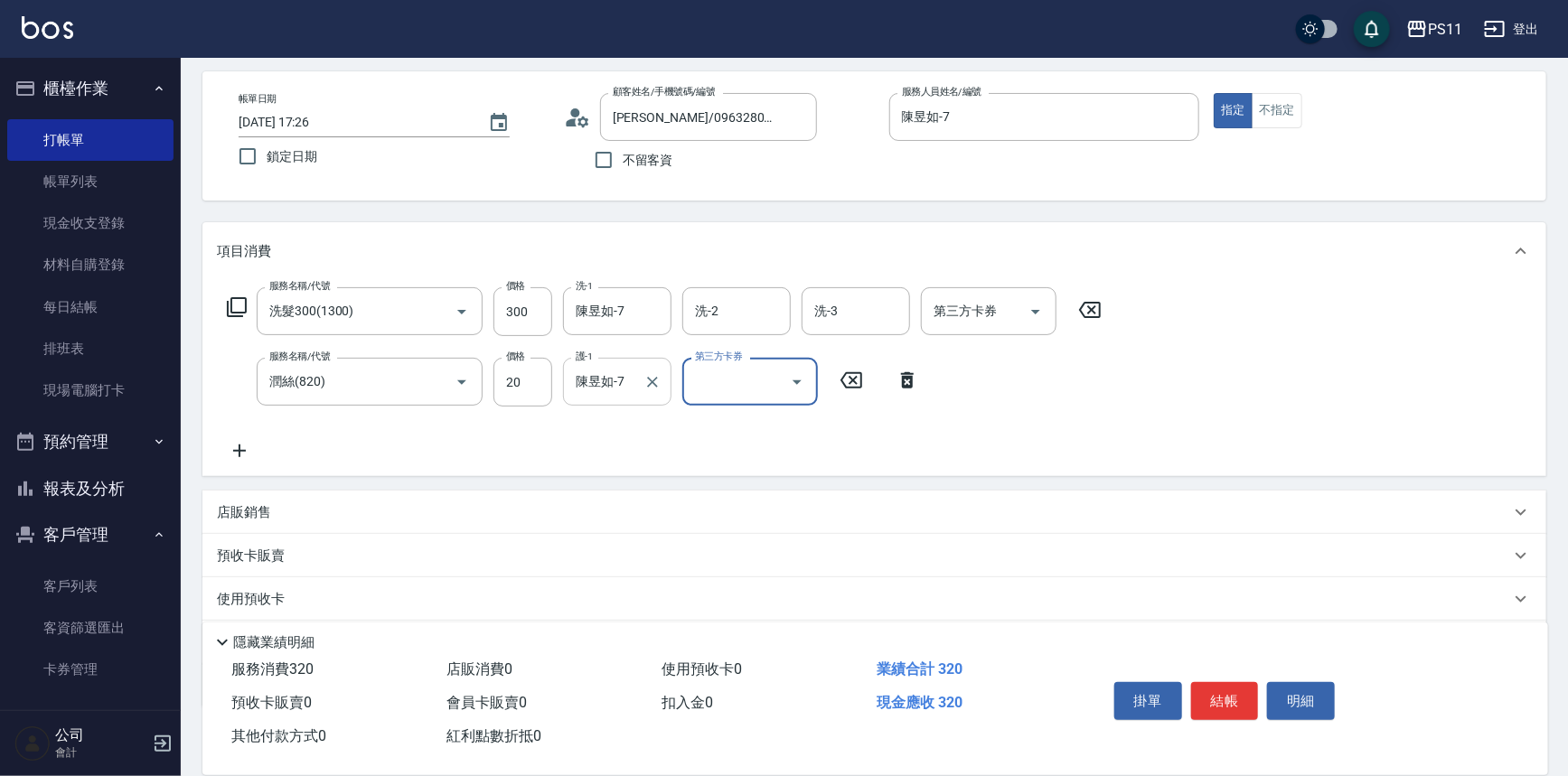
scroll to position [163, 0]
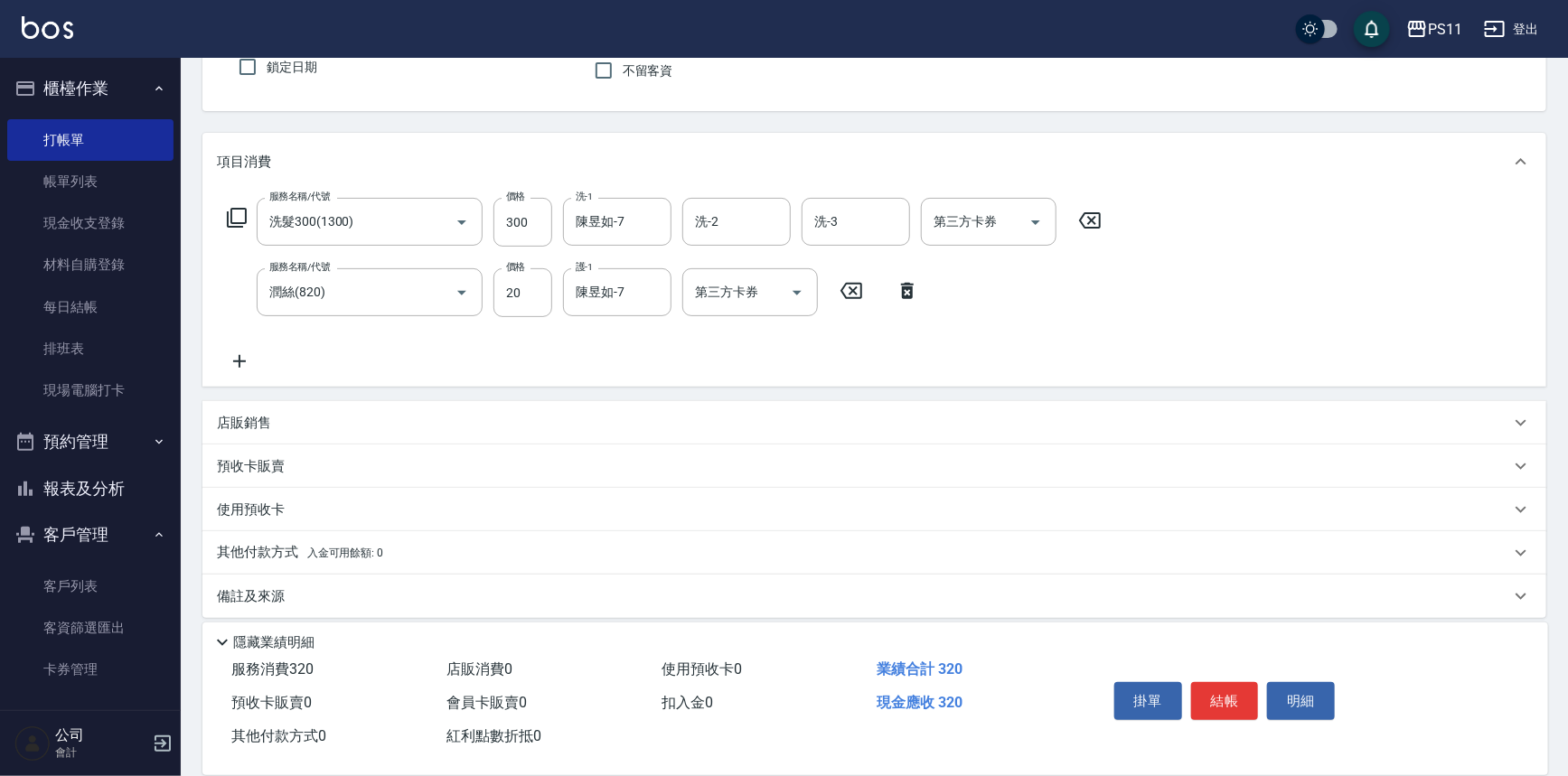
click at [254, 356] on icon at bounding box center [239, 361] width 46 height 21
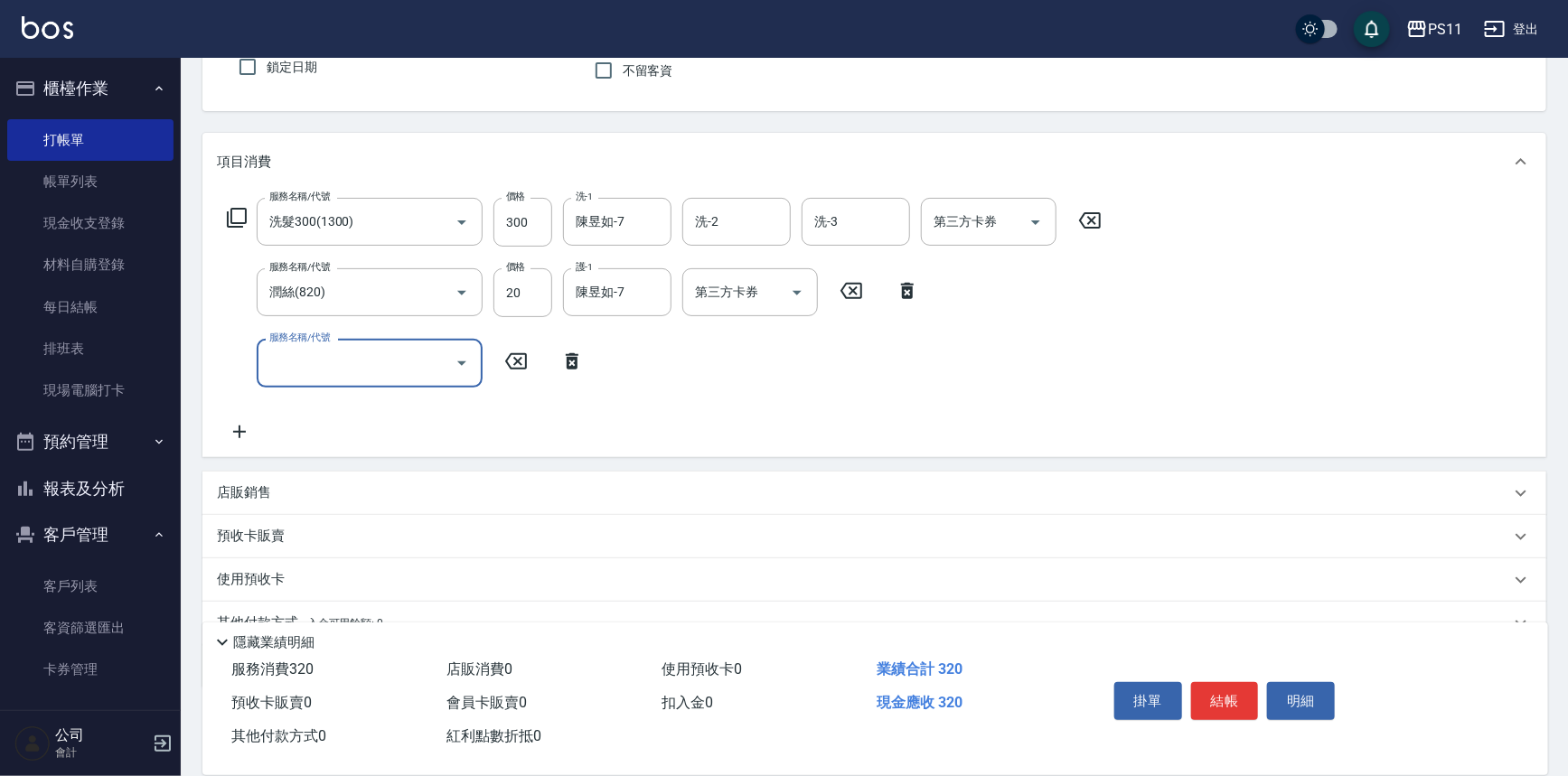
click at [380, 365] on input "服務名稱/代號" at bounding box center [357, 362] width 183 height 32
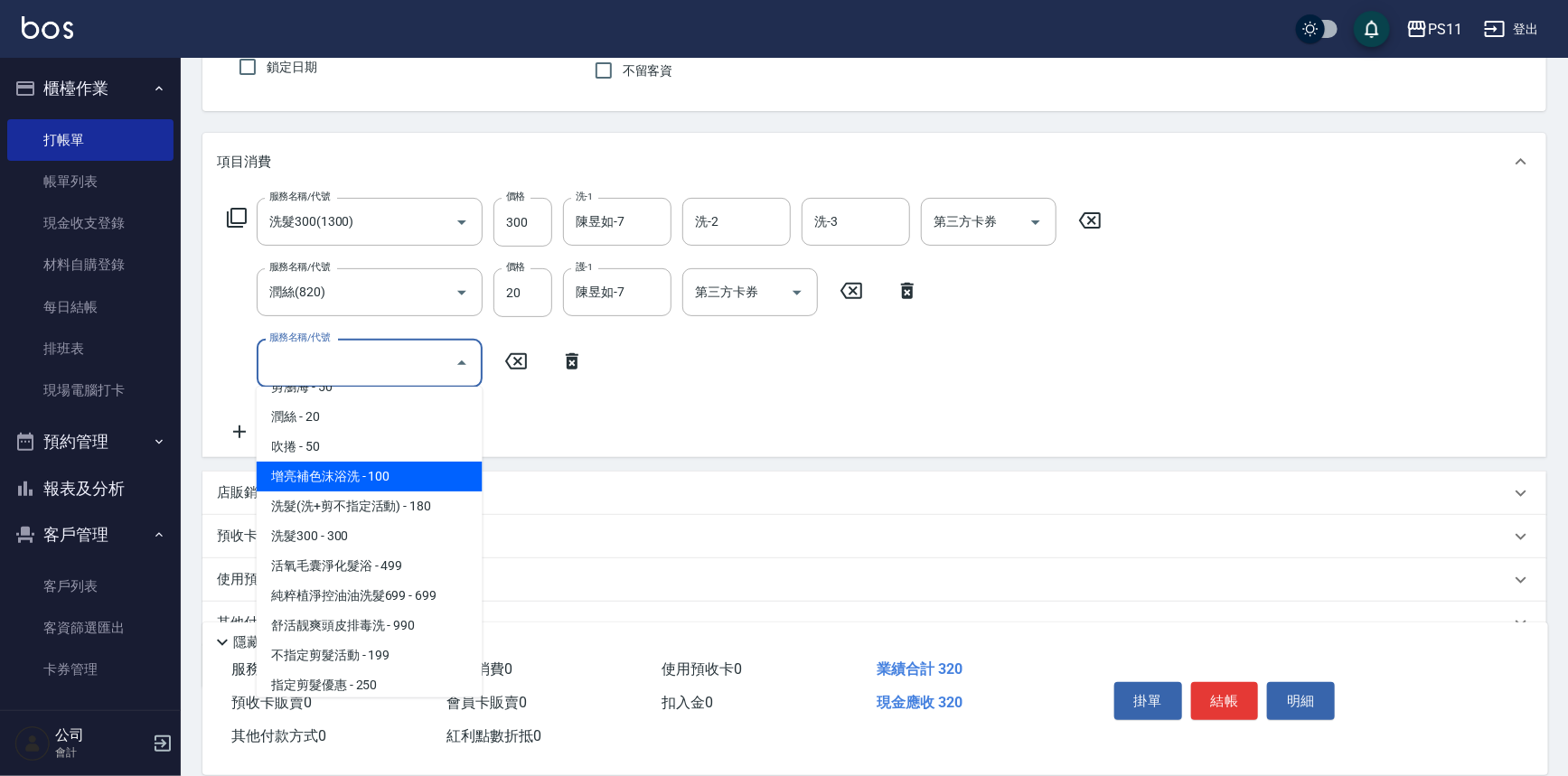
scroll to position [0, 0]
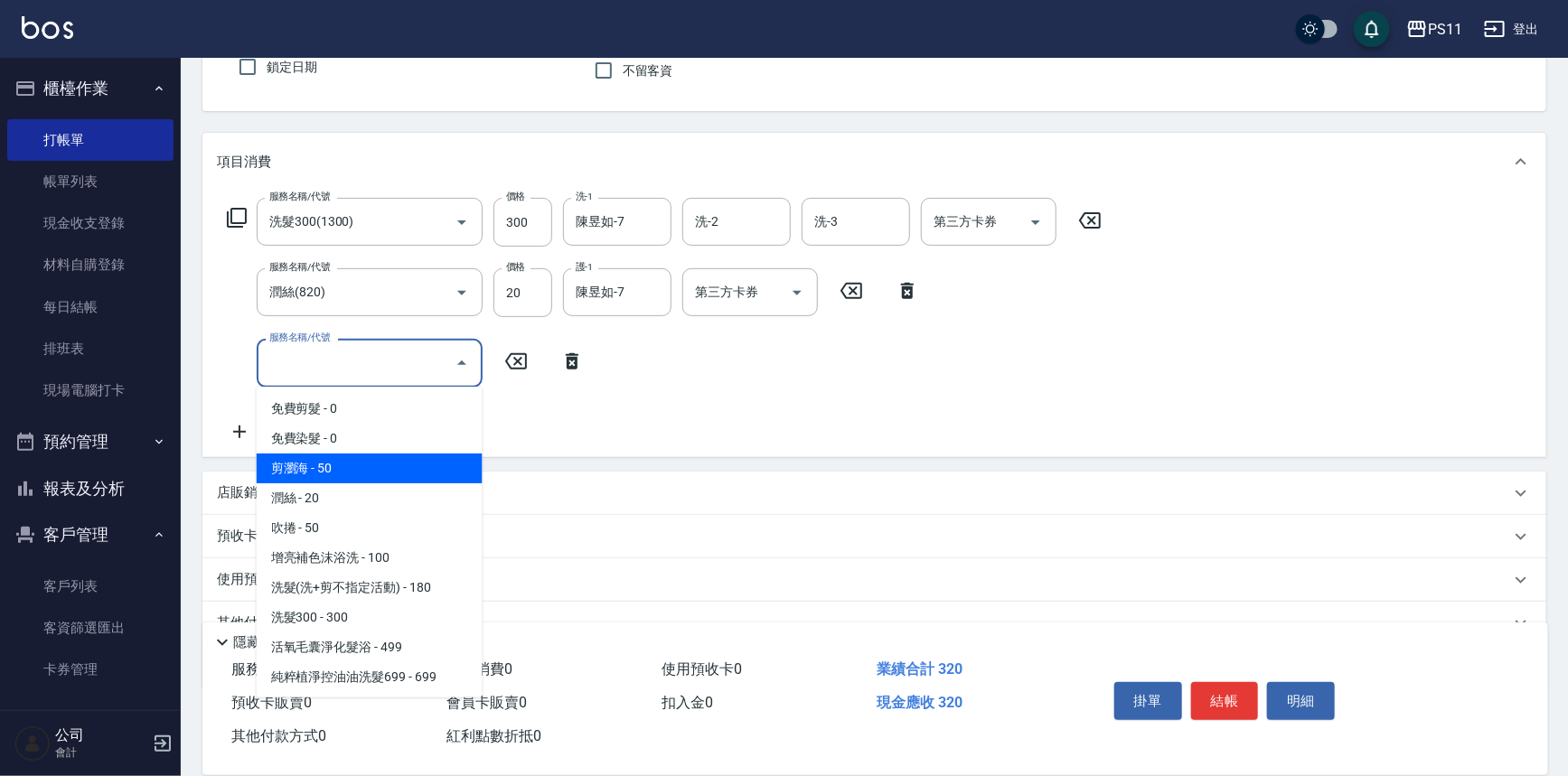
click at [380, 471] on span "剪瀏海 - 50" at bounding box center [369, 468] width 226 height 30
type input "剪瀏海(250)"
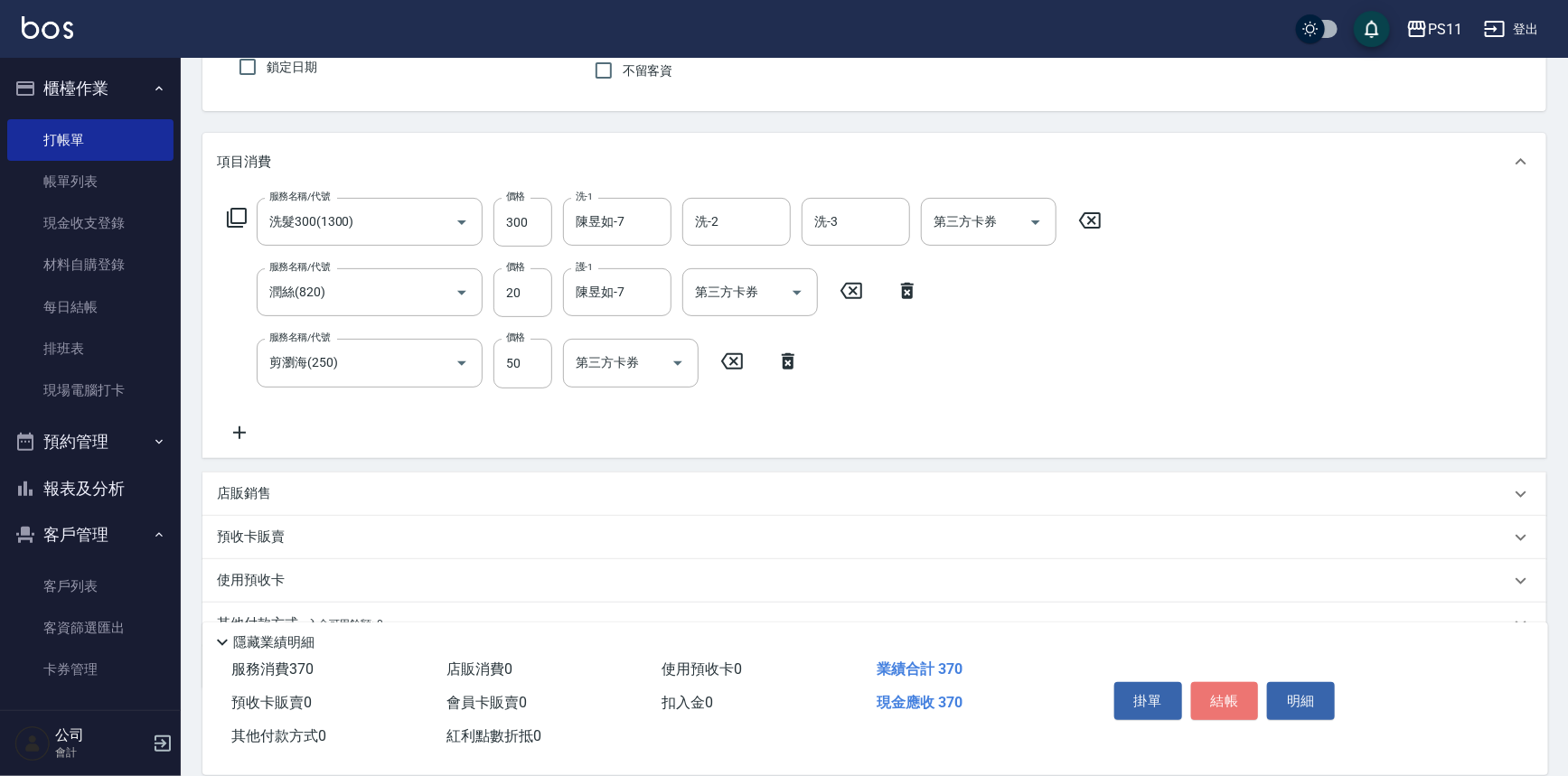
click at [1209, 684] on button "結帳" at bounding box center [1225, 701] width 68 height 38
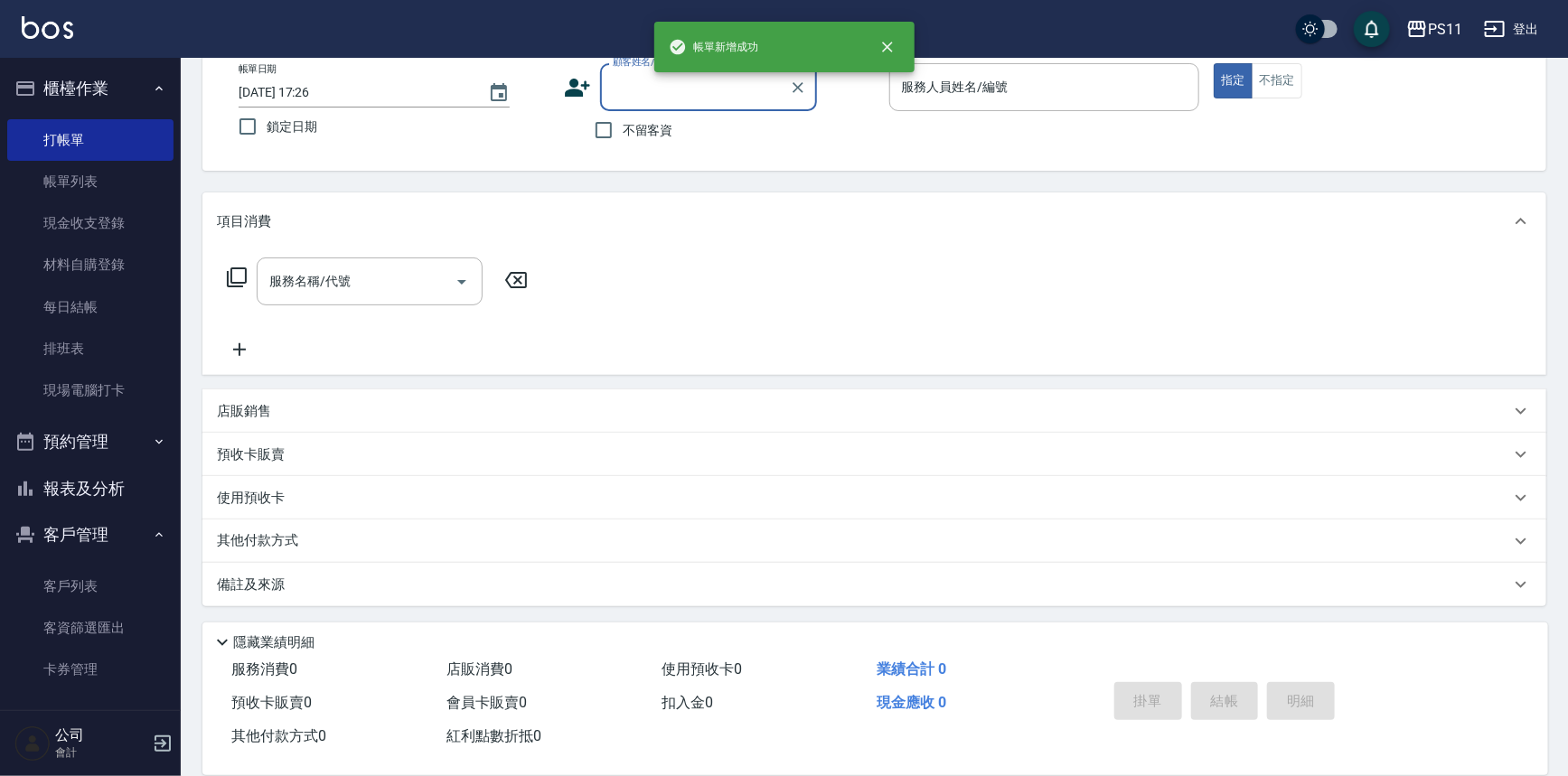
scroll to position [103, 0]
click at [94, 491] on button "報表及分析" at bounding box center [89, 489] width 166 height 47
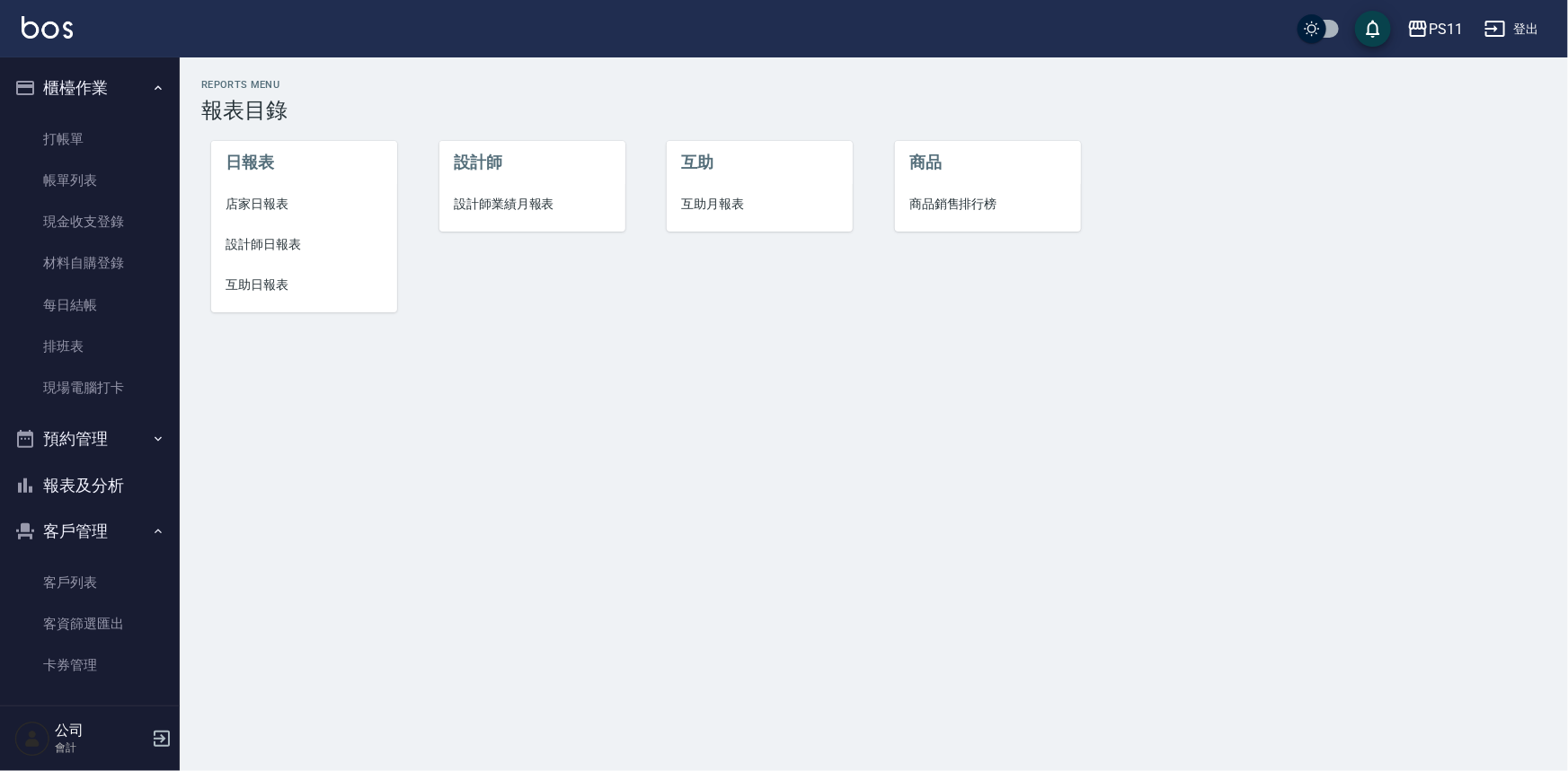
click at [252, 233] on li "設計師日報表" at bounding box center [304, 245] width 186 height 41
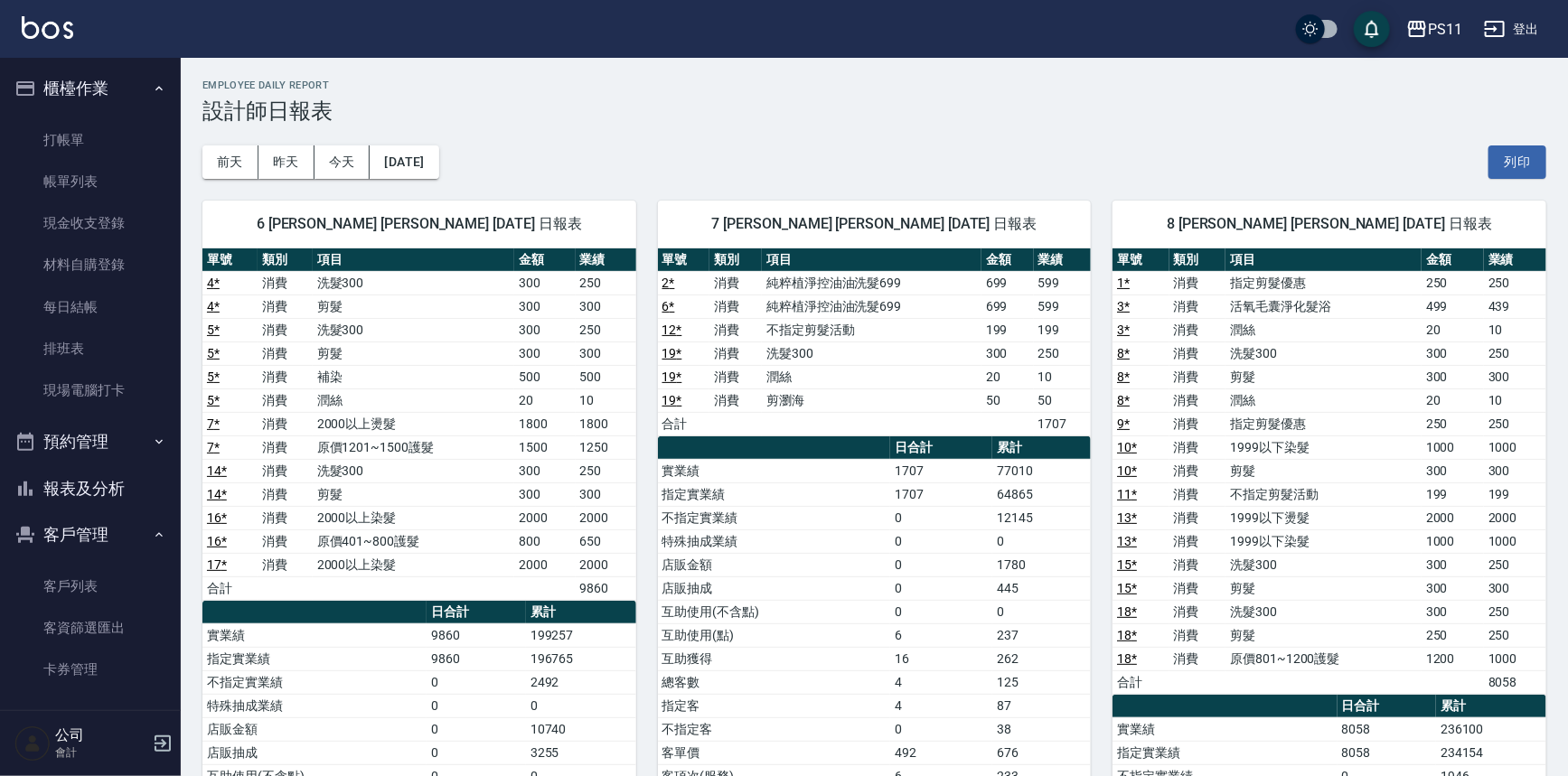
click at [1227, 554] on td "洗髮300" at bounding box center [1324, 564] width 196 height 23
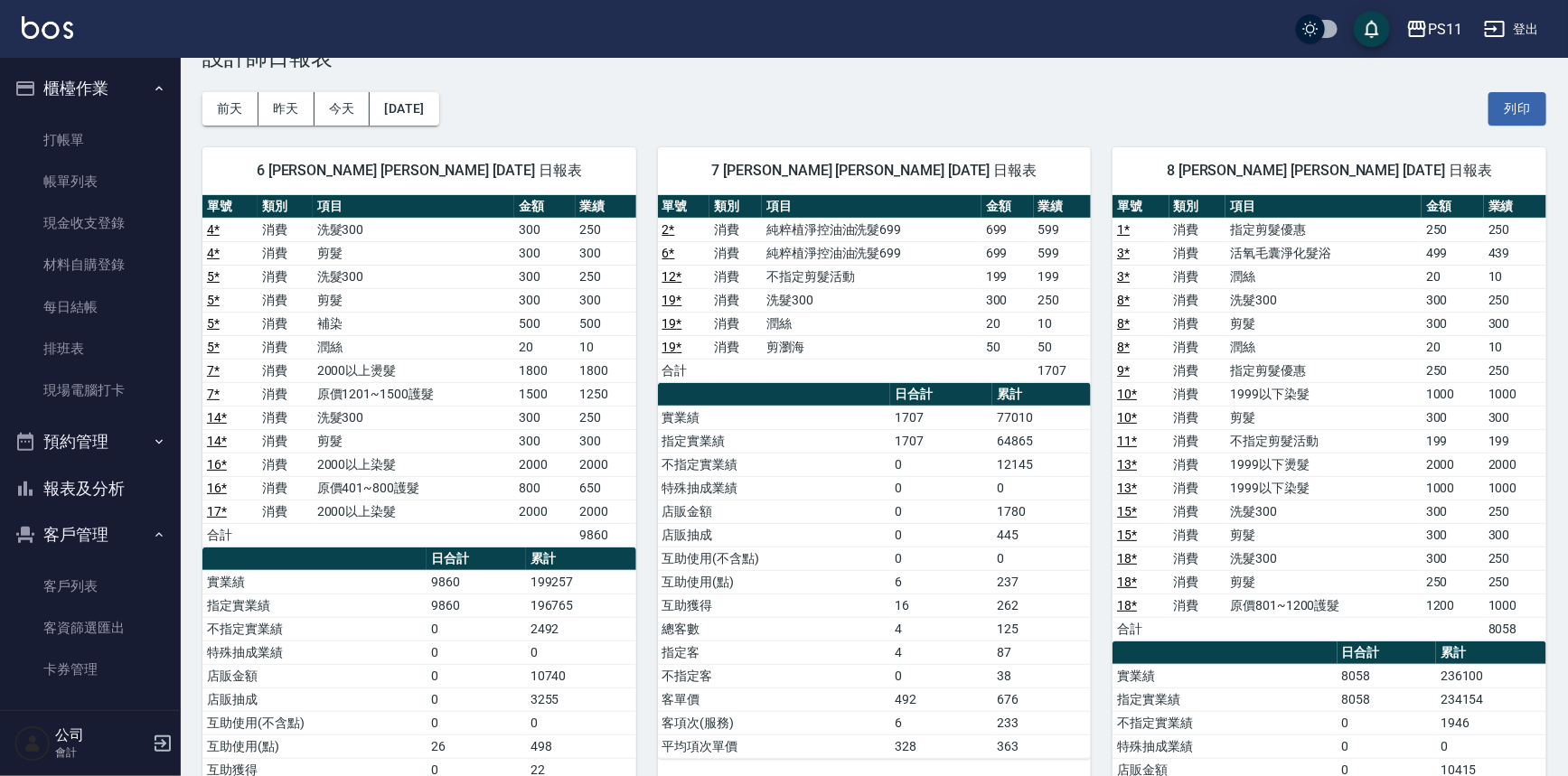
scroll to position [82, 0]
